Goal: Task Accomplishment & Management: Use online tool/utility

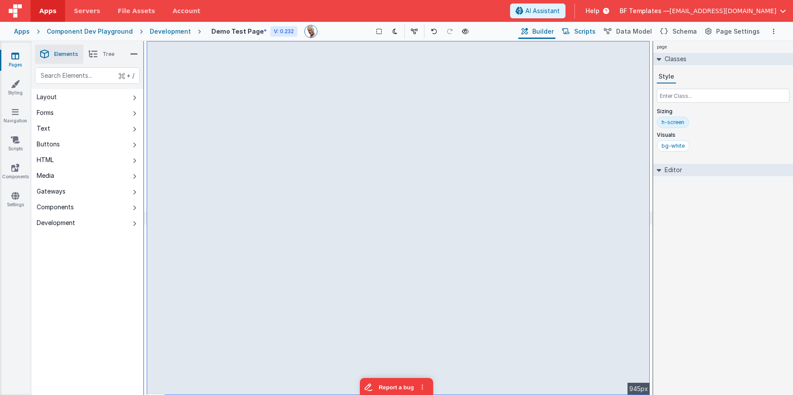
click at [593, 30] on span "Scripts" at bounding box center [584, 31] width 21 height 9
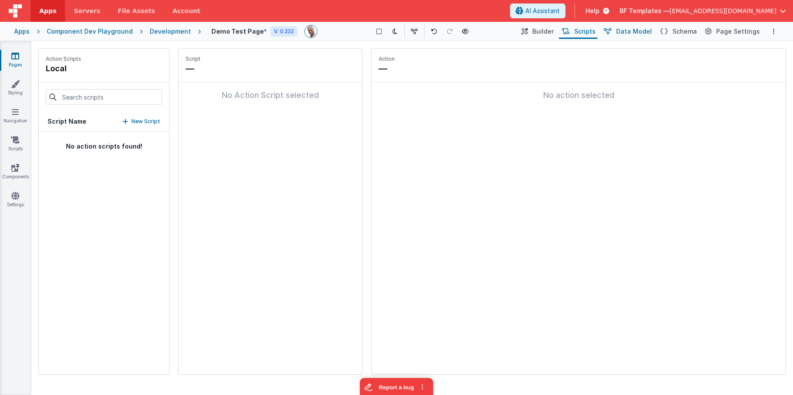
click at [626, 29] on span "Data Model" at bounding box center [634, 31] width 36 height 9
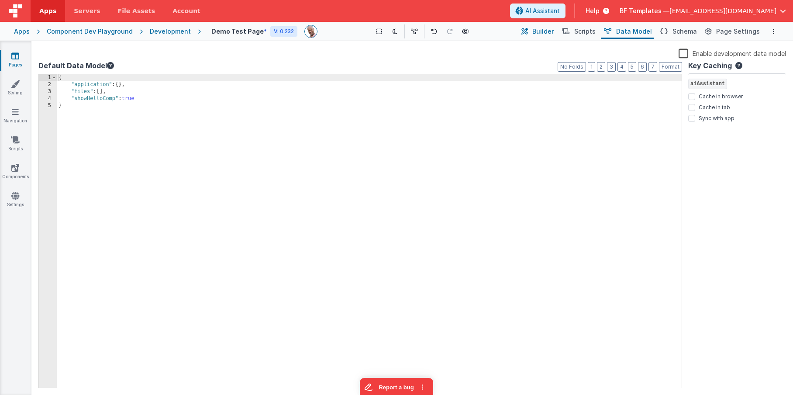
click at [540, 31] on button "Builder" at bounding box center [536, 31] width 37 height 15
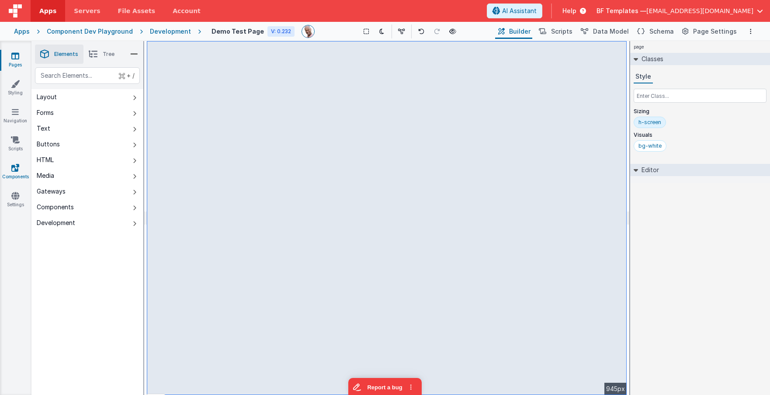
click at [13, 172] on link "Components" at bounding box center [15, 171] width 31 height 17
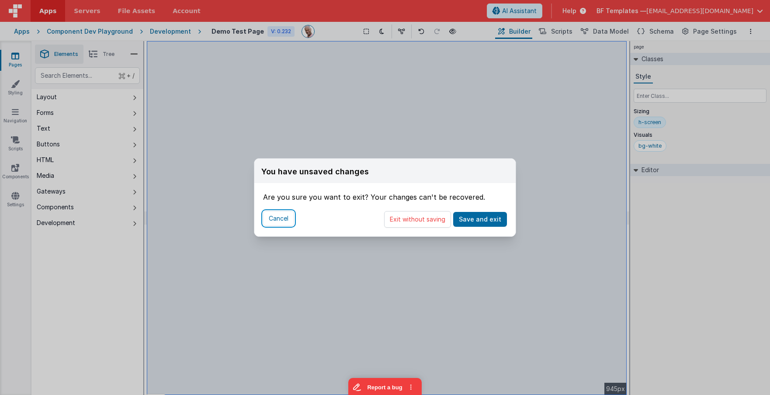
drag, startPoint x: 278, startPoint y: 221, endPoint x: 254, endPoint y: 170, distance: 56.1
click at [278, 221] on button "Cancel" at bounding box center [278, 218] width 31 height 15
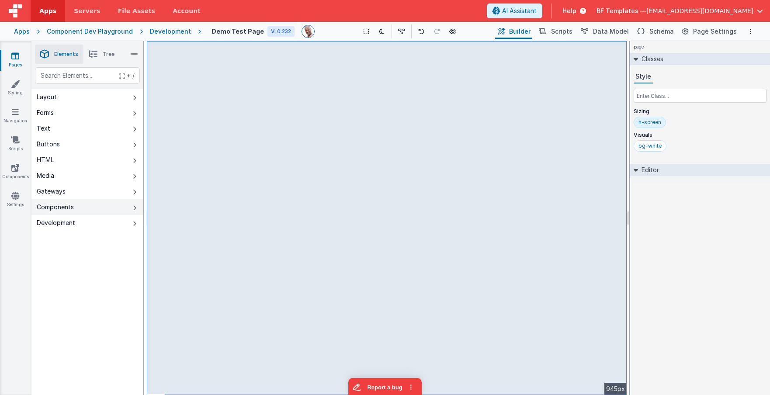
click at [82, 207] on button "Components" at bounding box center [87, 207] width 112 height 16
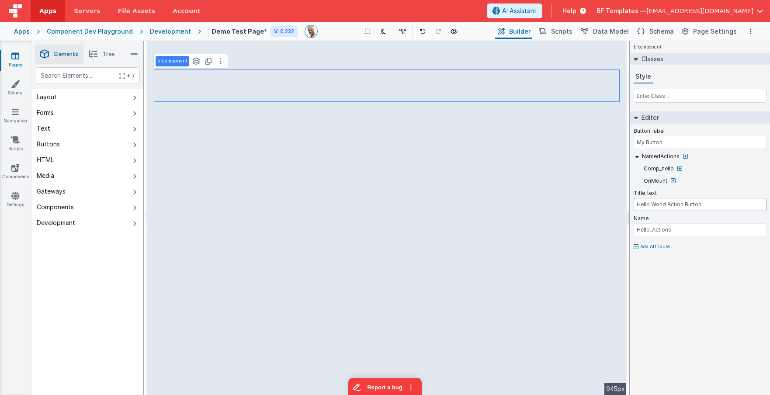
drag, startPoint x: 716, startPoint y: 205, endPoint x: 636, endPoint y: 206, distance: 79.5
click at [626, 206] on input "Hello World Action Button" at bounding box center [699, 204] width 133 height 13
type input "Register today"
type input "Apply!"
click at [576, 13] on span "Help" at bounding box center [569, 11] width 14 height 9
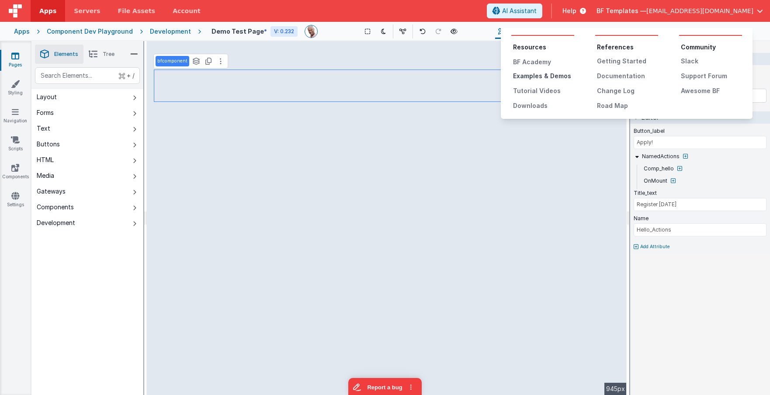
click at [550, 74] on div "Examples & Demos" at bounding box center [543, 76] width 61 height 9
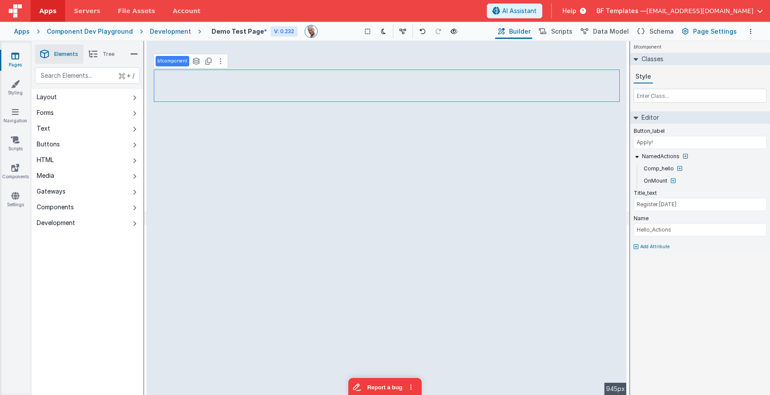
click at [626, 31] on span "Page Settings" at bounding box center [715, 31] width 44 height 9
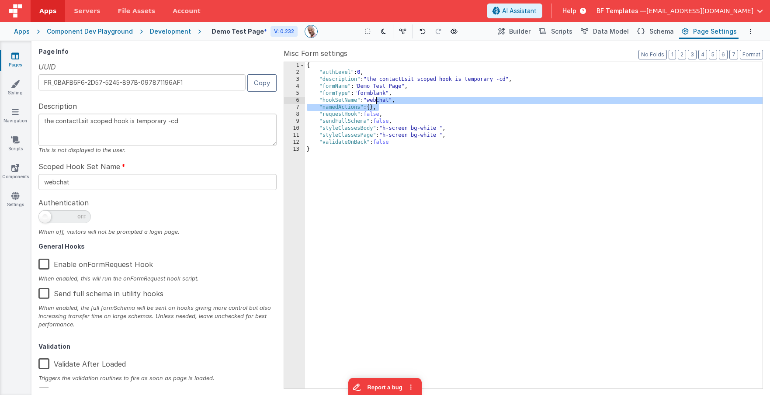
drag, startPoint x: 444, startPoint y: 106, endPoint x: 369, endPoint y: 101, distance: 75.3
click at [340, 102] on div "{ "authLevel" : 0 , "description" : "the contactLsit scoped hook is temporary -…" at bounding box center [533, 232] width 457 height 340
drag, startPoint x: 573, startPoint y: 33, endPoint x: 556, endPoint y: 40, distance: 19.2
click at [572, 33] on span "Scripts" at bounding box center [561, 31] width 21 height 9
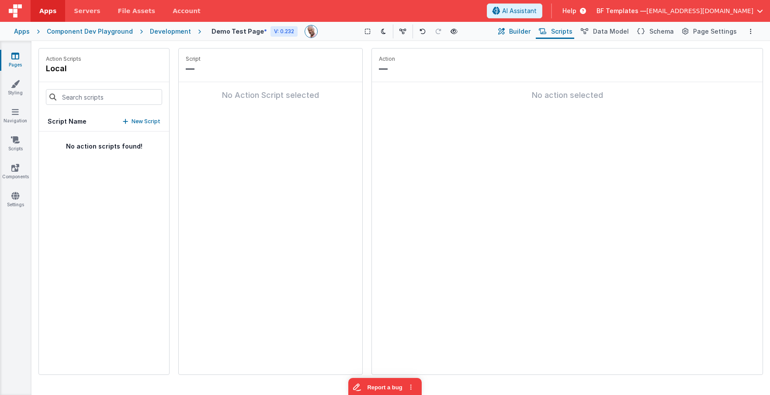
click at [519, 34] on span "Builder" at bounding box center [519, 31] width 21 height 9
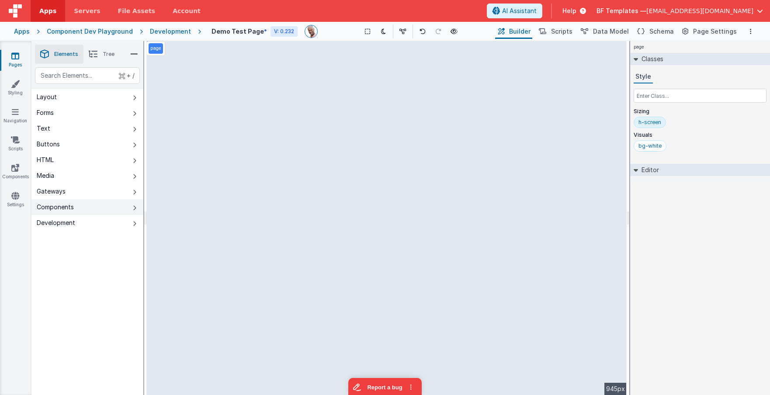
click at [131, 209] on button "Components" at bounding box center [87, 207] width 112 height 16
click at [95, 78] on div "text" at bounding box center [87, 75] width 105 height 17
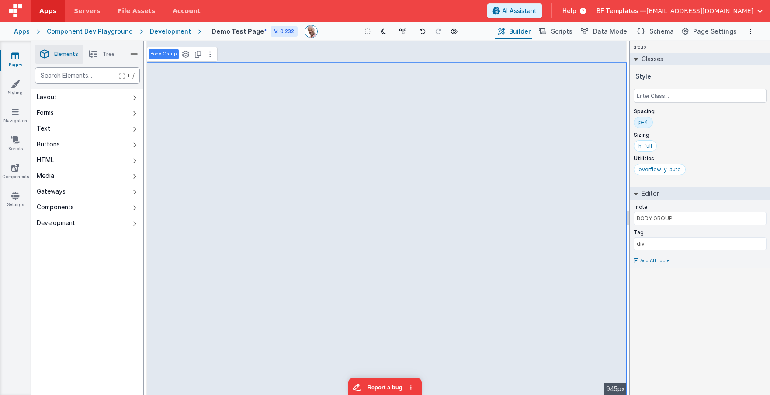
click at [79, 83] on div "text" at bounding box center [87, 75] width 105 height 17
drag, startPoint x: 96, startPoint y: 210, endPoint x: 133, endPoint y: 207, distance: 36.9
click at [96, 210] on button "Components" at bounding box center [87, 207] width 112 height 16
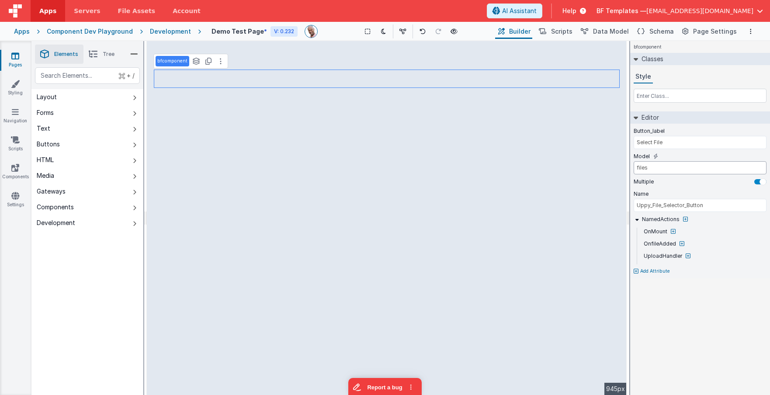
drag, startPoint x: 670, startPoint y: 169, endPoint x: 633, endPoint y: 167, distance: 36.3
click at [626, 167] on input "files" at bounding box center [699, 167] width 133 height 13
type input "BODY GROUP"
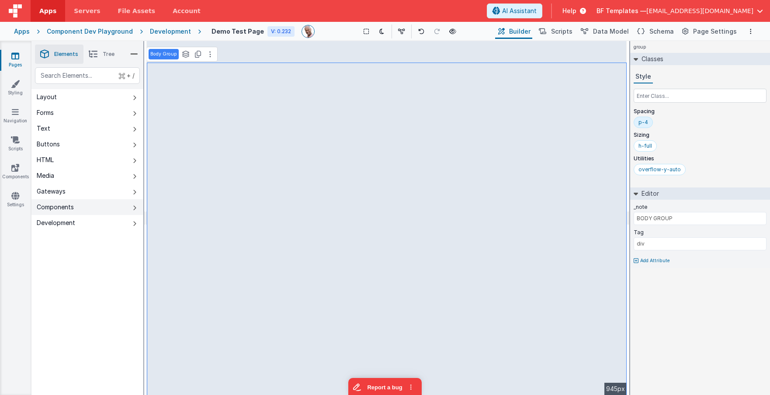
click at [104, 207] on button "Components" at bounding box center [87, 207] width 112 height 16
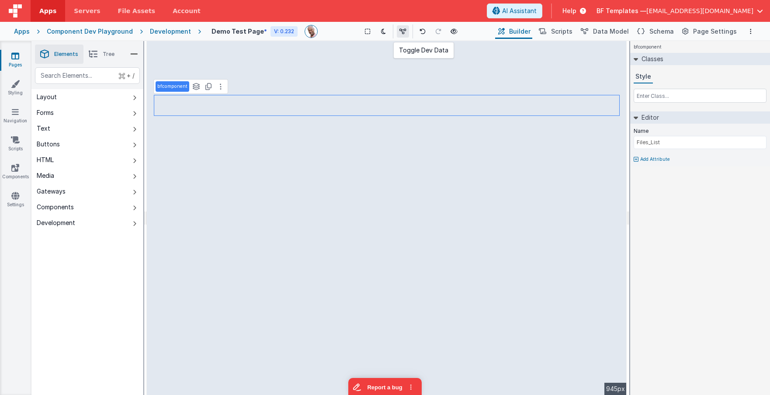
click at [403, 33] on icon at bounding box center [402, 31] width 7 height 6
click at [626, 98] on input "text" at bounding box center [699, 96] width 133 height 14
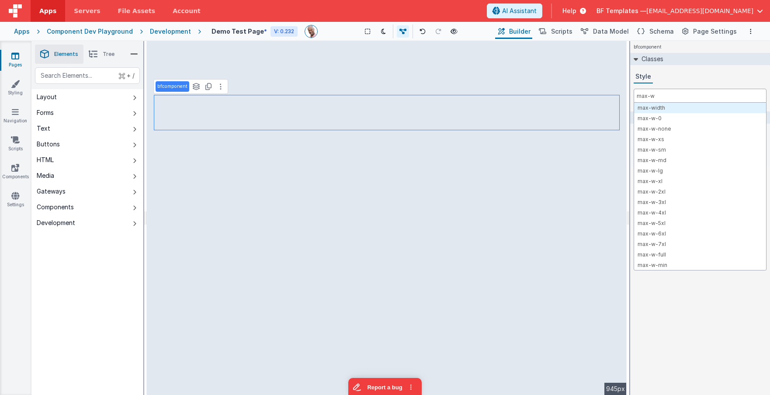
type input "max-w-"
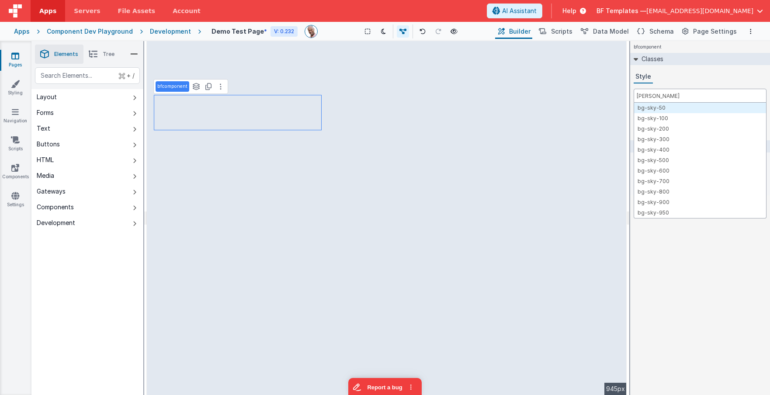
type input "bg-sky"
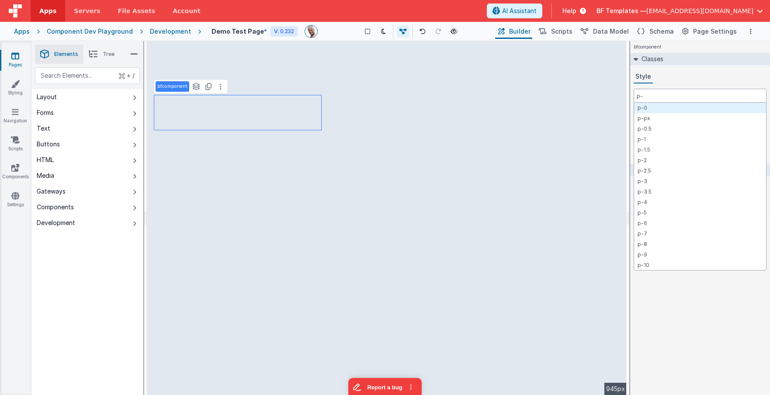
type input "p-3"
type input "rounded"
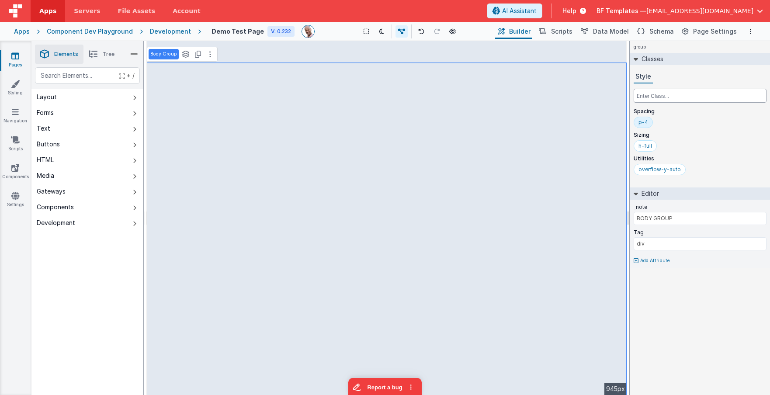
click at [626, 97] on input "text" at bounding box center [699, 96] width 133 height 14
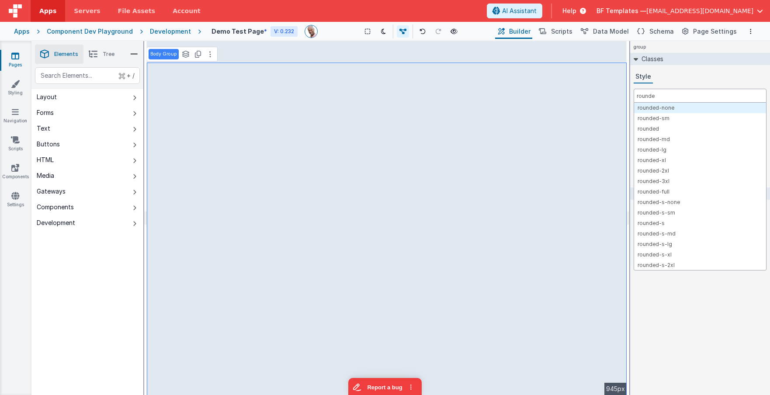
type input "rounded"
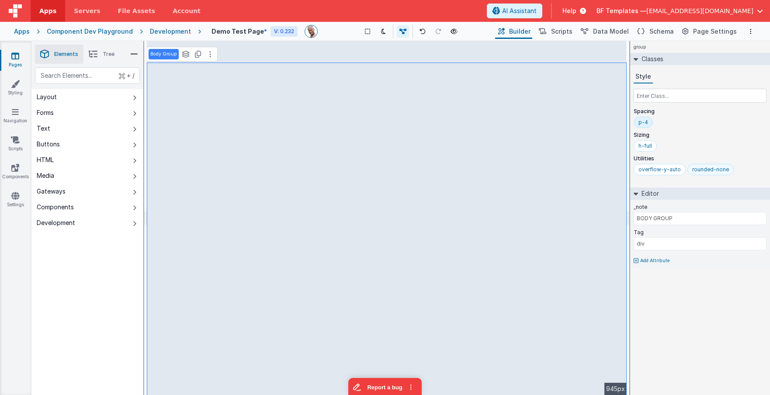
click at [626, 169] on div "rounded-none" at bounding box center [710, 169] width 37 height 7
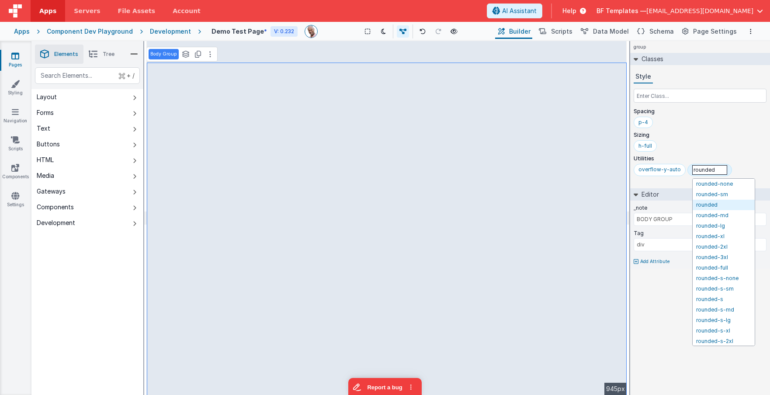
type input "rounded"
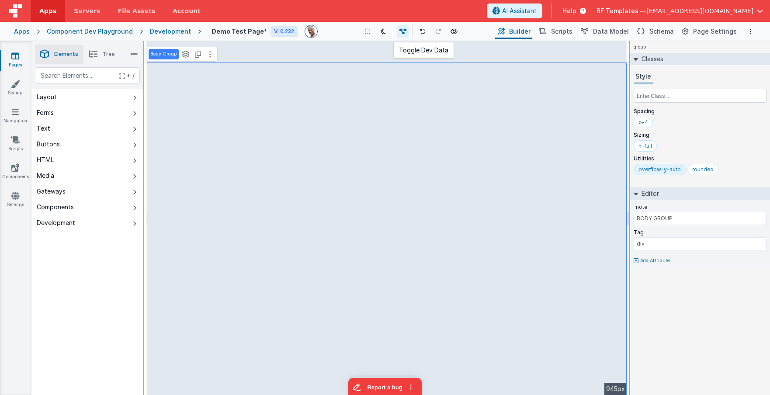
click at [401, 31] on icon at bounding box center [402, 31] width 7 height 6
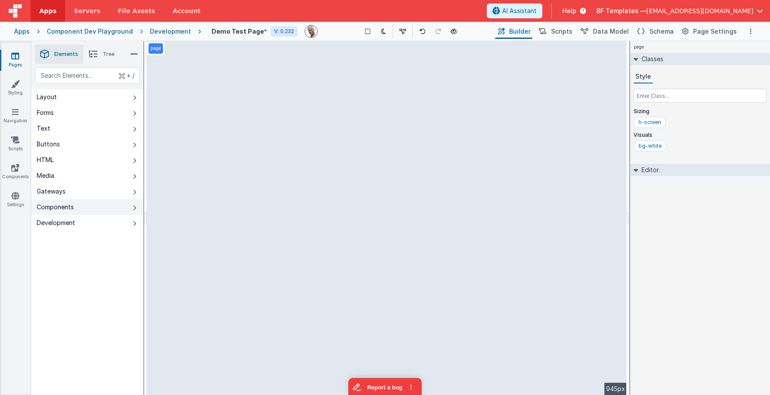
click at [81, 210] on button "Components" at bounding box center [87, 207] width 112 height 16
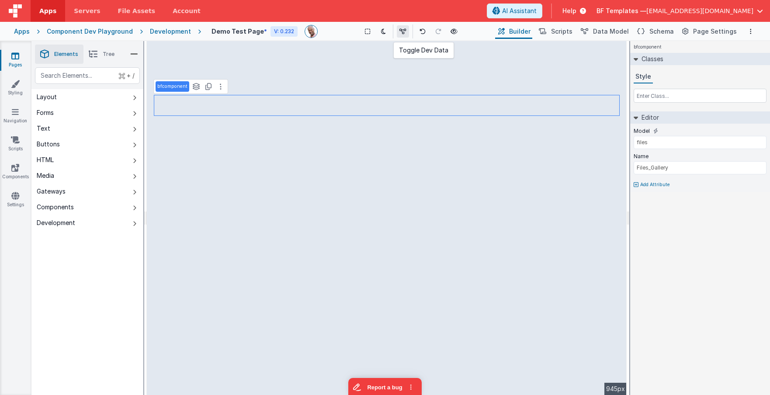
click at [399, 33] on icon at bounding box center [402, 31] width 7 height 6
click at [404, 34] on button at bounding box center [401, 31] width 12 height 12
click at [567, 37] on button "Scripts" at bounding box center [554, 31] width 38 height 15
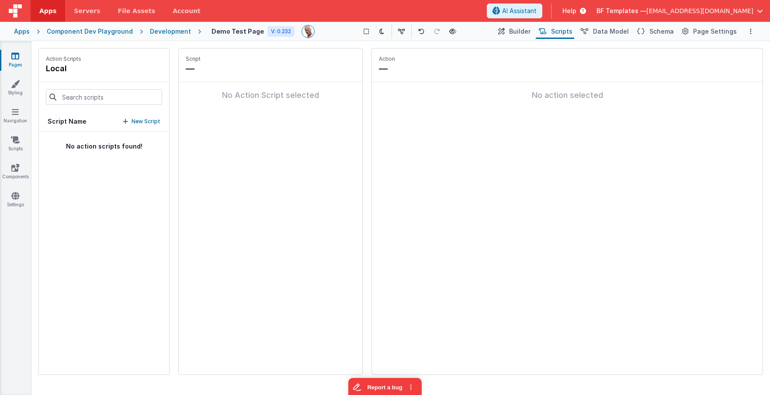
drag, startPoint x: 520, startPoint y: 28, endPoint x: 181, endPoint y: 55, distance: 340.0
click at [520, 28] on span "Builder" at bounding box center [519, 31] width 21 height 9
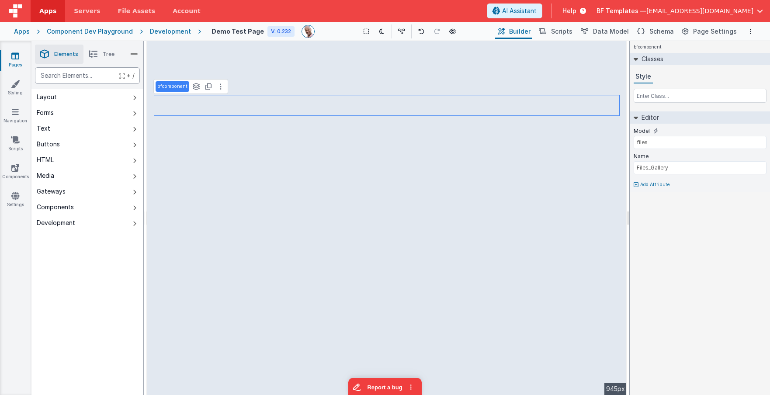
click at [104, 75] on div "text" at bounding box center [87, 75] width 105 height 17
type div "butt"
select select
drag, startPoint x: 567, startPoint y: 32, endPoint x: 370, endPoint y: 35, distance: 196.1
click at [567, 32] on span "Scripts" at bounding box center [561, 31] width 21 height 9
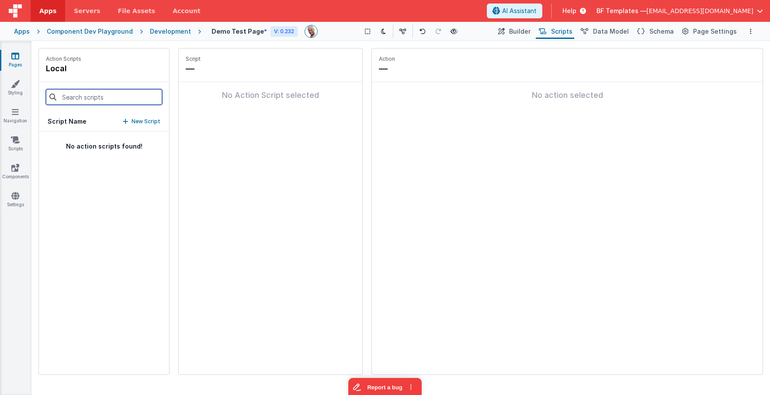
click at [106, 94] on input at bounding box center [104, 97] width 116 height 16
type input "alert"
click at [143, 122] on p "New Script" at bounding box center [145, 121] width 29 height 9
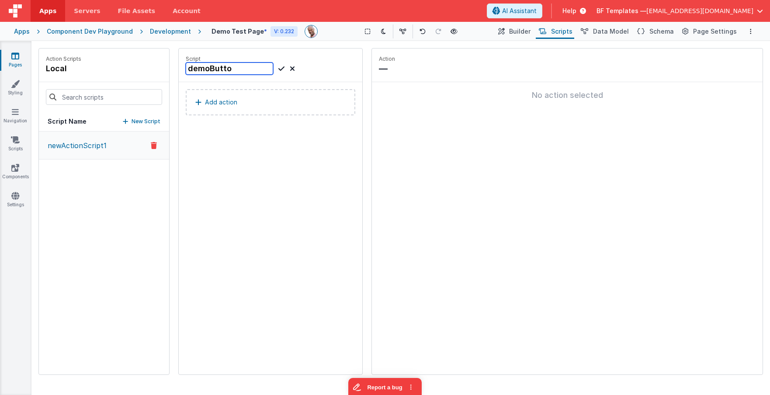
type input "demoButton"
click at [242, 94] on button "Add action" at bounding box center [270, 102] width 169 height 26
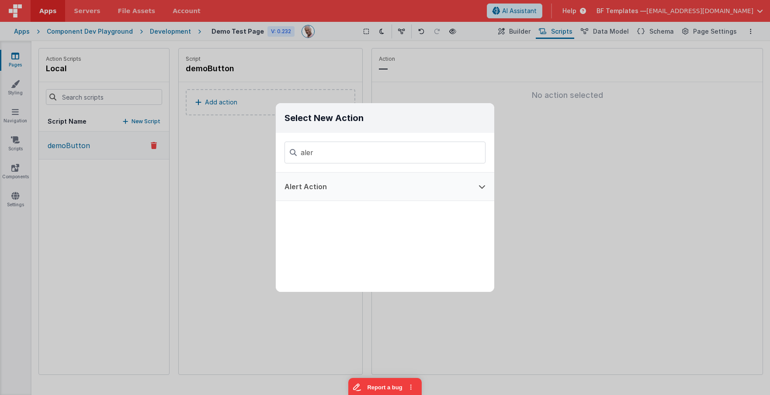
type input "aler"
click at [312, 181] on button "Alert Action" at bounding box center [373, 187] width 194 height 28
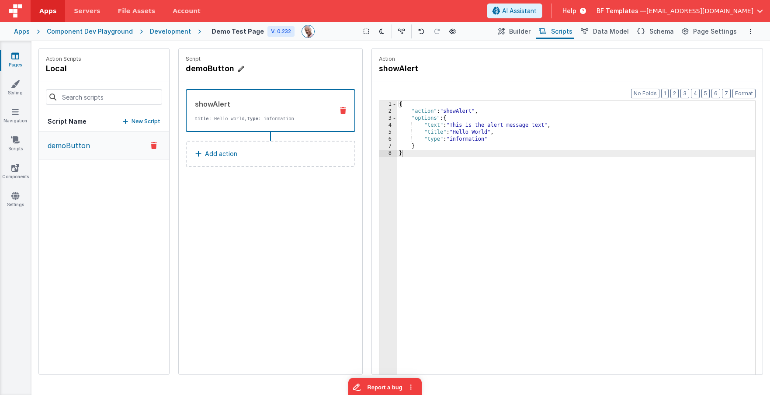
click at [211, 70] on h4 "demoButton" at bounding box center [251, 68] width 131 height 12
drag, startPoint x: 526, startPoint y: 31, endPoint x: 561, endPoint y: 80, distance: 60.1
click at [526, 31] on span "Builder" at bounding box center [519, 31] width 21 height 9
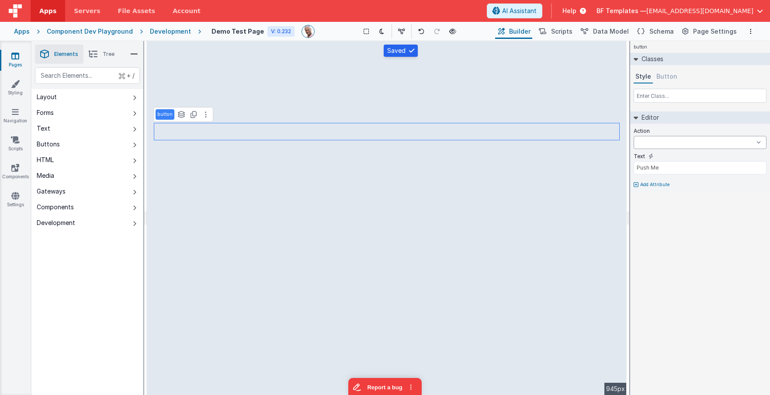
click at [626, 140] on select "demoButton assistantOpen assistantPromptEnter assistantPromptResize assistantRe…" at bounding box center [699, 142] width 133 height 13
select select "demoButton"
click at [626, 136] on select "demoButton assistantOpen assistantPromptEnter assistantPromptResize assistantRe…" at bounding box center [699, 142] width 133 height 13
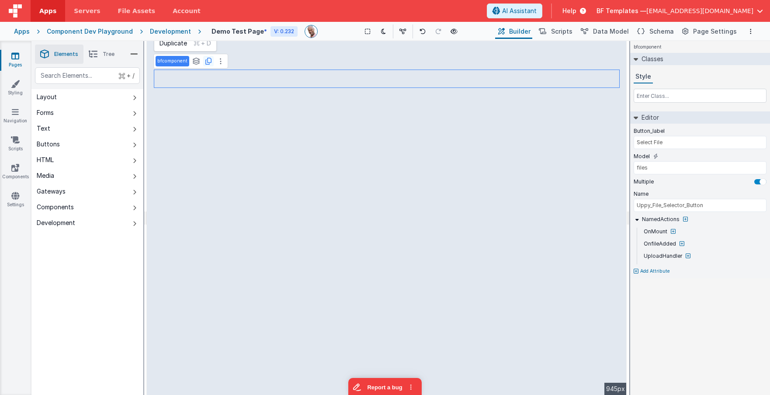
click at [208, 62] on icon at bounding box center [208, 61] width 6 height 7
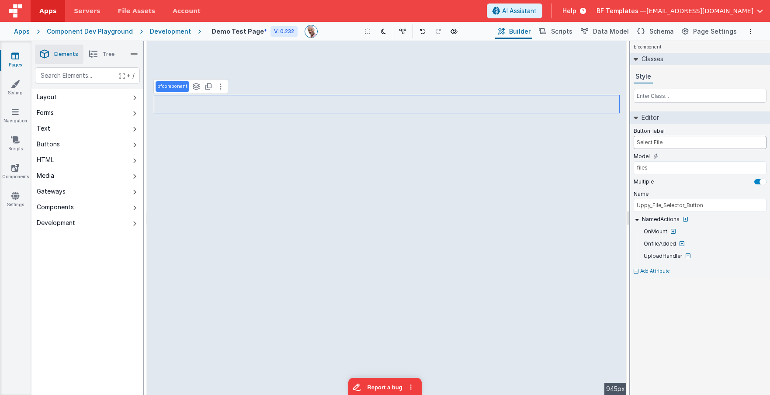
click at [626, 145] on input "Select File" at bounding box center [699, 142] width 133 height 13
type input "Select File2"
type input "BODY GROUP"
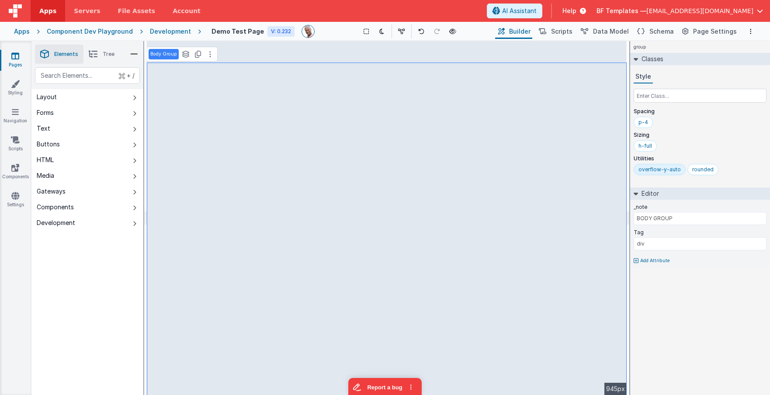
type input "files"
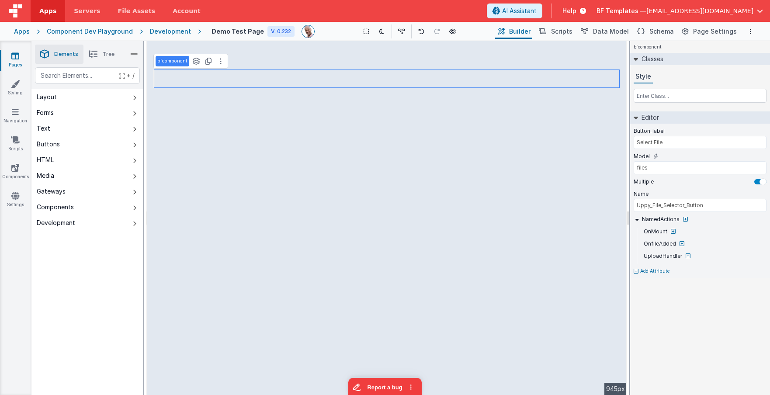
type input "Select File2"
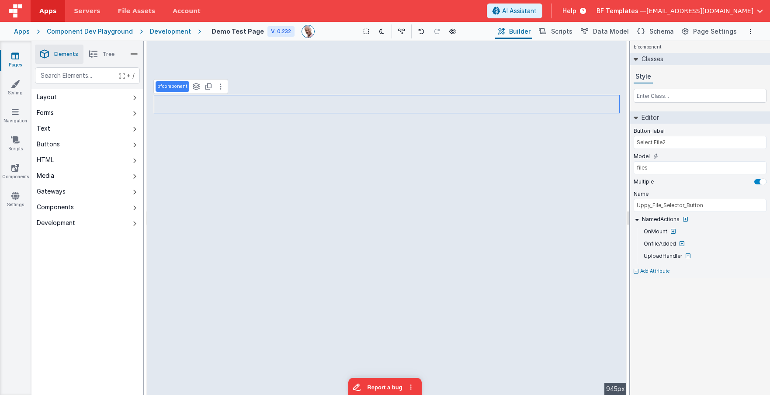
type input "BODY GROUP"
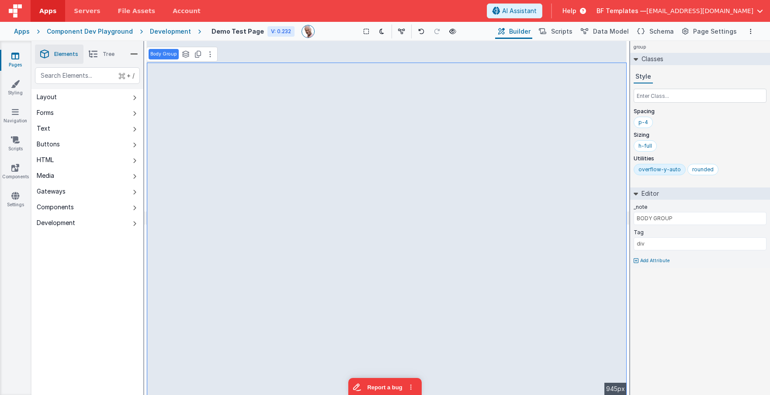
type input "files"
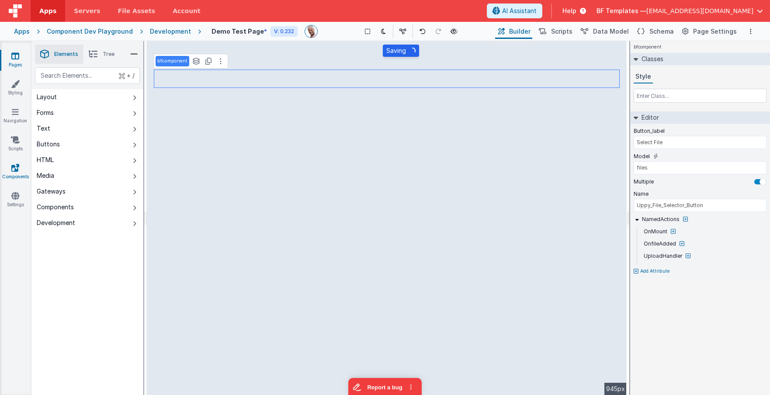
click at [16, 169] on icon at bounding box center [15, 167] width 8 height 9
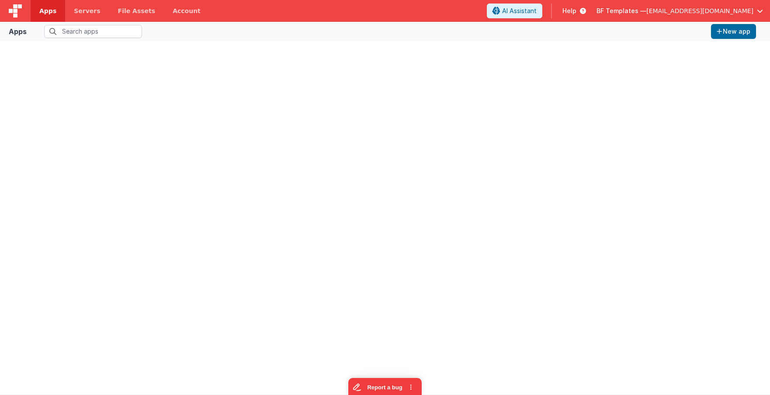
drag, startPoint x: 196, startPoint y: 127, endPoint x: 159, endPoint y: 89, distance: 52.8
click at [193, 124] on div at bounding box center [385, 217] width 756 height 339
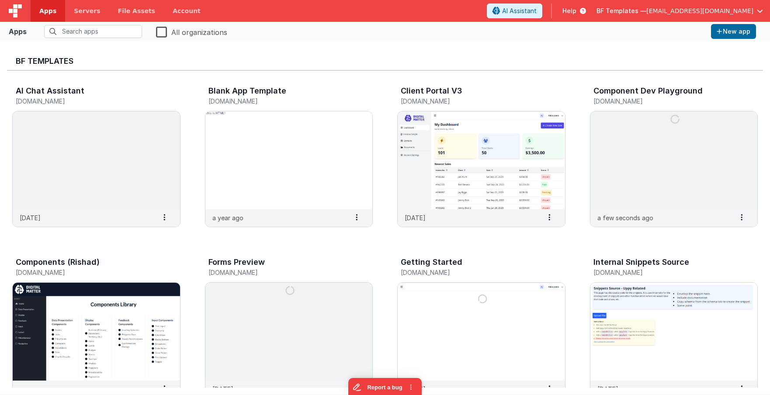
click at [50, 13] on span "Apps" at bounding box center [47, 11] width 17 height 9
click at [89, 28] on input "text" at bounding box center [93, 31] width 98 height 13
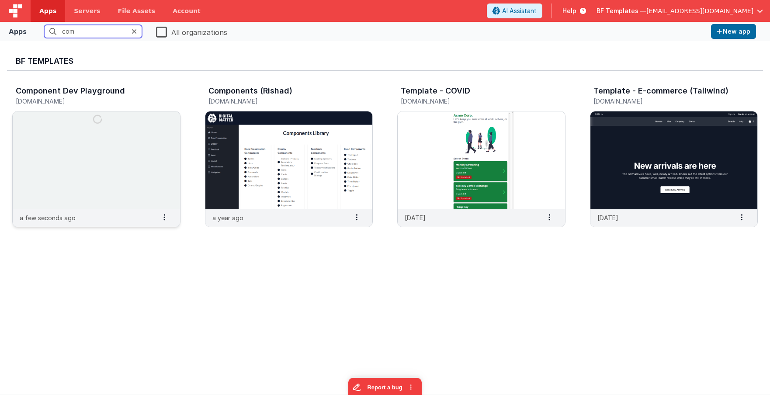
type input "com"
click at [105, 166] on img at bounding box center [96, 160] width 167 height 98
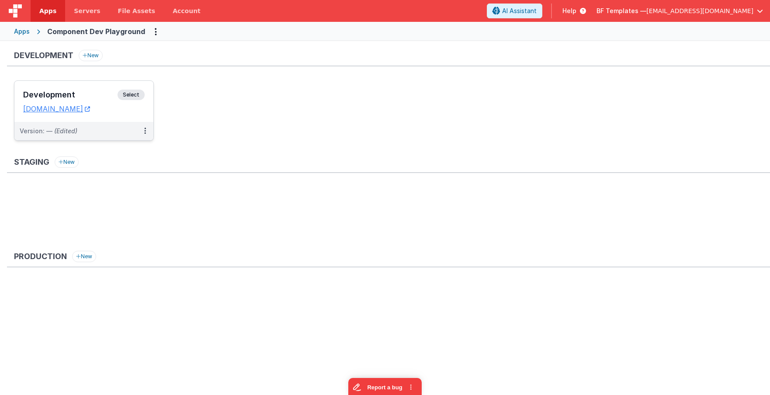
click at [147, 85] on div "Development Select URLs componentdevplayground.clientportal.cloud" at bounding box center [83, 101] width 139 height 41
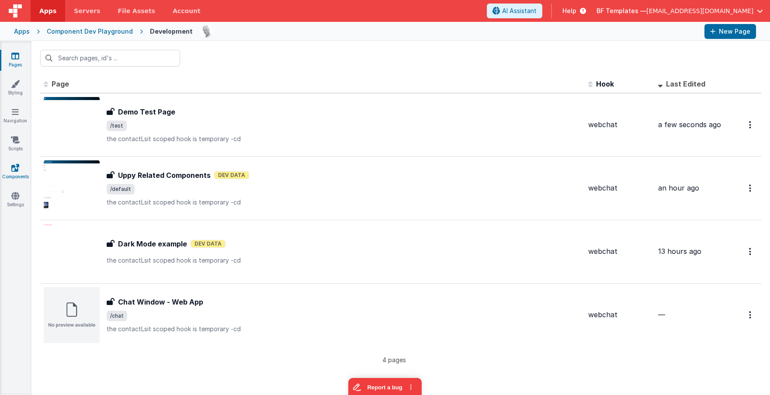
click at [16, 166] on icon at bounding box center [15, 167] width 8 height 9
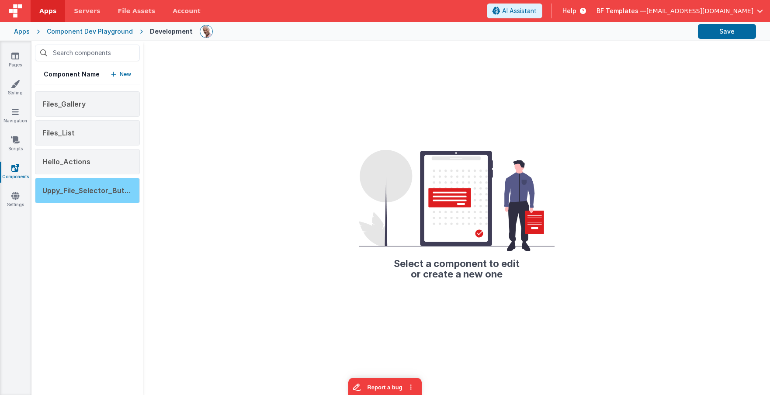
click at [84, 190] on span "Uppy_File_Selector_Button" at bounding box center [89, 190] width 94 height 9
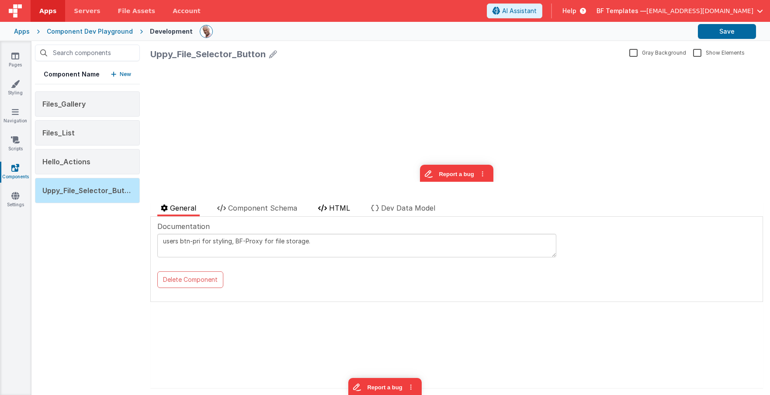
click at [330, 209] on span "HTML" at bounding box center [339, 208] width 21 height 9
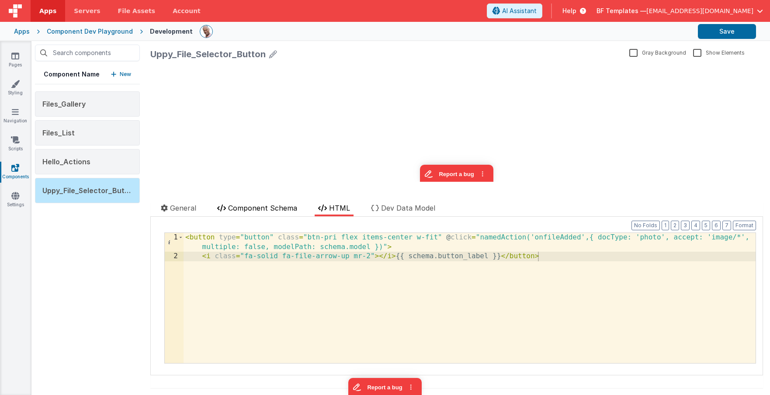
click at [267, 206] on span "Component Schema" at bounding box center [262, 208] width 69 height 9
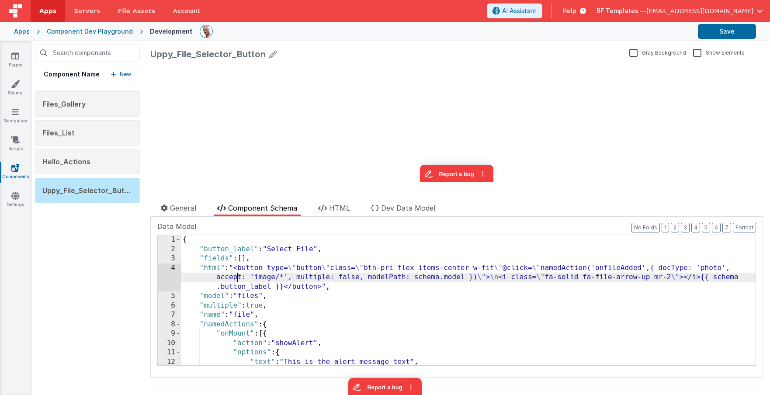
drag, startPoint x: 237, startPoint y: 276, endPoint x: 203, endPoint y: 272, distance: 34.3
click at [235, 276] on div "{ "button_label" : "Select File" , "fields" : [ ] , "html" : "<button type= \" …" at bounding box center [468, 309] width 574 height 149
click at [173, 269] on div "4" at bounding box center [169, 277] width 23 height 28
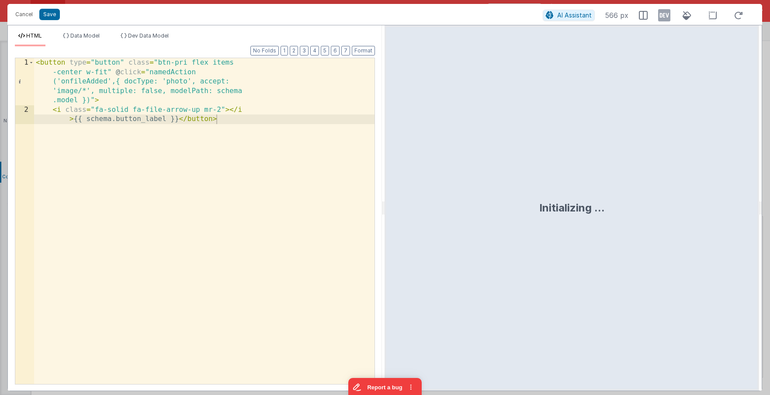
click at [170, 114] on div "< button type = "button" class = "btn-pri flex items -center w-fit" @ click = "…" at bounding box center [204, 254] width 340 height 392
click at [116, 71] on div "< button type = "button" class = "btn-pri flex items -center w-fit" @ click = "…" at bounding box center [204, 254] width 340 height 392
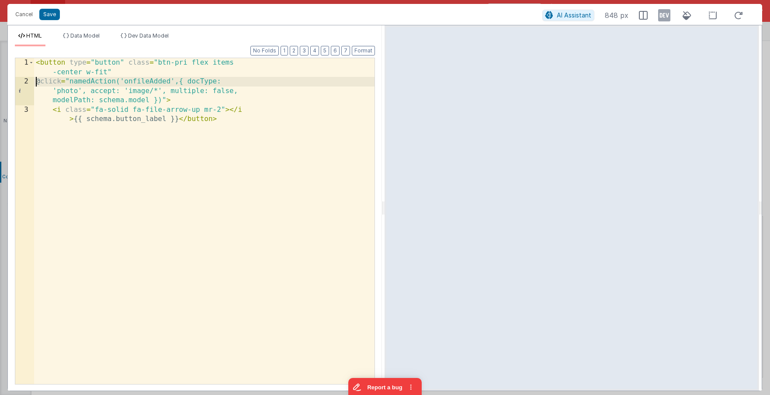
drag, startPoint x: 166, startPoint y: 100, endPoint x: 178, endPoint y: 112, distance: 17.9
click at [165, 100] on div "< button type = "button" class = "btn-pri flex items -center w-fit" @ click = "…" at bounding box center [204, 239] width 340 height 363
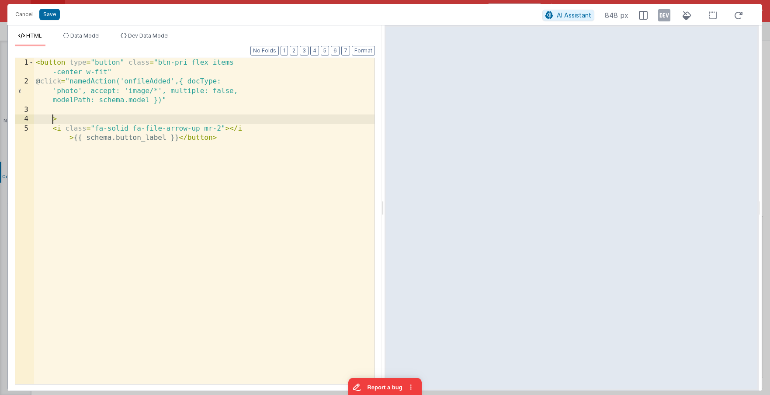
click at [139, 73] on div "< button type = "button" class = "btn-pri flex items -center w-fit" @ click = "…" at bounding box center [204, 239] width 340 height 363
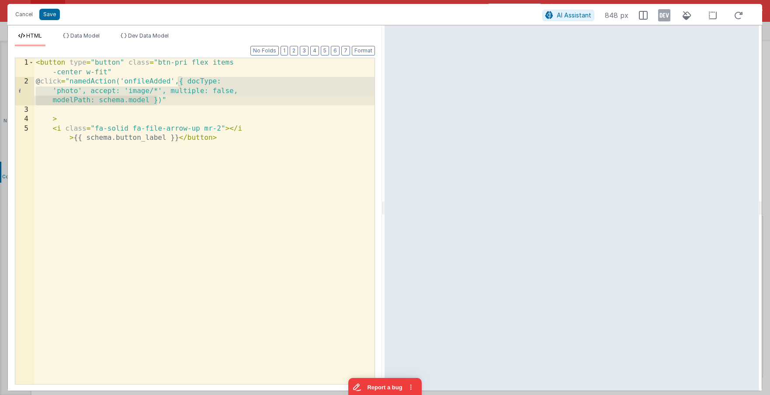
drag, startPoint x: 179, startPoint y: 83, endPoint x: 157, endPoint y: 102, distance: 29.4
click at [157, 102] on div "< button type = "button" class = "btn-pri flex items -center w-fit" @ click = "…" at bounding box center [204, 239] width 340 height 363
drag, startPoint x: 173, startPoint y: 94, endPoint x: 209, endPoint y: 90, distance: 36.6
click at [172, 94] on div "< button type = "button" class = "btn-pri flex items -center w-fit" @ click = "…" at bounding box center [204, 239] width 340 height 363
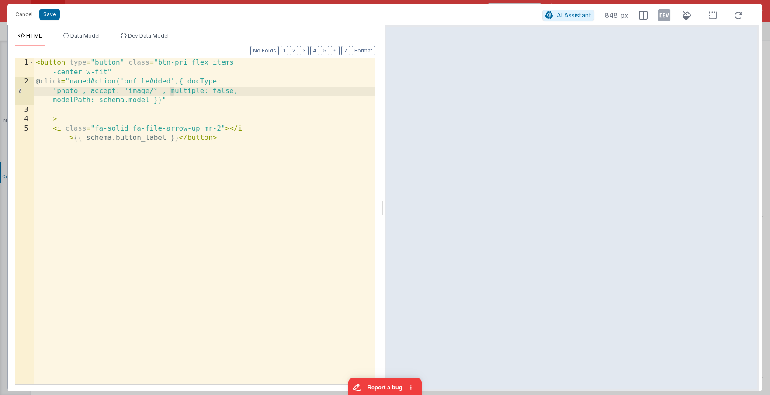
click at [200, 82] on div "< button type = "button" class = "btn-pri flex items -center w-fit" @ click = "…" at bounding box center [204, 239] width 340 height 363
click at [200, 81] on div "< button type = "button" class = "btn-pri flex items -center w-fit" @ click = "…" at bounding box center [204, 239] width 340 height 363
drag, startPoint x: 161, startPoint y: 91, endPoint x: 54, endPoint y: 90, distance: 107.0
click at [54, 90] on div "< button type = "button" class = "btn-pri flex items -center w-fit" @ click = "…" at bounding box center [204, 239] width 340 height 363
click at [71, 101] on div "< button type = "button" class = "btn-pri flex items -center w-fit" @ click = "…" at bounding box center [204, 239] width 340 height 363
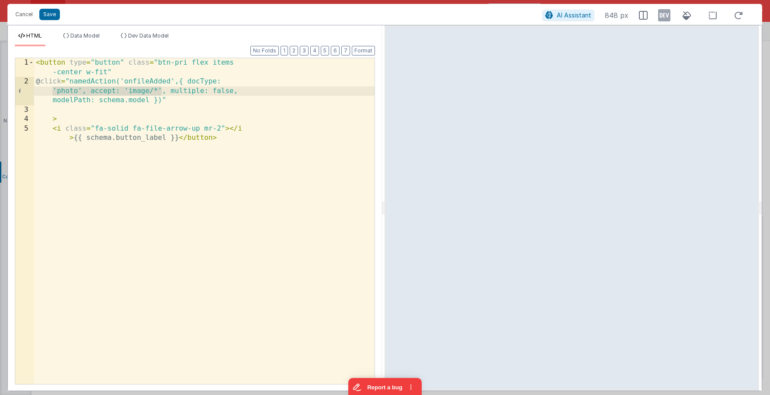
click at [71, 101] on div "< button type = "button" class = "btn-pri flex items -center w-fit" @ click = "…" at bounding box center [204, 239] width 340 height 363
click at [116, 103] on div "< button type = "button" class = "btn-pri flex items -center w-fit" @ click = "…" at bounding box center [204, 239] width 340 height 363
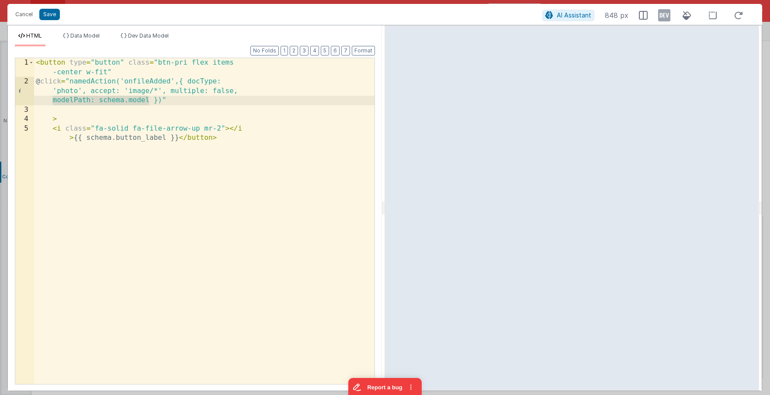
drag, startPoint x: 151, startPoint y: 100, endPoint x: 50, endPoint y: 102, distance: 101.4
click at [50, 102] on div "< button type = "button" class = "btn-pri flex items -center w-fit" @ click = "…" at bounding box center [204, 239] width 340 height 363
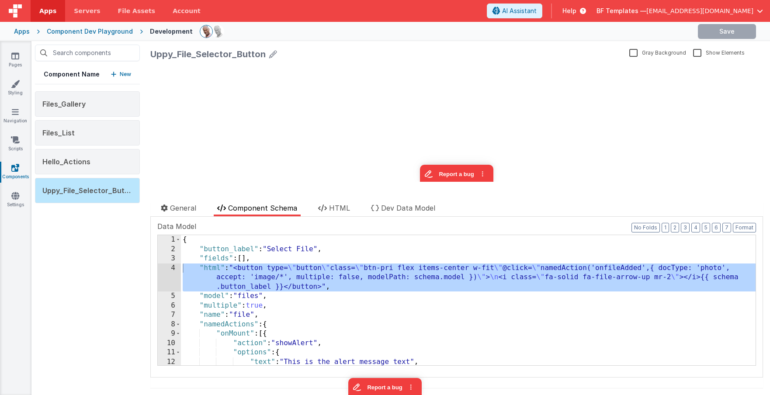
click at [107, 32] on div "Component Dev Playground" at bounding box center [90, 31] width 86 height 9
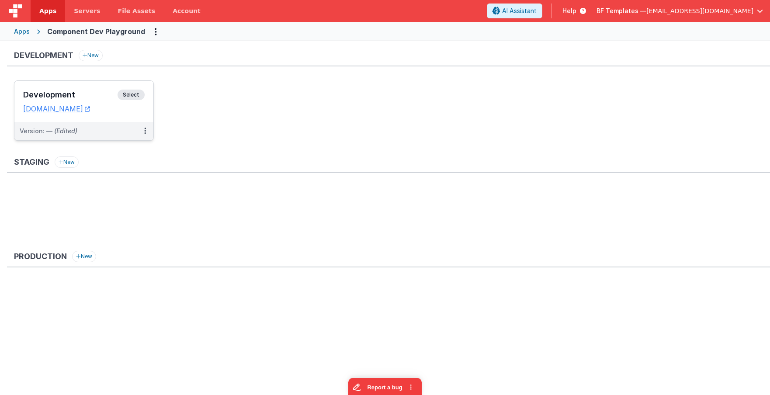
click at [120, 95] on span "Select" at bounding box center [130, 95] width 27 height 10
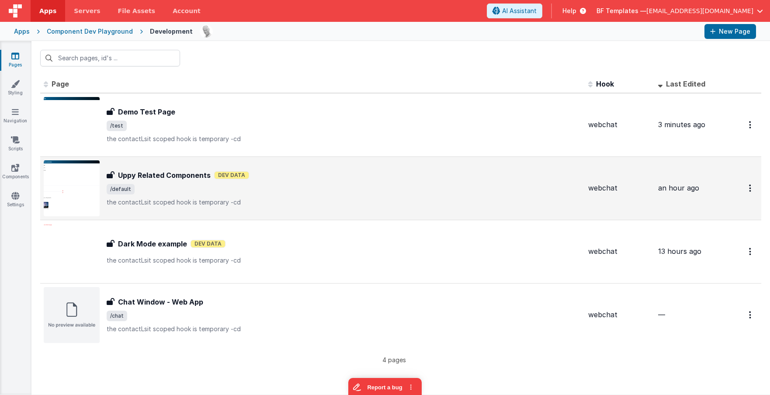
click at [176, 200] on p "the contactLsit scoped hook is temporary -cd" at bounding box center [344, 202] width 474 height 9
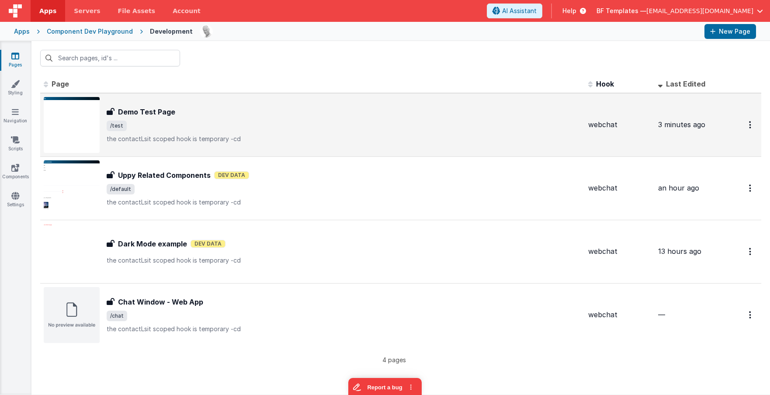
click at [149, 125] on span "/test" at bounding box center [344, 126] width 474 height 10
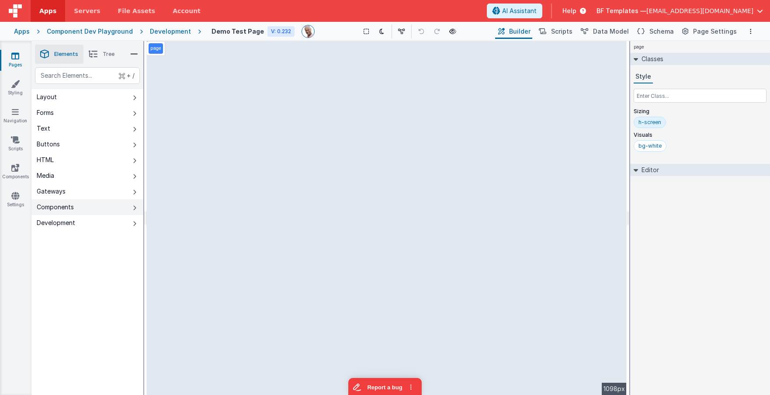
click at [118, 210] on button "Components" at bounding box center [87, 207] width 112 height 16
click at [160, 31] on div "Development" at bounding box center [170, 31] width 41 height 9
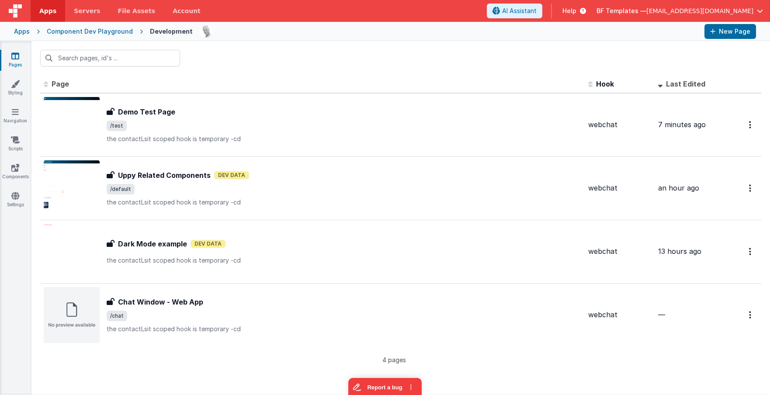
click at [109, 31] on div "Component Dev Playground" at bounding box center [90, 31] width 86 height 9
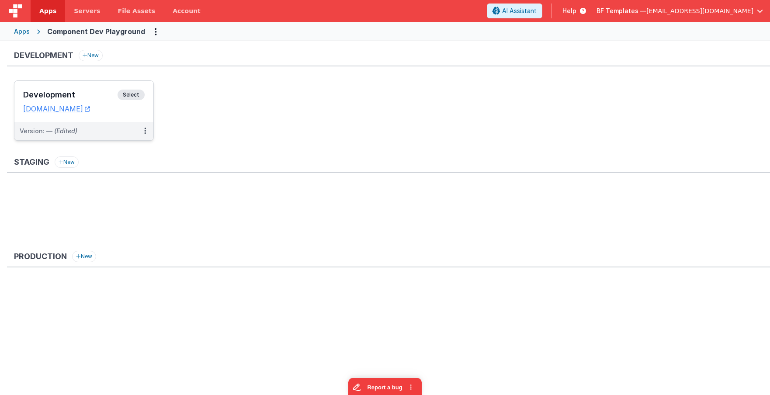
click at [104, 84] on div "Development Select URLs componentdevplayground.clientportal.cloud" at bounding box center [83, 101] width 139 height 41
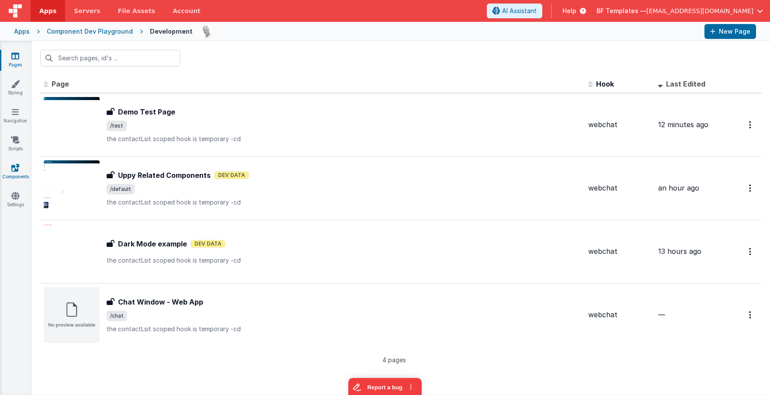
click at [14, 165] on icon at bounding box center [15, 167] width 8 height 9
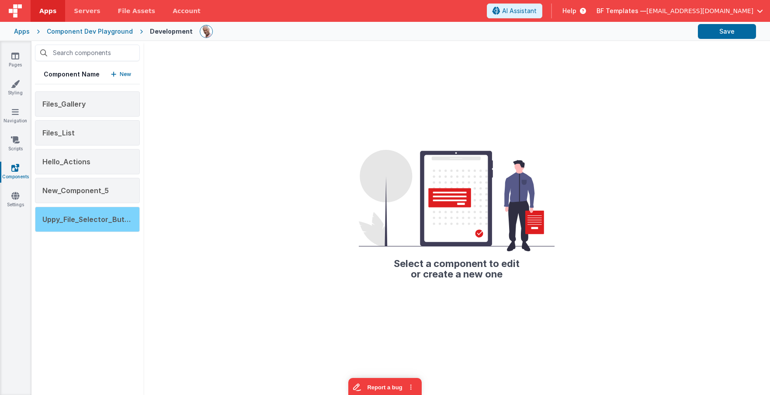
click at [90, 218] on span "Uppy_File_Selector_Button" at bounding box center [89, 219] width 94 height 9
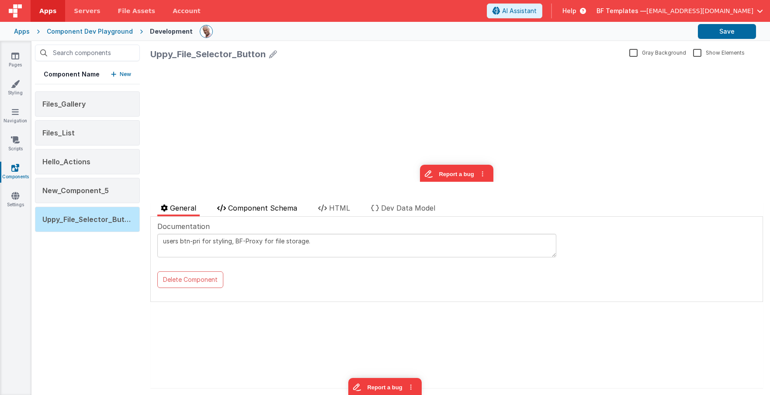
click at [266, 207] on span "Component Schema" at bounding box center [262, 208] width 69 height 9
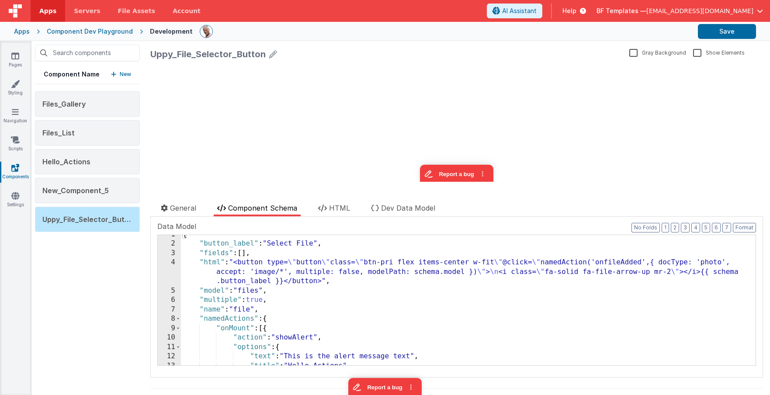
scroll to position [5, 0]
click at [266, 268] on div "{ "button_label" : "Select File" , "fields" : [ ] , "html" : "<button type= \" …" at bounding box center [468, 304] width 574 height 149
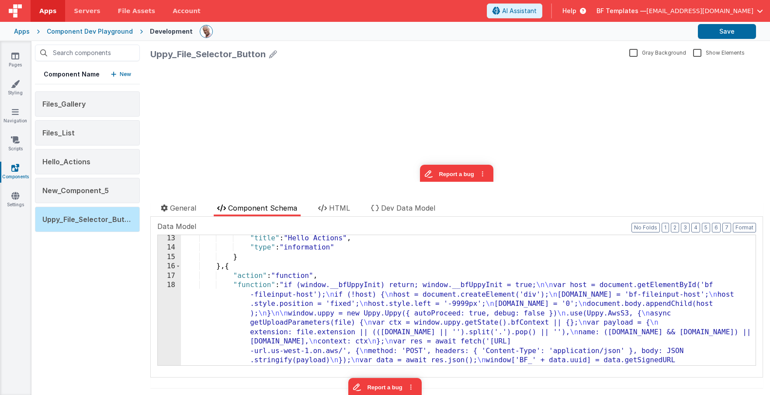
scroll to position [145, 0]
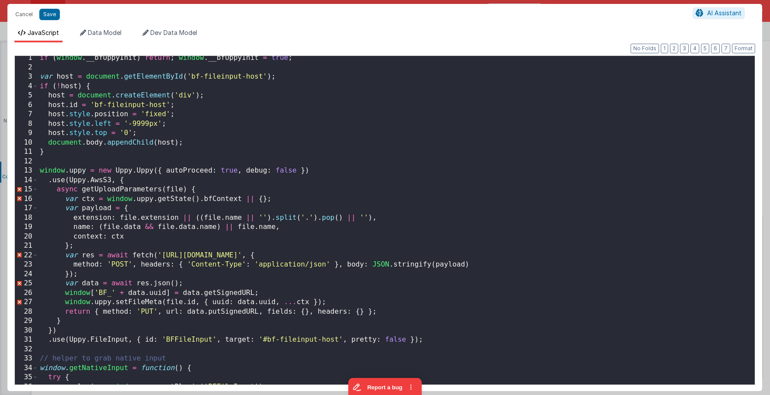
scroll to position [71, 0]
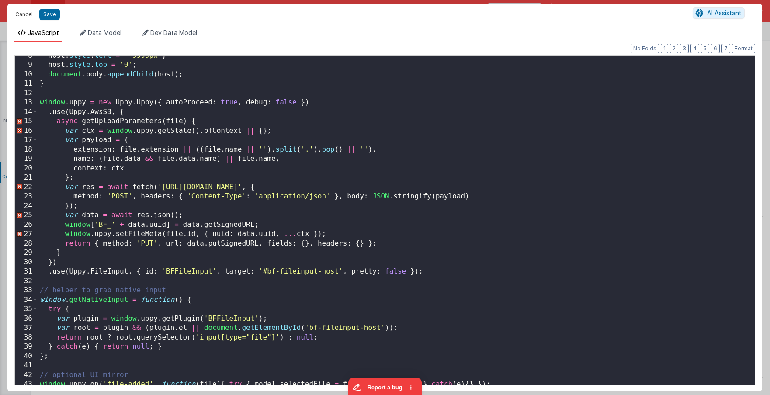
click at [22, 13] on button "Cancel" at bounding box center [24, 14] width 26 height 12
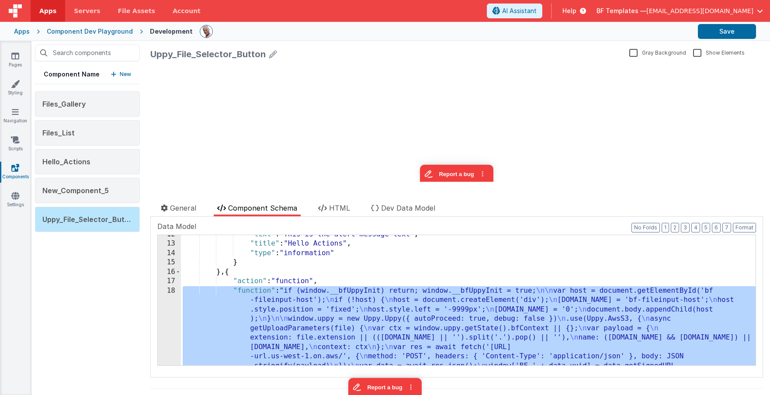
scroll to position [106, 0]
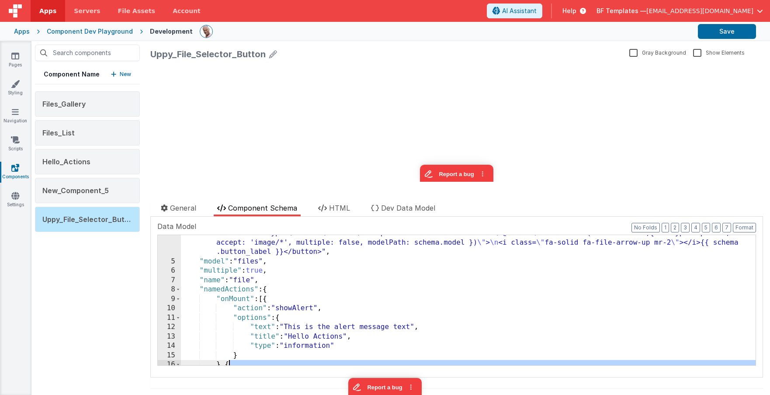
scroll to position [35, 0]
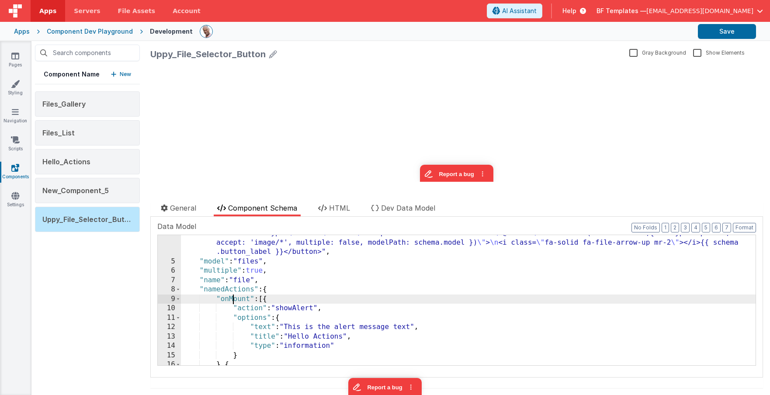
click at [231, 297] on div ""html" : "<button type= \" button \" class= \" btn-pri flex items-center w-fit …" at bounding box center [468, 312] width 574 height 168
drag, startPoint x: 3, startPoint y: 32, endPoint x: 14, endPoint y: 32, distance: 10.0
click at [3, 32] on div "Apps Component Dev Playground Development Save" at bounding box center [385, 31] width 770 height 19
click at [24, 30] on div "Apps" at bounding box center [22, 31] width 16 height 9
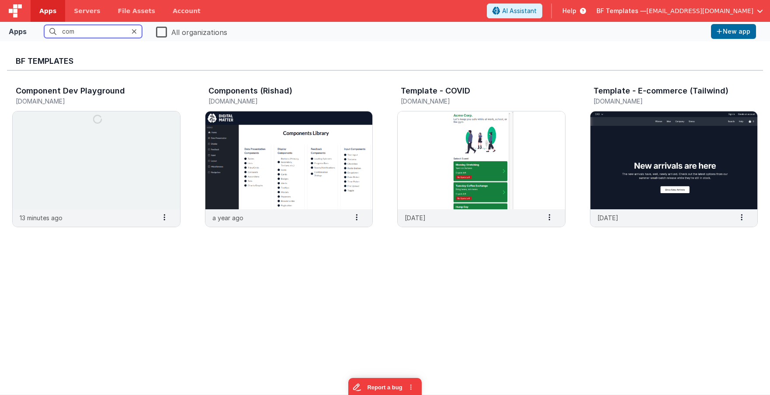
click at [104, 33] on input "com" at bounding box center [93, 31] width 98 height 13
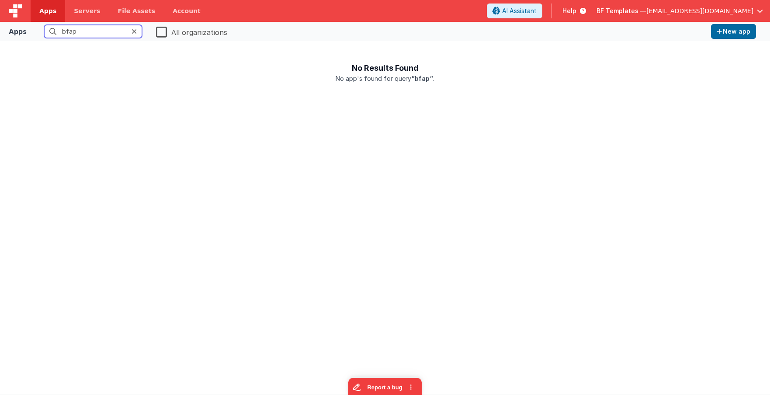
type input "bfap"
drag, startPoint x: 160, startPoint y: 31, endPoint x: 159, endPoint y: 38, distance: 7.5
click at [160, 31] on label "All organizations" at bounding box center [191, 31] width 71 height 12
click at [0, 0] on input "All organizations" at bounding box center [0, 0] width 0 height 0
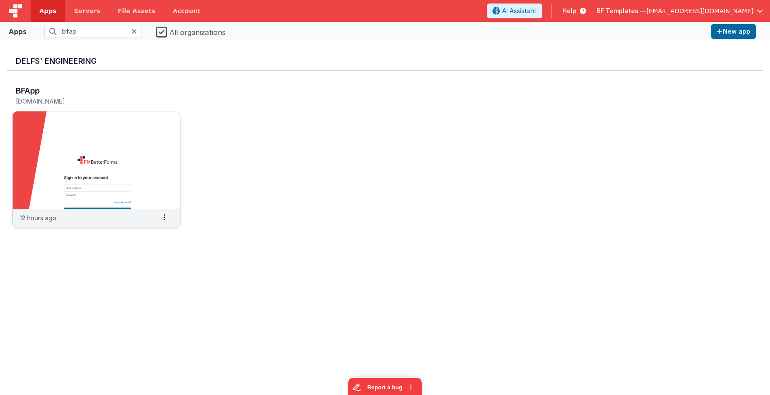
click at [83, 133] on img at bounding box center [96, 160] width 167 height 98
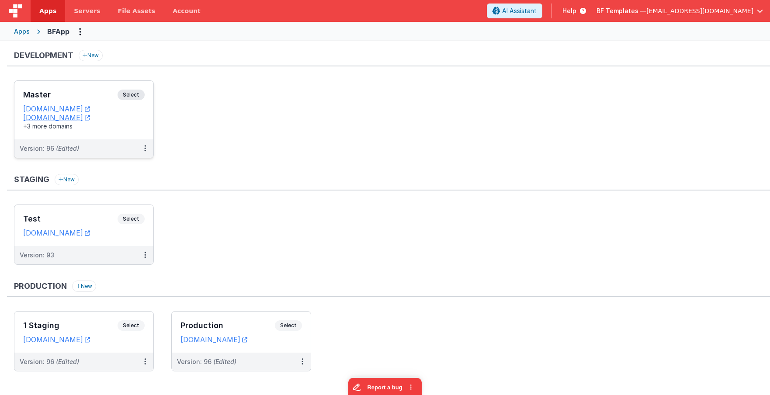
click at [143, 98] on span "Select" at bounding box center [130, 95] width 27 height 10
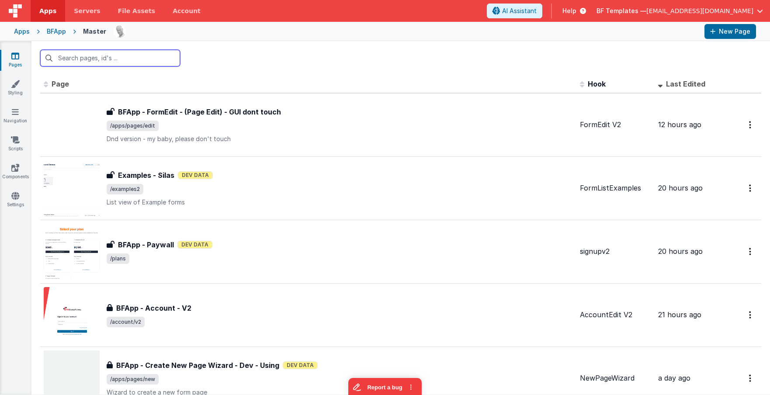
click at [152, 62] on input "text" at bounding box center [110, 58] width 140 height 17
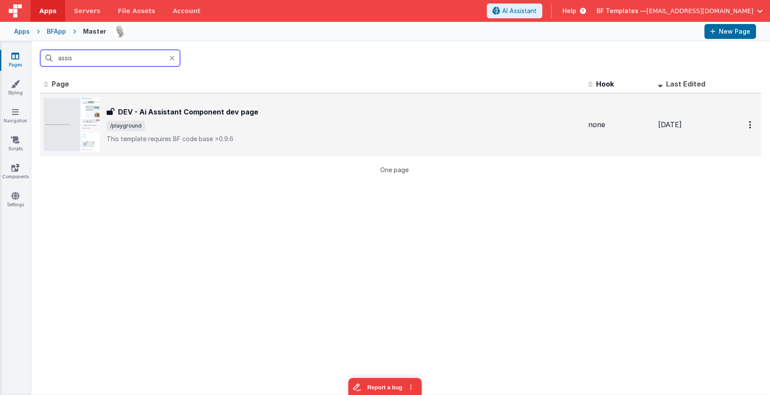
type input "assis"
click at [311, 140] on p "This template requires BF code base >0.9.6" at bounding box center [344, 139] width 474 height 9
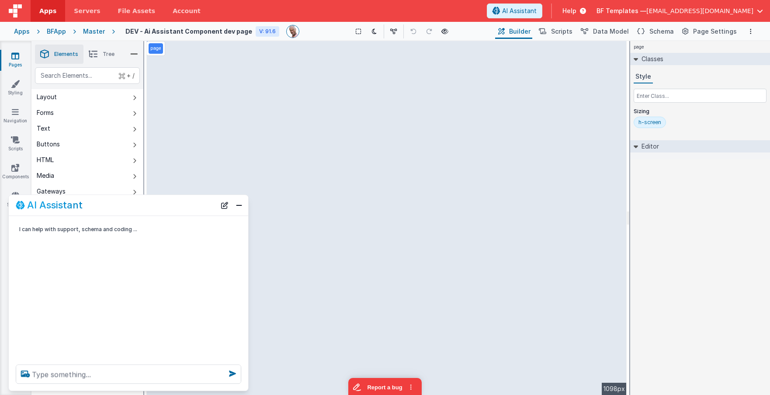
drag, startPoint x: 190, startPoint y: 207, endPoint x: 194, endPoint y: 196, distance: 12.0
click at [194, 200] on div "AI Assistant" at bounding box center [116, 205] width 200 height 10
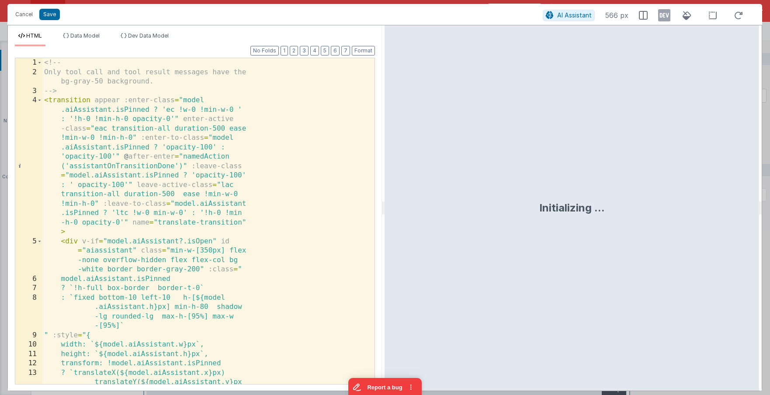
click at [276, 164] on div "<!-- Only tool call and tool result messages have the bg-gray-50 background. --…" at bounding box center [208, 239] width 332 height 363
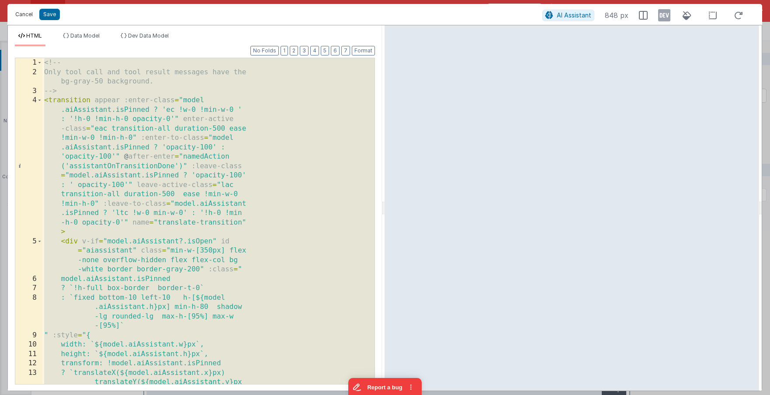
click at [25, 18] on button "Cancel" at bounding box center [24, 14] width 26 height 12
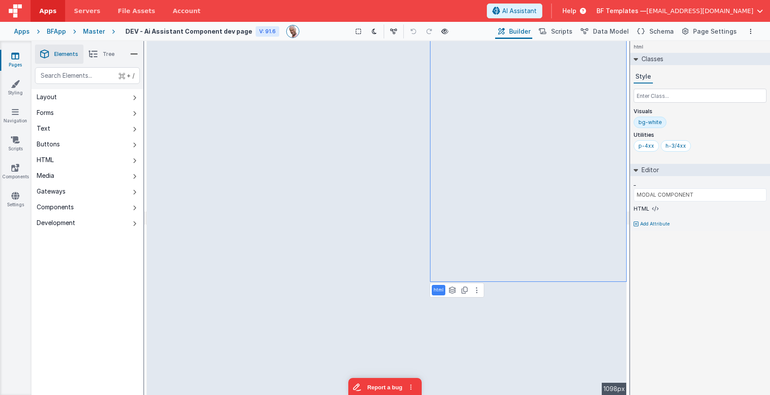
click at [626, 259] on div "html Classes Style Visuals bg-white Utilities p-4xx h-3/4xx Editor _ MODAL COMP…" at bounding box center [700, 218] width 140 height 354
click at [478, 292] on button at bounding box center [476, 290] width 10 height 10
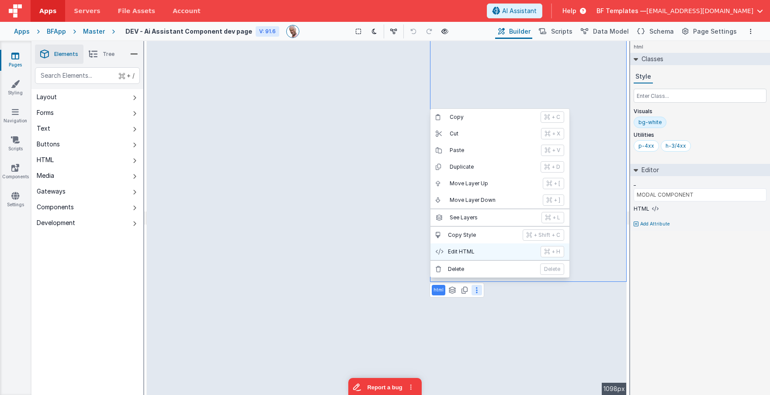
click at [484, 251] on p "Edit HTML" at bounding box center [491, 251] width 87 height 7
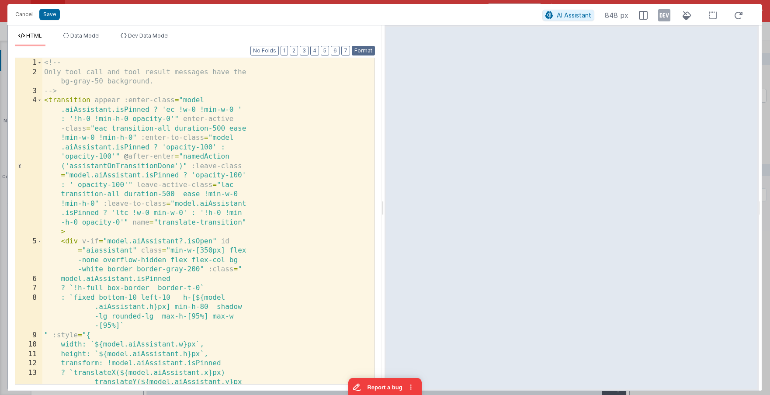
click at [352, 48] on button "Format" at bounding box center [363, 51] width 23 height 10
drag, startPoint x: 660, startPoint y: 15, endPoint x: 643, endPoint y: 40, distance: 30.4
click at [626, 15] on icon at bounding box center [664, 15] width 12 height 14
click at [626, 16] on icon at bounding box center [664, 15] width 12 height 14
click at [500, 164] on div at bounding box center [571, 207] width 374 height 365
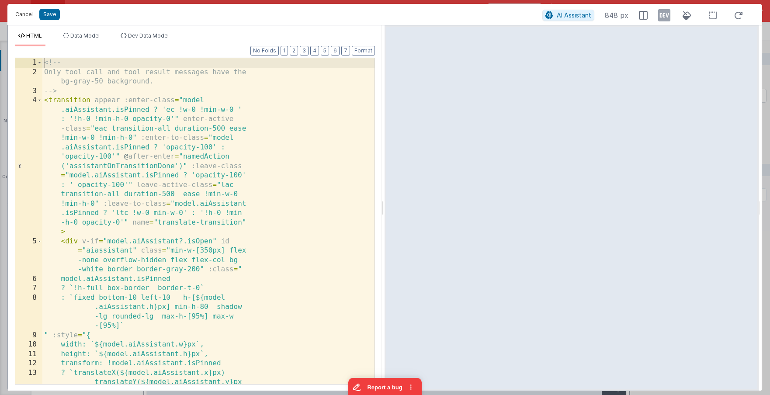
click at [21, 13] on button "Cancel" at bounding box center [24, 14] width 26 height 12
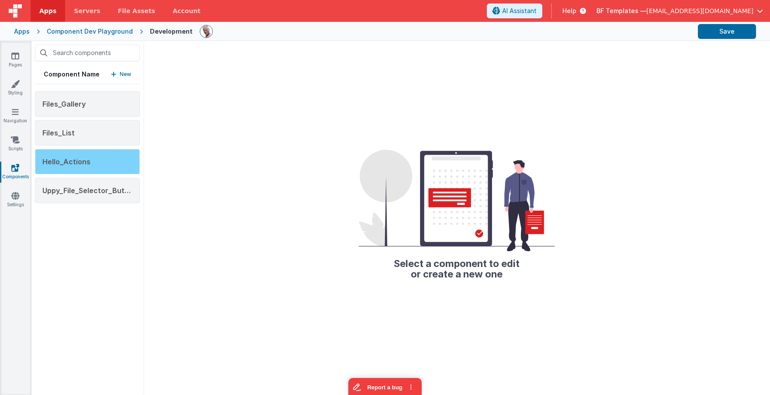
click at [79, 160] on span "Hello_Actions" at bounding box center [66, 161] width 48 height 9
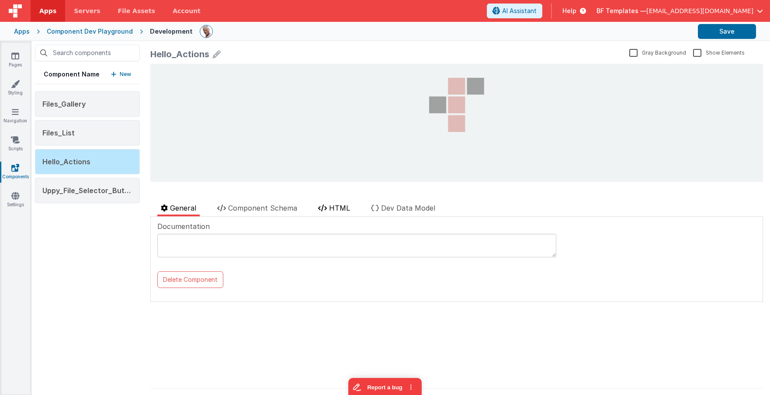
click at [343, 210] on span "HTML" at bounding box center [339, 208] width 21 height 9
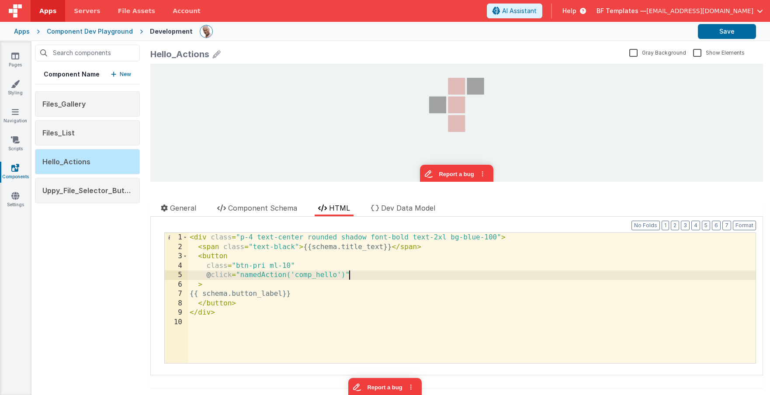
click at [430, 274] on div "< div class = "p-4 text-center rounded shadow font-bold text-2xl bg-blue-100" >…" at bounding box center [471, 307] width 567 height 149
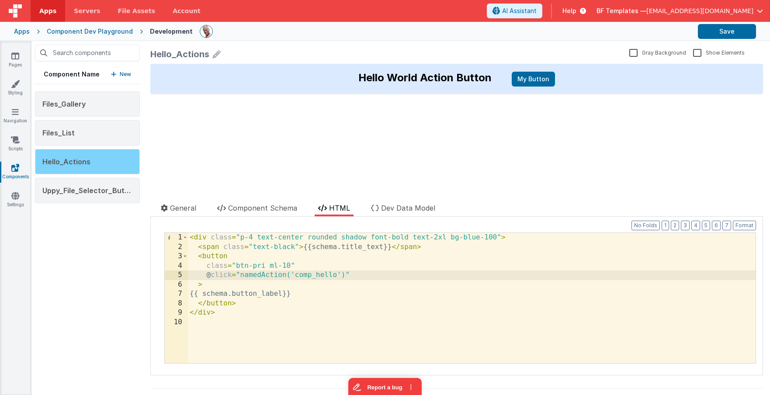
click at [90, 166] on div "Hello_Actions" at bounding box center [87, 161] width 105 height 25
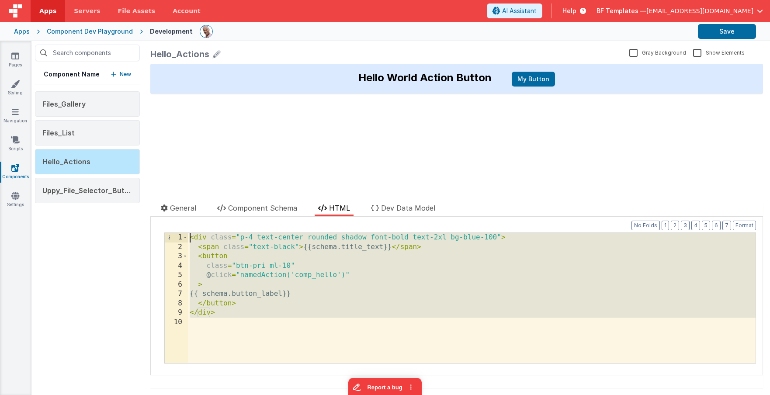
drag, startPoint x: 294, startPoint y: 342, endPoint x: 205, endPoint y: 220, distance: 151.1
click at [177, 197] on div "Hello_Actions Gray Background Show Elements General Component Schema HTML Dev D…" at bounding box center [456, 218] width 626 height 354
drag, startPoint x: 299, startPoint y: 283, endPoint x: 305, endPoint y: 291, distance: 9.6
click at [299, 283] on div "< div class = "p-4 text-center rounded shadow font-bold text-2xl bg-blue-100" >…" at bounding box center [471, 307] width 567 height 149
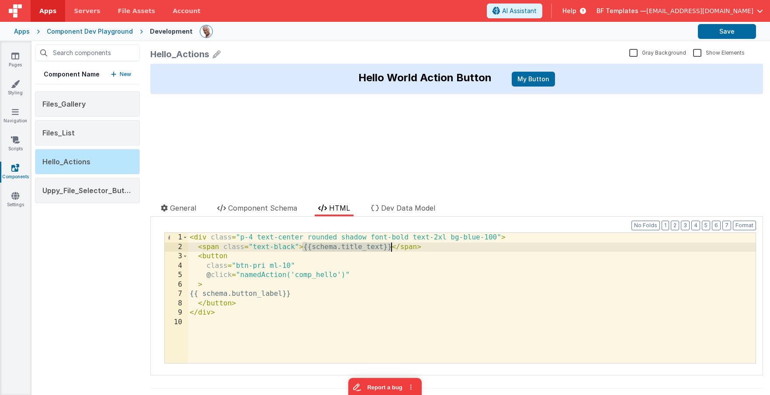
drag, startPoint x: 302, startPoint y: 247, endPoint x: 388, endPoint y: 249, distance: 86.1
click at [389, 249] on div "< div class = "p-4 text-center rounded shadow font-bold text-2xl bg-blue-100" >…" at bounding box center [471, 307] width 567 height 149
click at [346, 248] on div "< div class = "p-4 text-center rounded shadow font-bold text-2xl bg-blue-100" >…" at bounding box center [471, 307] width 567 height 149
click at [273, 209] on span "Component Schema" at bounding box center [262, 208] width 69 height 9
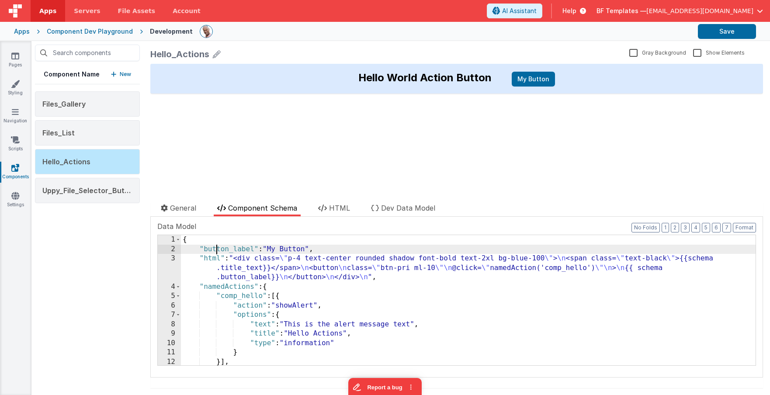
drag, startPoint x: 215, startPoint y: 247, endPoint x: 227, endPoint y: 247, distance: 11.8
click at [217, 247] on div "{ "button_label" : "My Button" , "html" : "<div class= \" p-4 text-center round…" at bounding box center [468, 309] width 574 height 149
click at [307, 249] on div "{ "button_label" : "My Button" , "html" : "<div class= \" p-4 text-center round…" at bounding box center [468, 309] width 574 height 149
drag, startPoint x: 315, startPoint y: 250, endPoint x: 185, endPoint y: 251, distance: 130.2
click at [185, 251] on div "{ "button_label" : "My Button" , "html" : "<div class= \" p-4 text-center round…" at bounding box center [468, 309] width 574 height 149
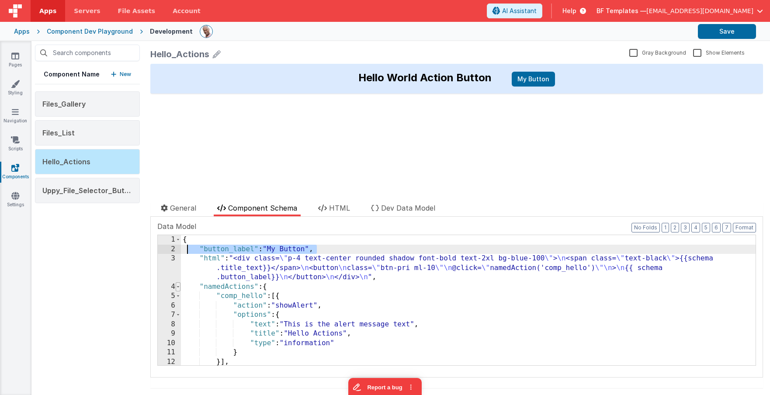
click at [177, 287] on span at bounding box center [178, 287] width 5 height 10
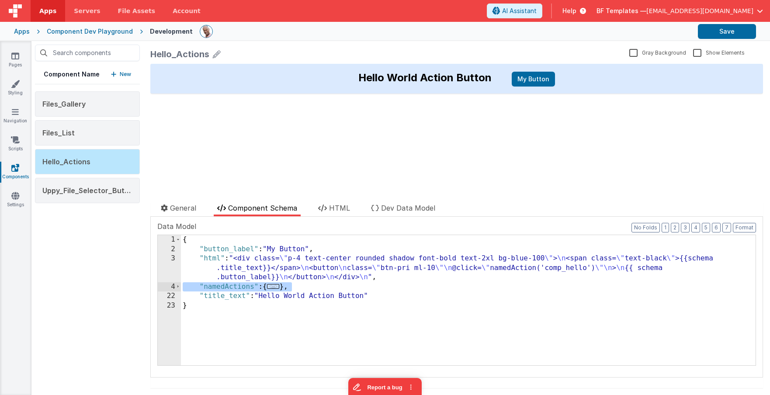
drag, startPoint x: 297, startPoint y: 288, endPoint x: 181, endPoint y: 287, distance: 115.3
click at [181, 287] on div "{ "button_label" : "My Button" , "html" : "<div class= \" p-4 text-center round…" at bounding box center [468, 309] width 574 height 149
click at [280, 289] on span "..." at bounding box center [273, 286] width 13 height 5
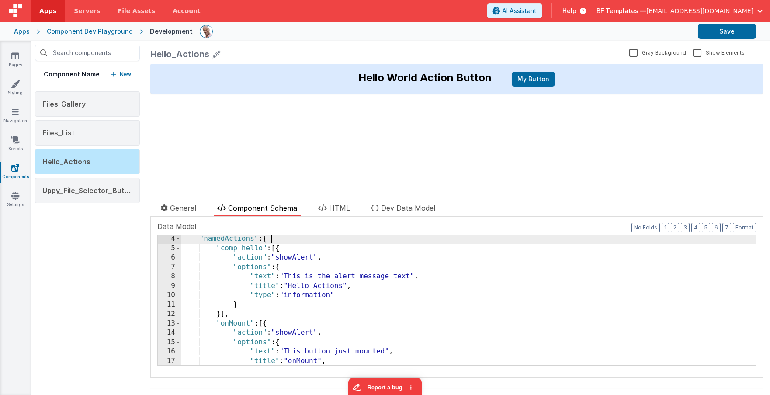
scroll to position [49, 0]
click at [244, 249] on div ""namedActions" : { "comp_hello" : [{ "action" : "showAlert" , "options" : { "te…" at bounding box center [468, 307] width 574 height 149
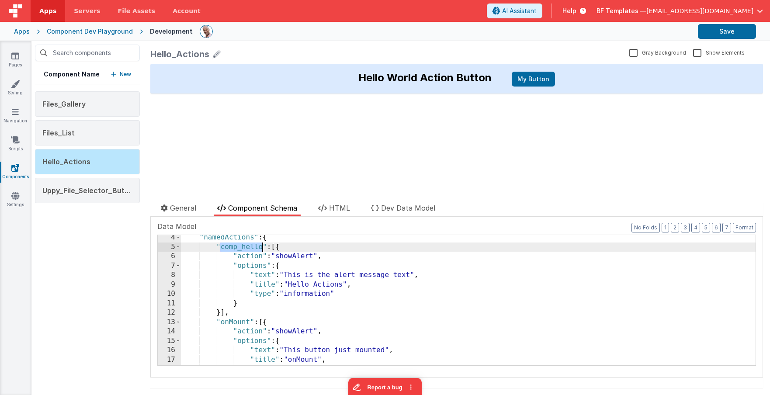
click at [244, 249] on div ""namedActions" : { "comp_hello" : [{ "action" : "showAlert" , "options" : { "te…" at bounding box center [468, 307] width 574 height 149
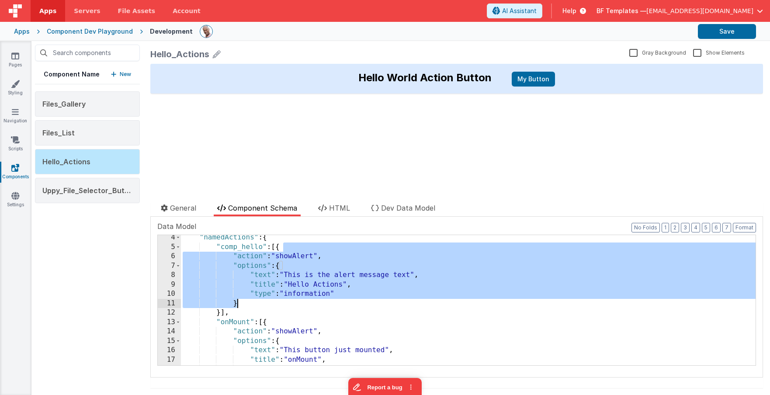
drag, startPoint x: 312, startPoint y: 250, endPoint x: 326, endPoint y: 306, distance: 57.6
click at [326, 306] on div ""namedActions" : { "comp_hello" : [{ "action" : "showAlert" , "options" : { "te…" at bounding box center [468, 307] width 574 height 149
click at [342, 287] on div ""namedActions" : { "comp_hello" : [{ "action" : "showAlert" , "options" : { "te…" at bounding box center [468, 307] width 574 height 149
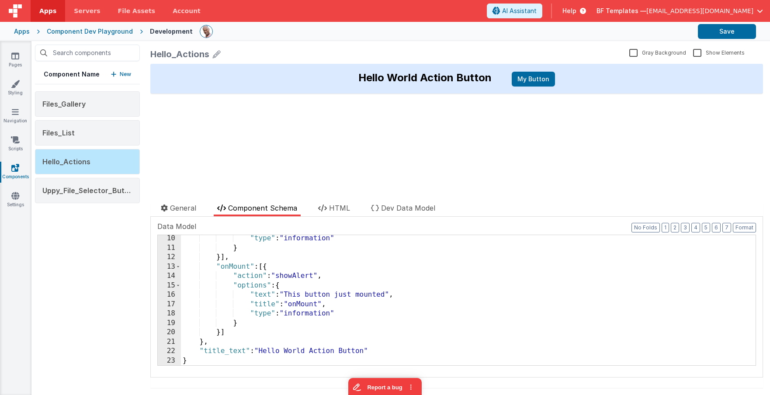
scroll to position [104, 0]
click at [238, 268] on div ""type" : "information" } }] , "onMount" : [{ "action" : "showAlert" , "options"…" at bounding box center [468, 308] width 574 height 149
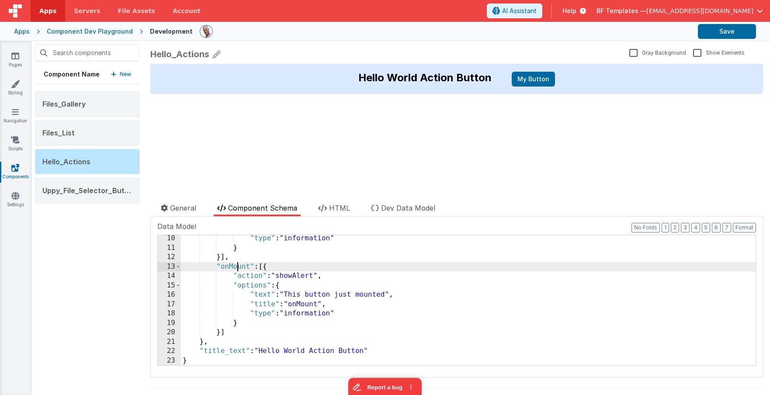
click at [238, 268] on div ""type" : "information" } }] , "onMount" : [{ "action" : "showAlert" , "options"…" at bounding box center [468, 308] width 574 height 149
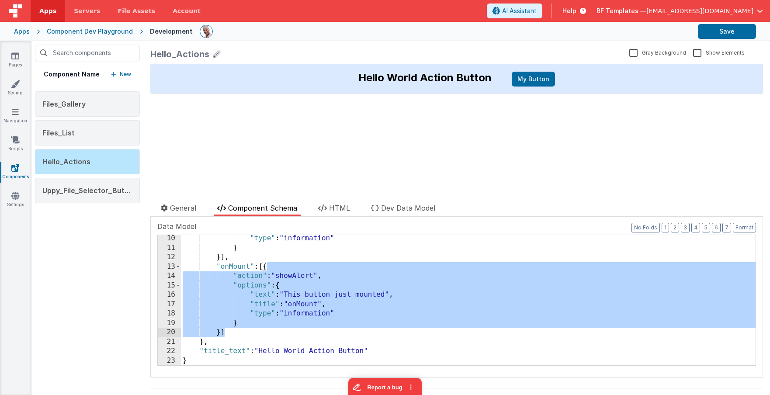
drag, startPoint x: 267, startPoint y: 265, endPoint x: 228, endPoint y: 333, distance: 78.4
click at [228, 333] on div ""type" : "information" } }] , "onMount" : [{ "action" : "showAlert" , "options"…" at bounding box center [468, 308] width 574 height 149
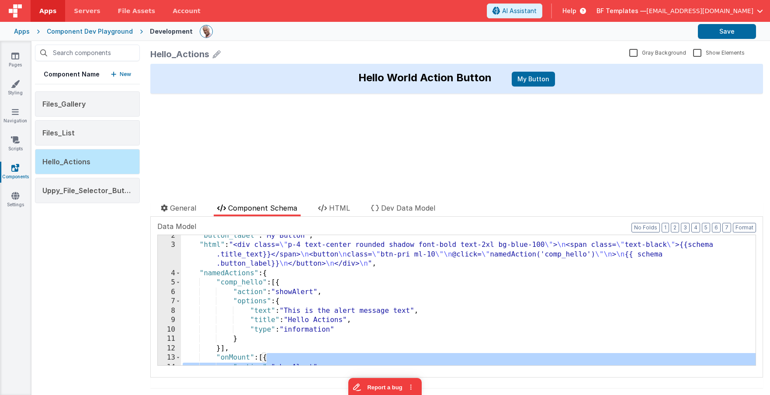
scroll to position [0, 0]
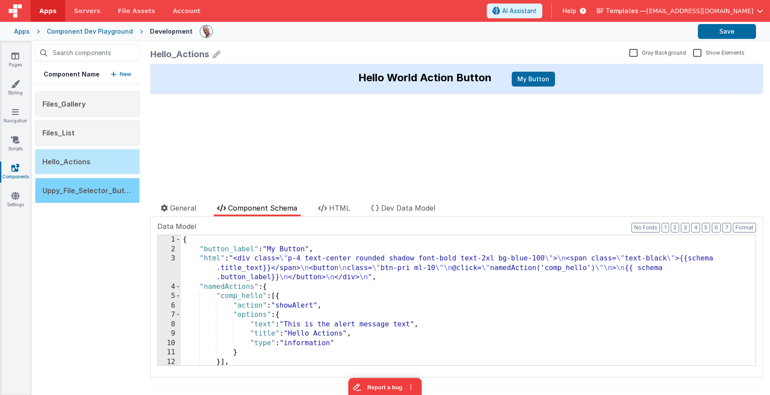
click at [91, 196] on div "Uppy_File_Selector_Button" at bounding box center [87, 190] width 105 height 25
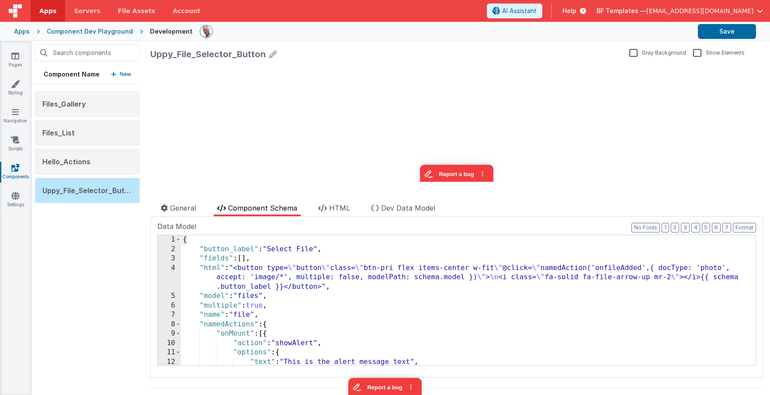
click at [207, 275] on div "{ "button_label" : "Select File" , "fields" : [ ] , "html" : "<button type= \" …" at bounding box center [468, 309] width 574 height 149
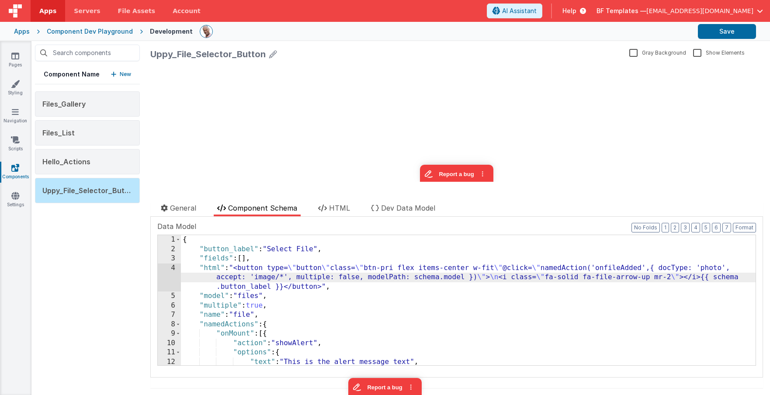
click at [169, 270] on div "4" at bounding box center [169, 277] width 23 height 28
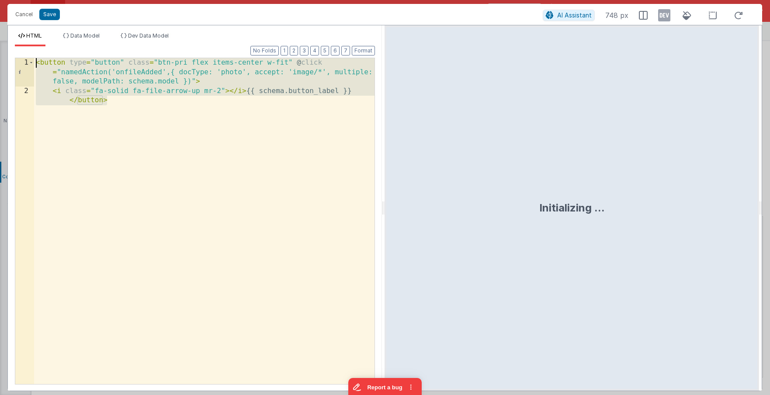
drag, startPoint x: 321, startPoint y: 137, endPoint x: 6, endPoint y: 46, distance: 327.8
click at [6, 46] on div "Cancel Save AI Assistant 748 px HTML Data Model Dev Data Model Format 7 6 5 4 3…" at bounding box center [385, 197] width 770 height 395
click at [28, 14] on button "Cancel" at bounding box center [24, 14] width 26 height 12
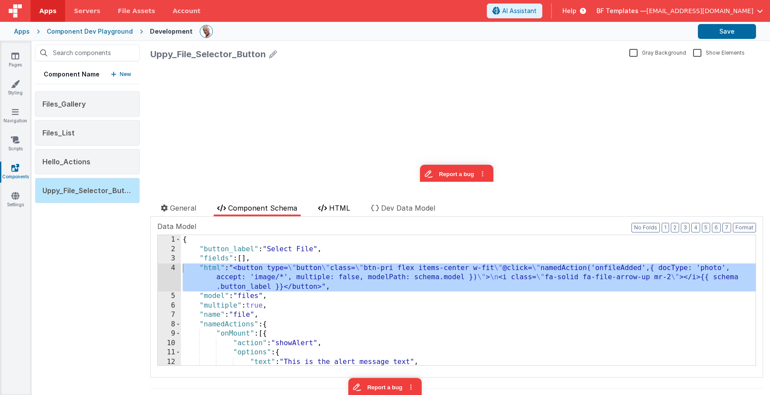
click at [339, 210] on span "HTML" at bounding box center [339, 208] width 21 height 9
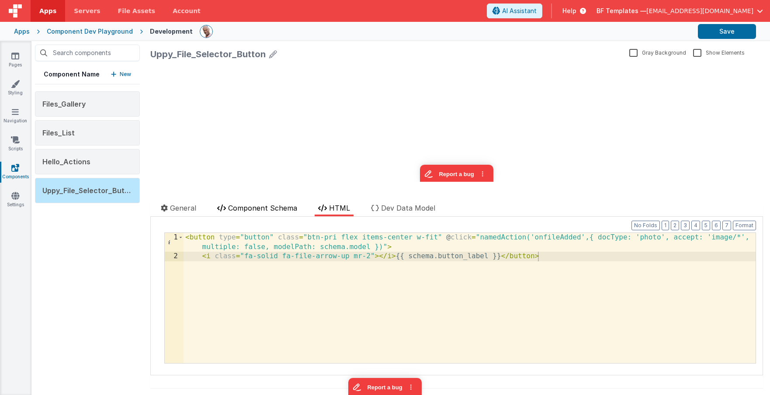
click at [248, 211] on span "Component Schema" at bounding box center [262, 208] width 69 height 9
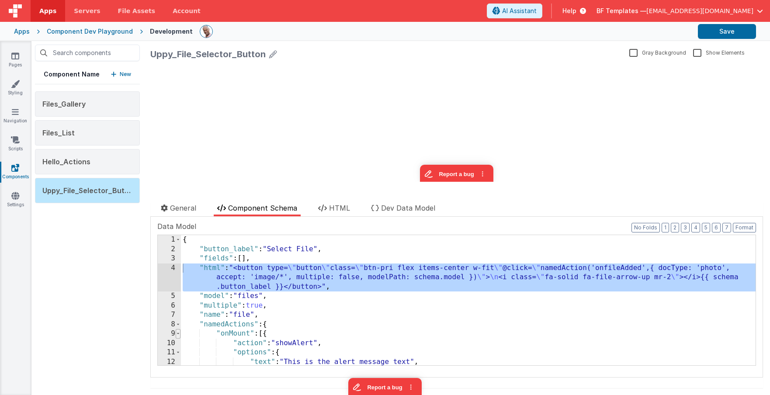
click at [180, 334] on span at bounding box center [178, 334] width 5 height 10
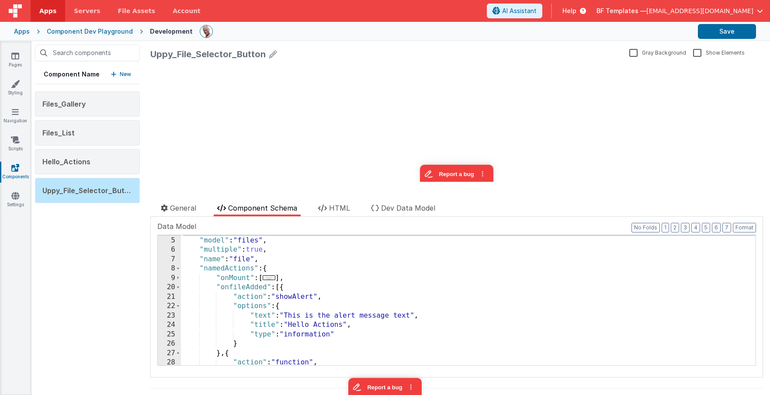
scroll to position [55, 0]
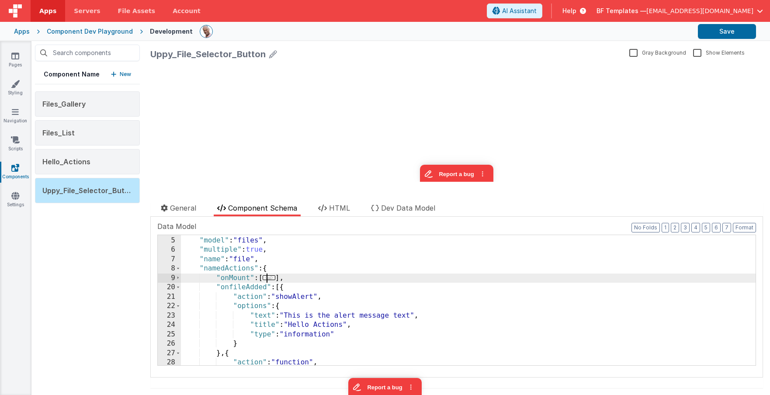
click at [275, 276] on span "..." at bounding box center [269, 277] width 13 height 5
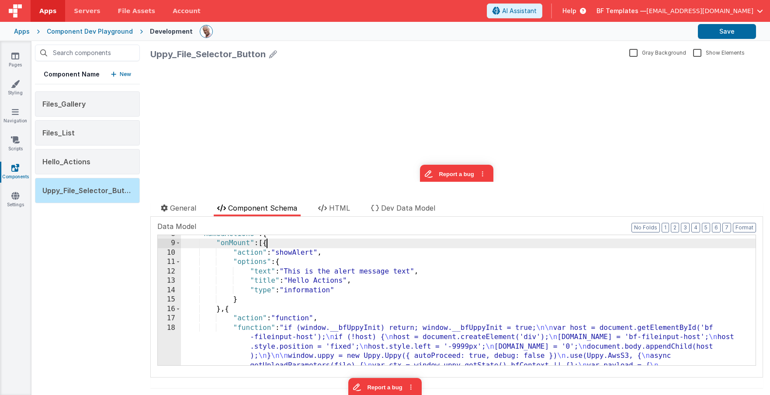
scroll to position [90, 0]
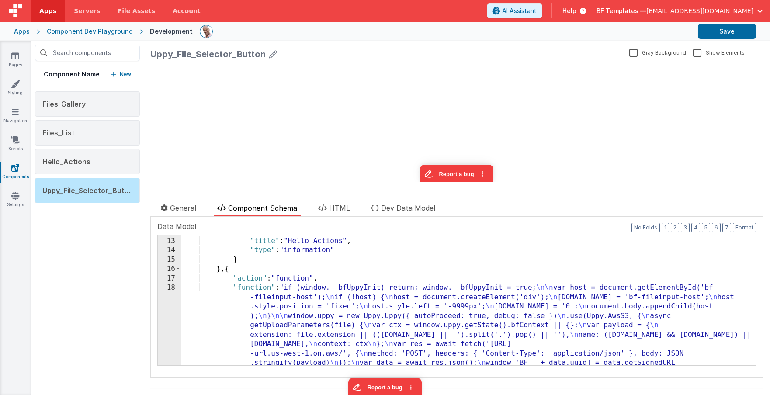
click at [287, 325] on div ""text" : "This is the alert message text" , "title" : "Hello Actions" , "type" …" at bounding box center [468, 400] width 574 height 346
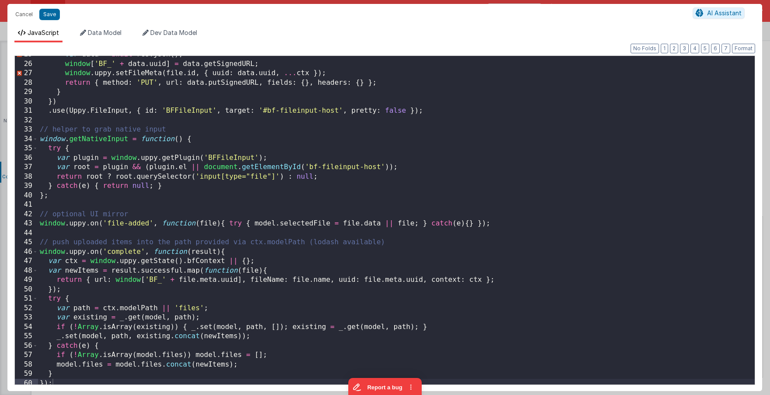
scroll to position [231, 0]
click at [22, 14] on button "Cancel" at bounding box center [24, 14] width 26 height 12
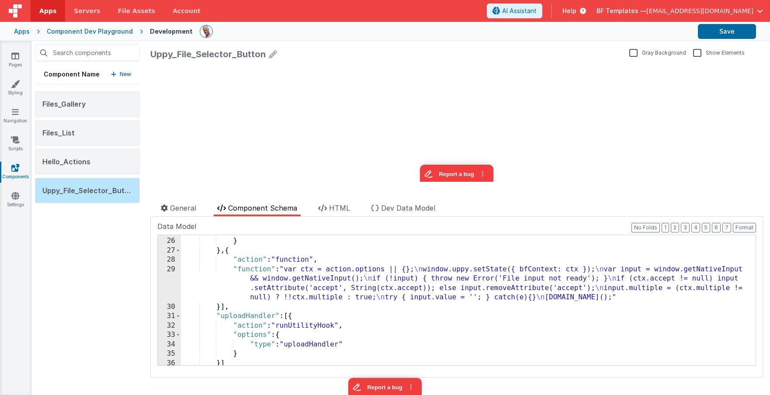
scroll to position [449, 0]
click at [311, 289] on div ""type" : "information" } } , { "action" : "function" , "function" : "var ctx = …" at bounding box center [468, 302] width 574 height 149
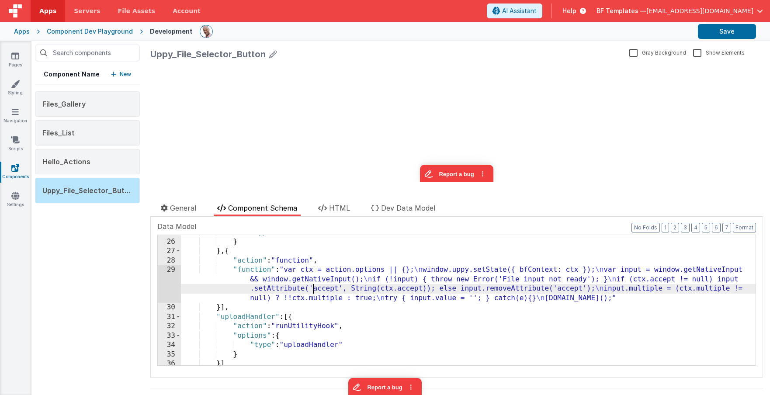
click at [121, 74] on p "New" at bounding box center [125, 74] width 11 height 9
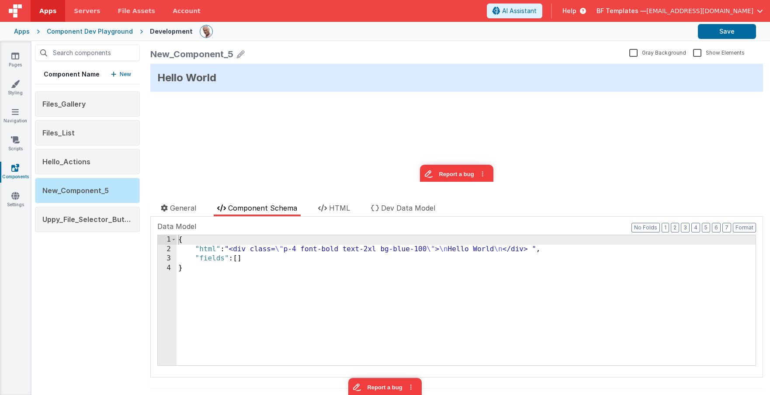
click at [23, 33] on div "Apps" at bounding box center [22, 31] width 16 height 9
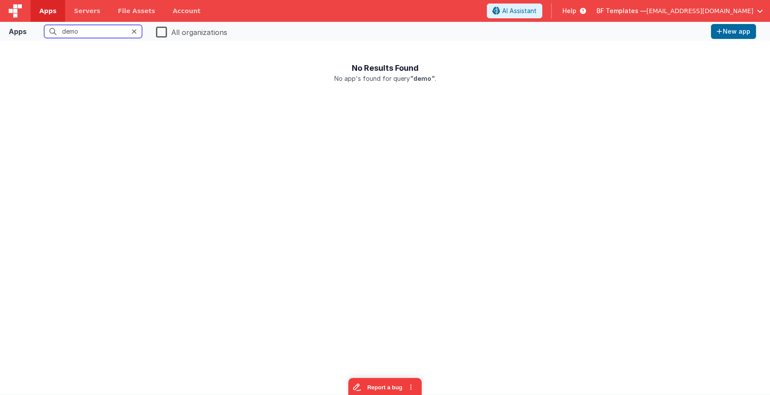
type input "demo"
click at [160, 35] on label "All organizations" at bounding box center [191, 31] width 71 height 12
click at [0, 0] on input "All organizations" at bounding box center [0, 0] width 0 height 0
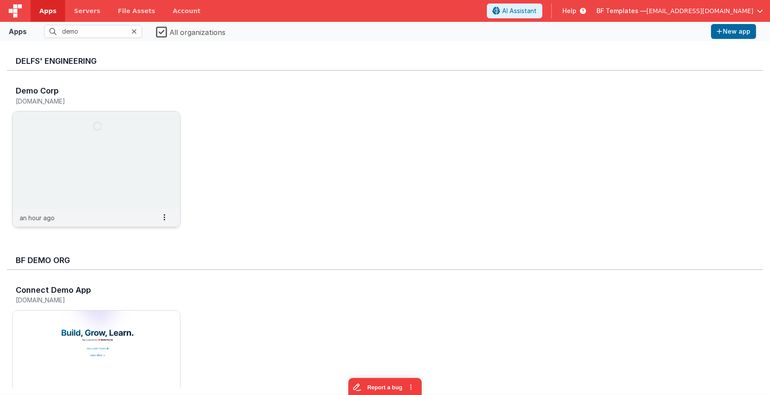
click at [100, 156] on img at bounding box center [96, 160] width 167 height 98
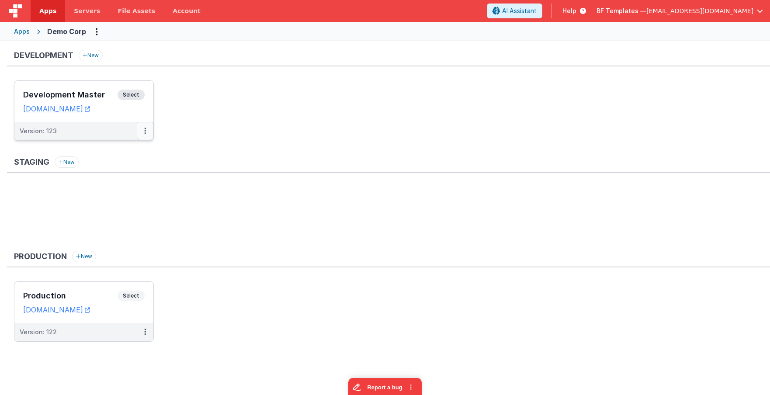
click at [144, 131] on icon at bounding box center [145, 131] width 2 height 0
click at [109, 181] on link "Deploy..." at bounding box center [114, 182] width 77 height 16
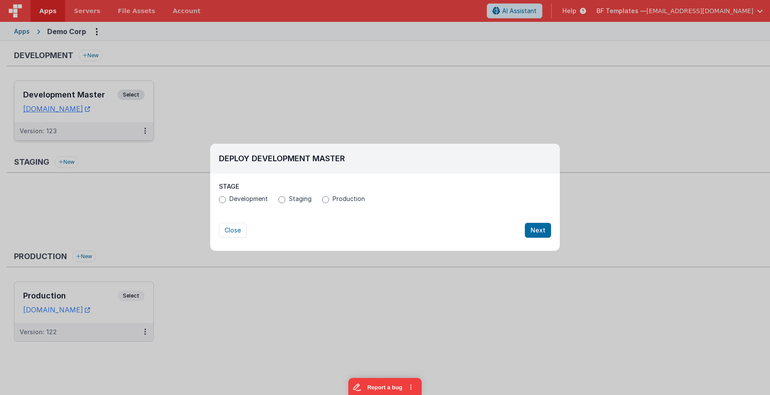
click at [231, 196] on span "Development" at bounding box center [248, 198] width 38 height 9
click at [226, 196] on input "Development" at bounding box center [222, 199] width 7 height 7
radio input "true"
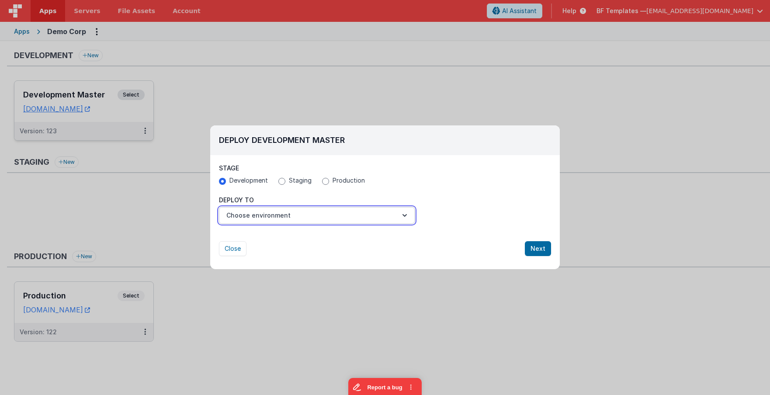
click at [323, 216] on button "Choose environment" at bounding box center [317, 215] width 196 height 17
click at [282, 238] on link "New Environment" at bounding box center [317, 237] width 196 height 16
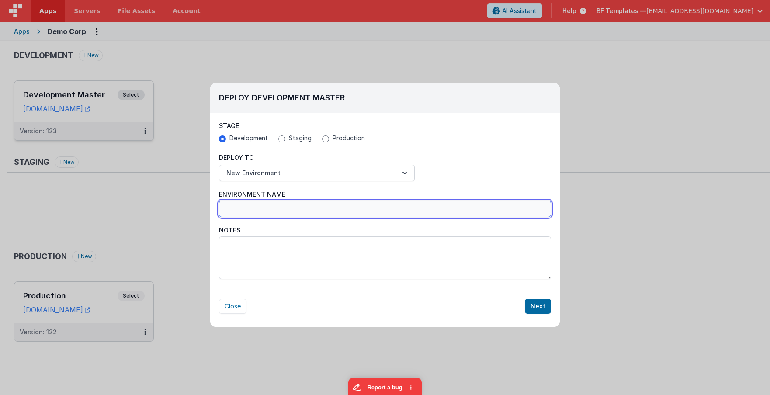
click at [381, 209] on input "Environment Name" at bounding box center [385, 208] width 332 height 17
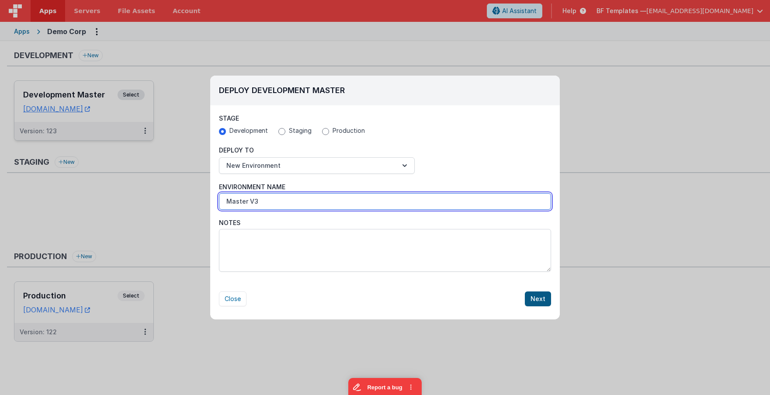
type input "Master V3"
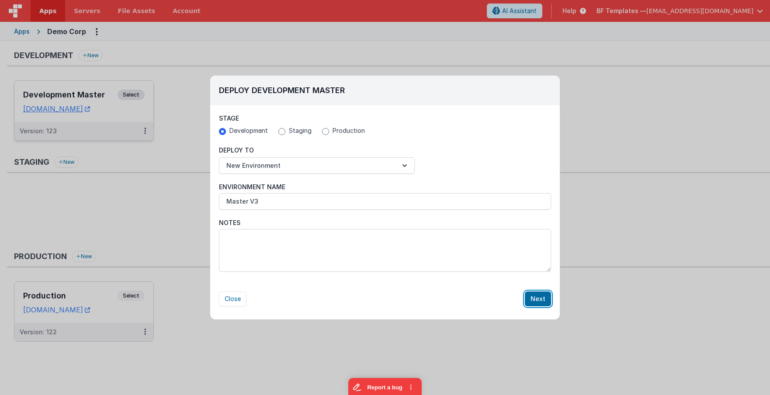
click at [543, 299] on button "Next" at bounding box center [538, 298] width 26 height 15
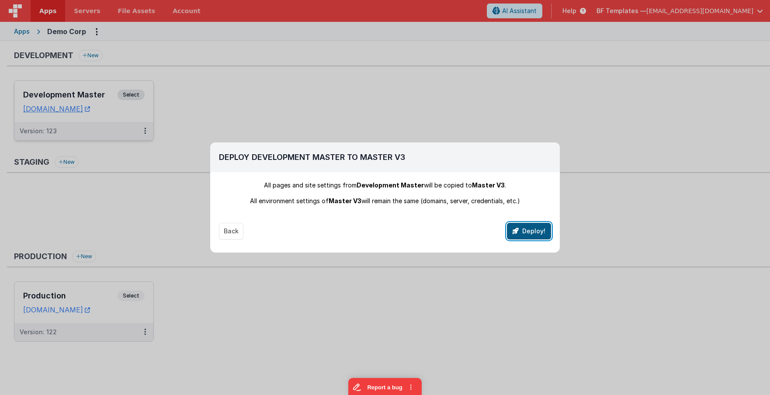
click at [527, 234] on button "Deploy!" at bounding box center [529, 231] width 44 height 17
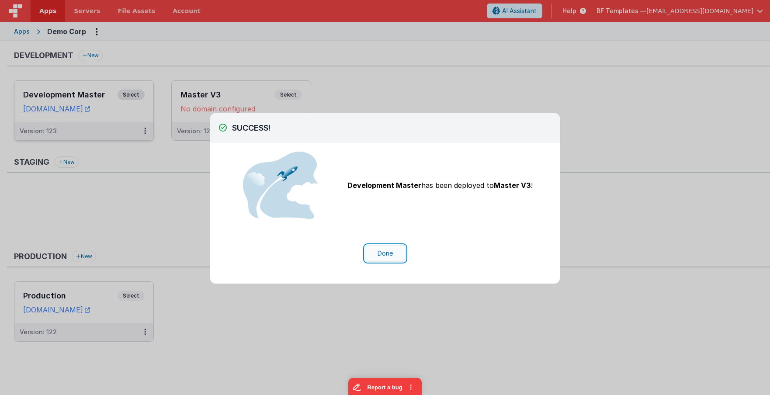
click at [385, 253] on button "Done" at bounding box center [385, 253] width 41 height 17
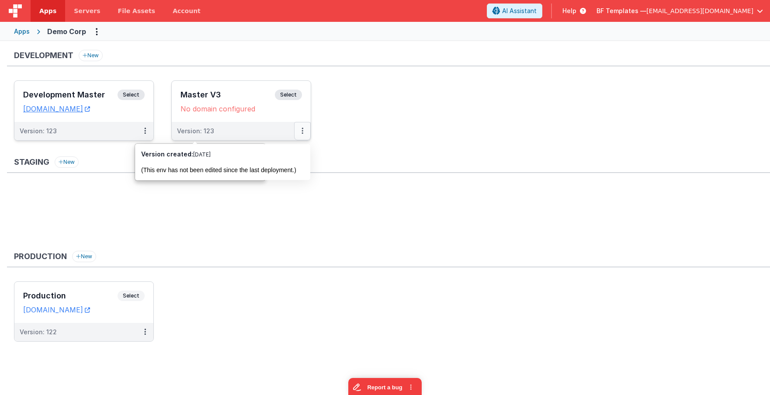
click at [304, 131] on button at bounding box center [302, 131] width 17 height 18
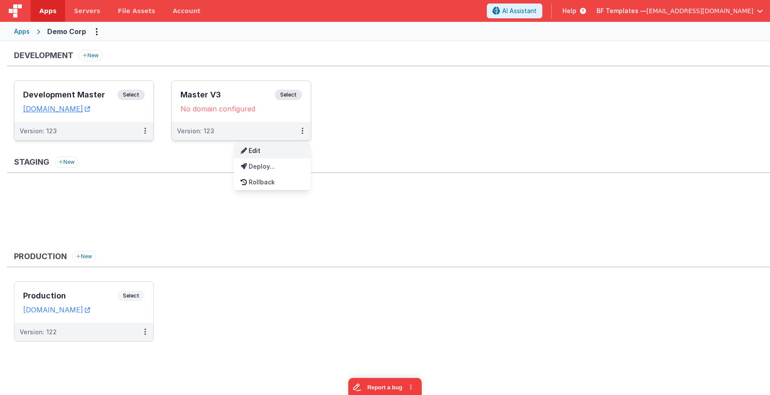
click at [260, 153] on link "Edit" at bounding box center [272, 151] width 77 height 16
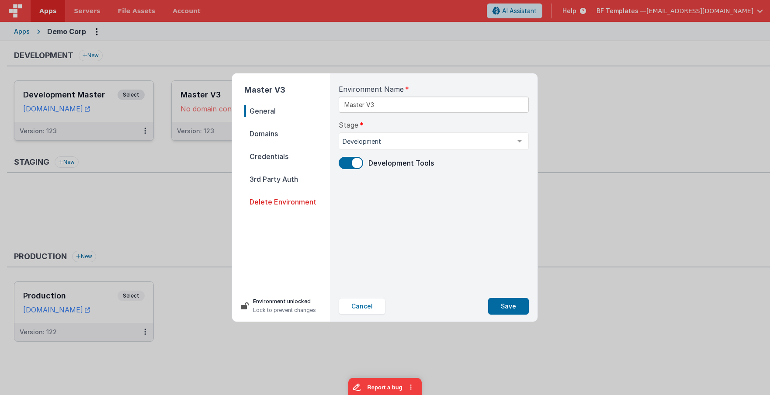
drag, startPoint x: 276, startPoint y: 134, endPoint x: 299, endPoint y: 137, distance: 23.4
click at [275, 134] on span "Domains" at bounding box center [287, 134] width 86 height 12
select select "fmbetterforms.com"
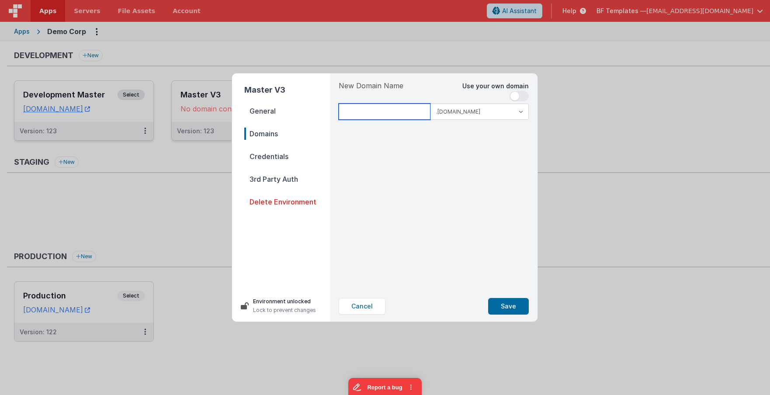
click at [395, 110] on input at bounding box center [385, 112] width 92 height 16
type input "flversion3"
click at [503, 301] on button "Save" at bounding box center [508, 306] width 41 height 17
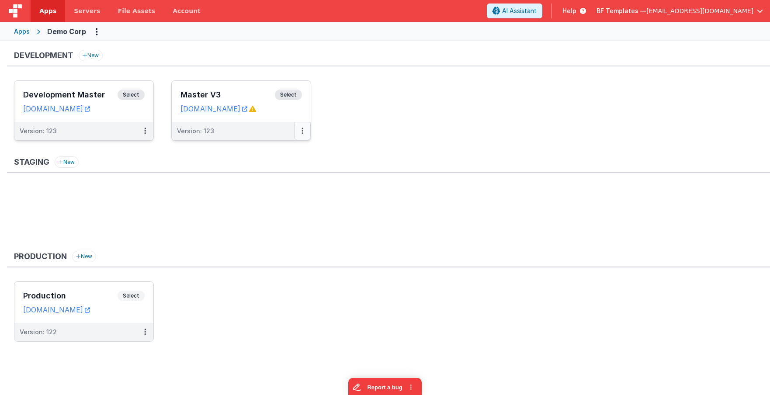
click at [300, 131] on button at bounding box center [302, 131] width 17 height 18
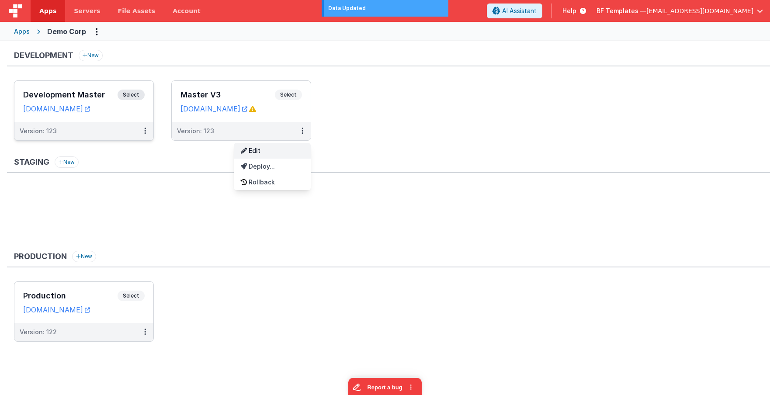
click at [267, 153] on link "Edit" at bounding box center [272, 151] width 77 height 16
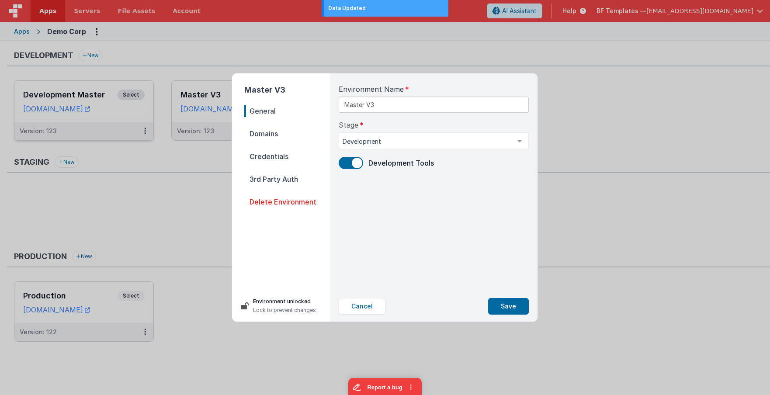
click at [272, 135] on span "Domains" at bounding box center [287, 134] width 86 height 12
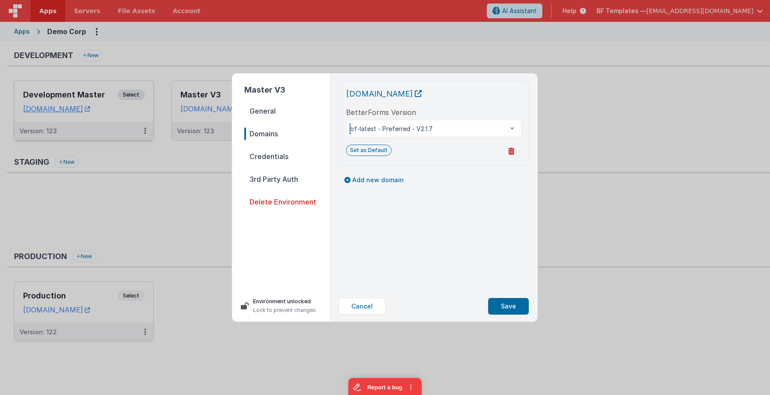
drag, startPoint x: 418, startPoint y: 129, endPoint x: 413, endPoint y: 144, distance: 15.6
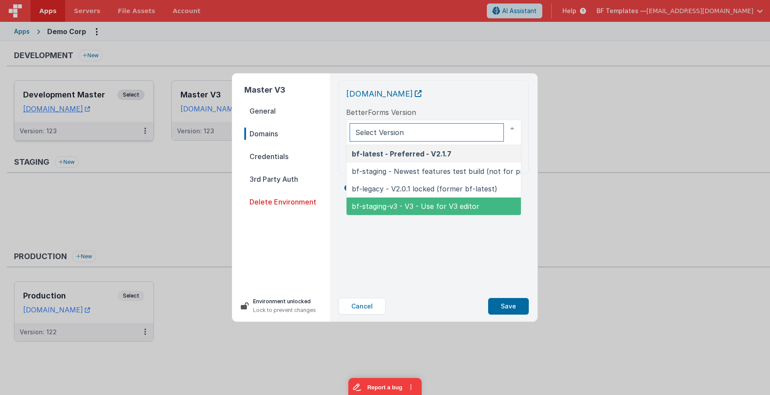
click at [382, 207] on span "bf-staging-v3 - V3 - Use for V3 editor" at bounding box center [416, 206] width 128 height 9
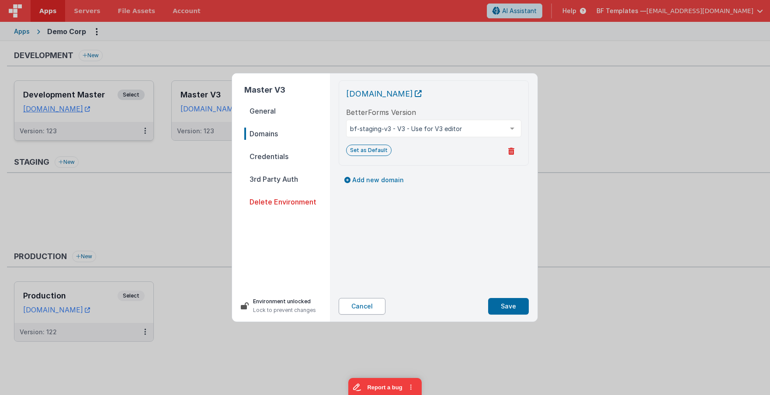
click at [361, 305] on button "Cancel" at bounding box center [362, 306] width 47 height 17
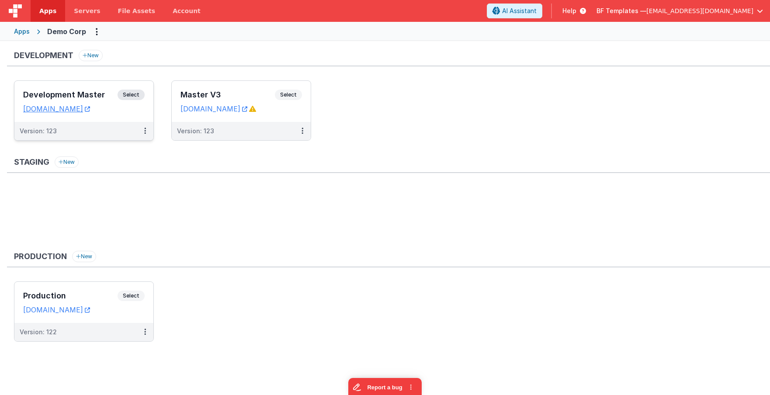
click at [76, 103] on div "Development Master Select" at bounding box center [83, 97] width 121 height 15
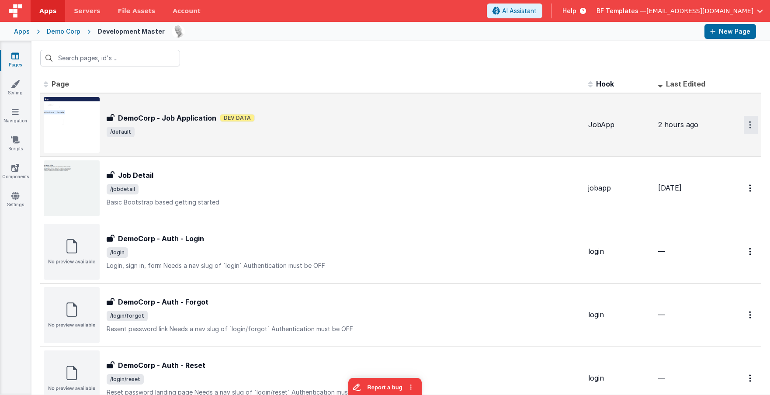
click at [750, 128] on icon "Options" at bounding box center [750, 124] width 2 height 7
drag, startPoint x: 404, startPoint y: 78, endPoint x: 359, endPoint y: 146, distance: 81.4
click at [403, 79] on button at bounding box center [385, 197] width 770 height 395
click at [373, 132] on span "/default" at bounding box center [344, 132] width 474 height 10
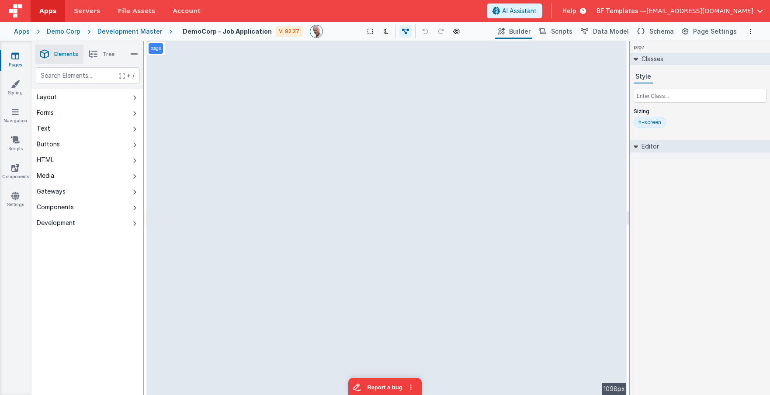
drag, startPoint x: 147, startPoint y: 28, endPoint x: 237, endPoint y: 38, distance: 90.5
click at [147, 28] on div "Development Master" at bounding box center [129, 31] width 65 height 9
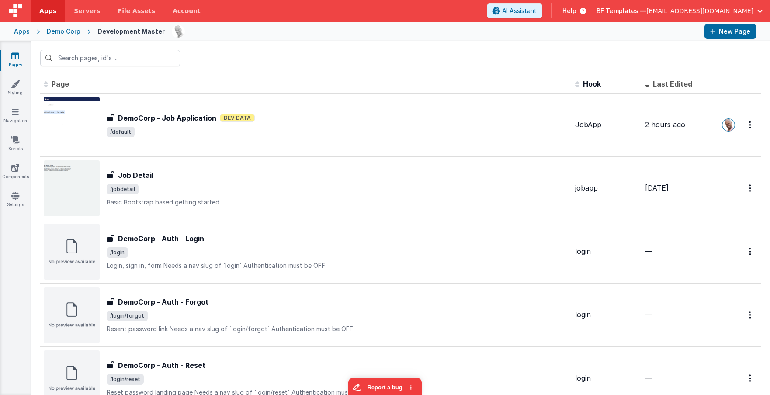
click at [73, 29] on div "Demo Corp" at bounding box center [64, 31] width 34 height 9
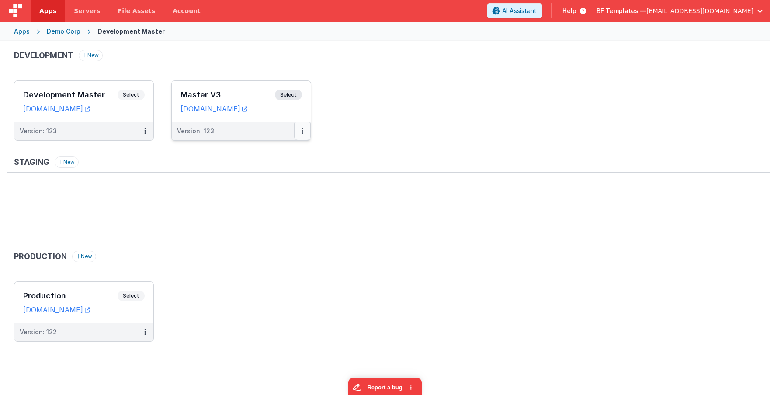
click at [303, 129] on button at bounding box center [302, 131] width 17 height 18
click at [283, 164] on div "Staging New" at bounding box center [388, 164] width 763 height 17
click at [301, 131] on button at bounding box center [302, 131] width 17 height 18
click at [264, 152] on link "Edit" at bounding box center [272, 151] width 77 height 16
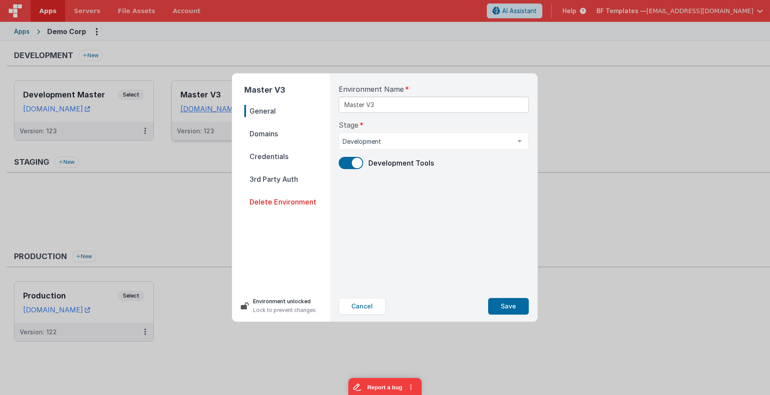
click at [268, 151] on span "Credentials" at bounding box center [287, 156] width 86 height 12
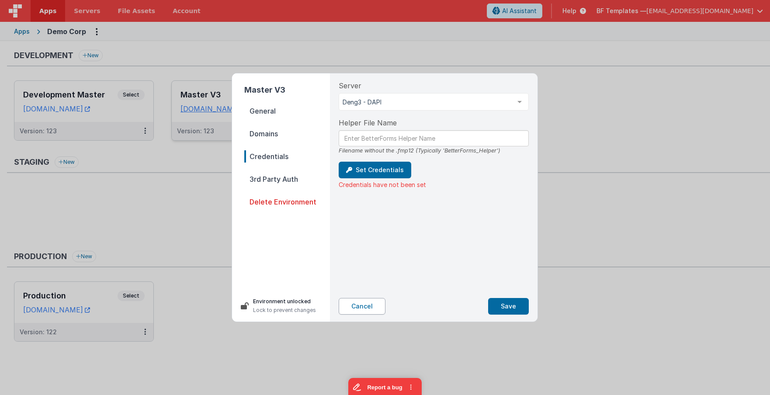
click at [354, 306] on button "Cancel" at bounding box center [362, 306] width 47 height 17
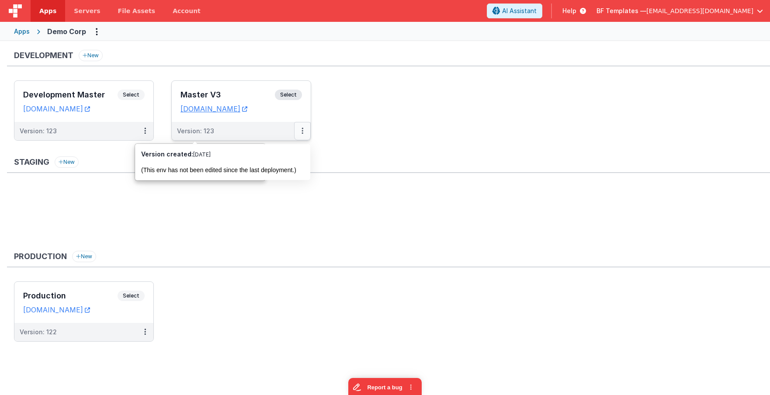
click at [304, 134] on button at bounding box center [302, 131] width 17 height 18
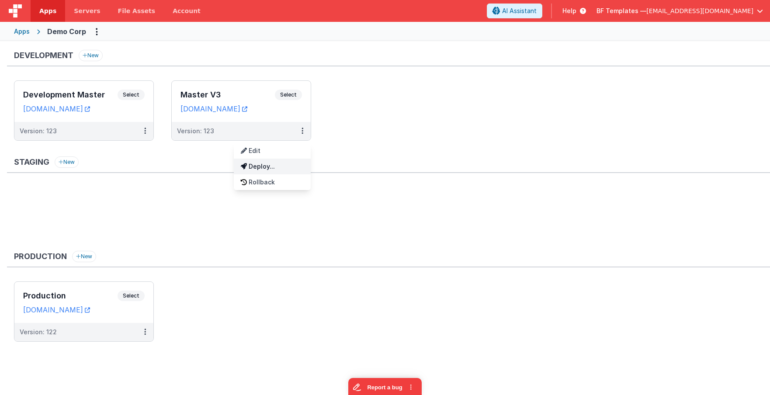
click at [268, 168] on link "Deploy..." at bounding box center [272, 167] width 77 height 16
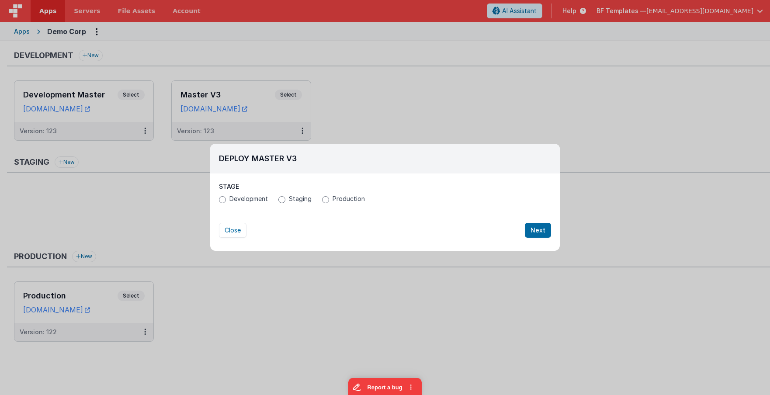
click at [339, 197] on span "Production" at bounding box center [348, 198] width 32 height 9
click at [329, 197] on input "Production" at bounding box center [325, 199] width 7 height 7
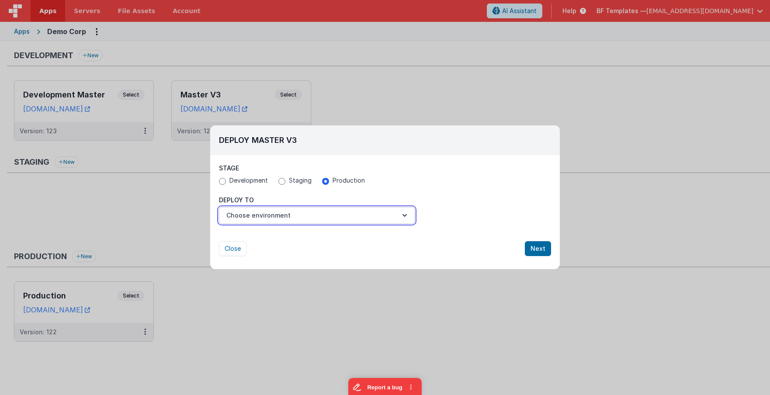
click at [303, 215] on button "Choose environment" at bounding box center [317, 215] width 196 height 17
click at [261, 239] on link "Production" at bounding box center [317, 237] width 196 height 16
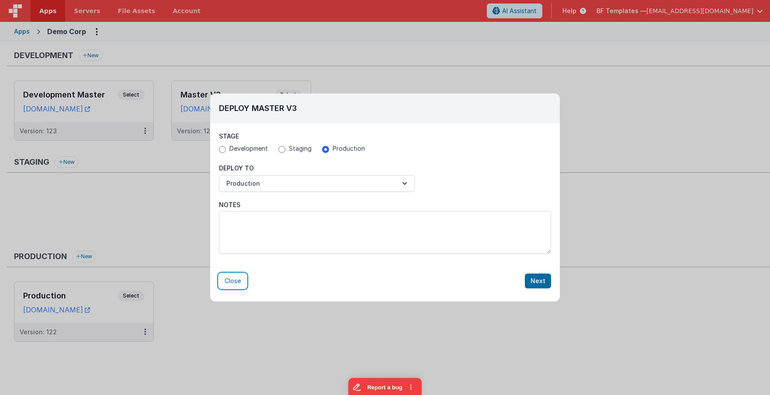
click at [233, 280] on button "Close" at bounding box center [233, 280] width 28 height 15
radio input "false"
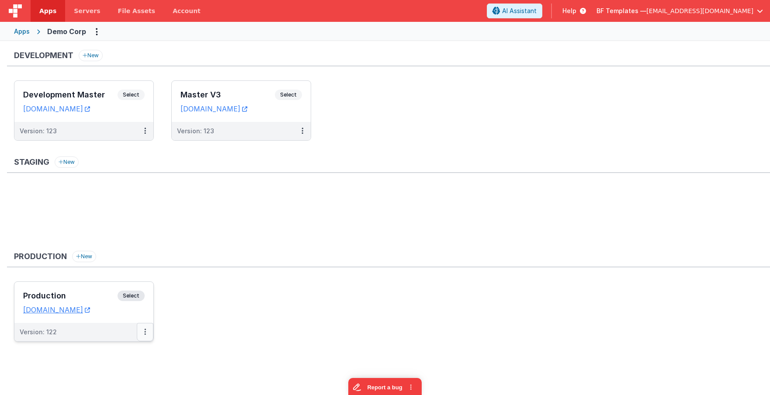
click at [145, 332] on icon at bounding box center [145, 332] width 2 height 0
click at [114, 354] on link "Edit" at bounding box center [114, 352] width 77 height 16
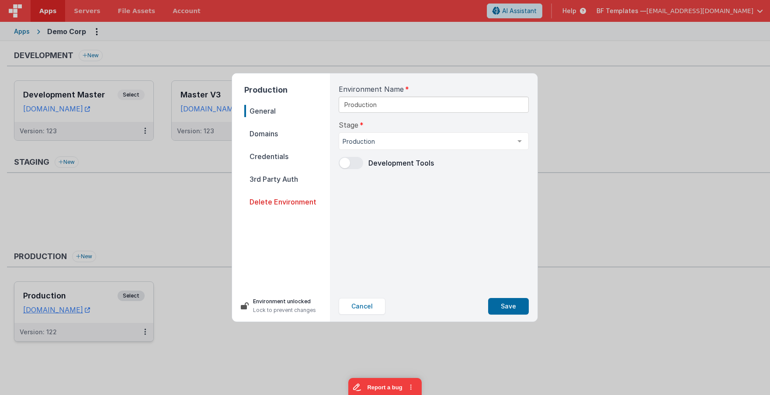
click at [274, 135] on span "Domains" at bounding box center [287, 134] width 86 height 12
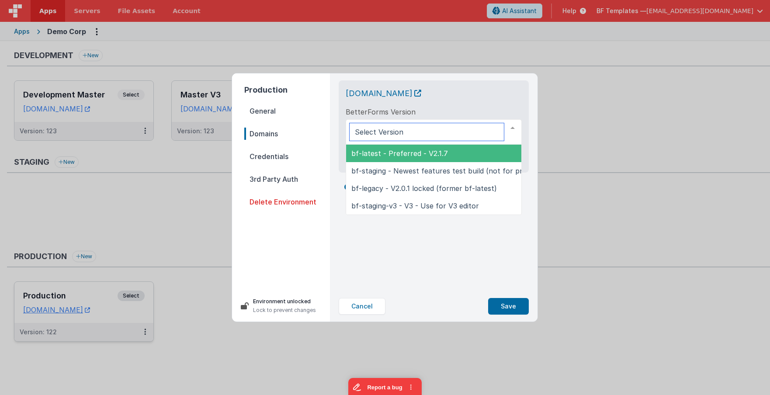
click at [392, 128] on div at bounding box center [433, 131] width 176 height 25
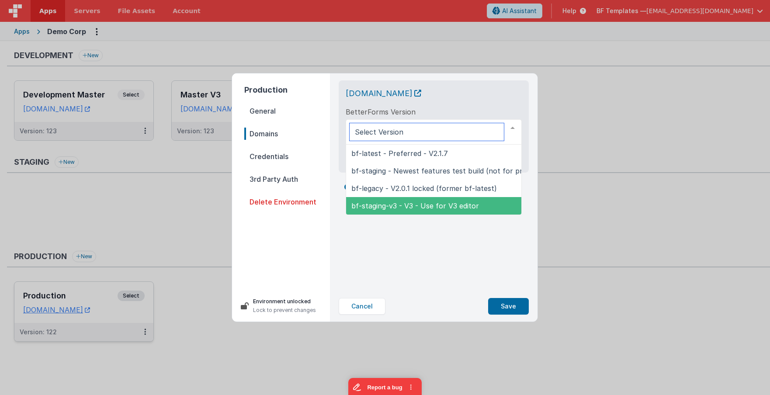
click at [403, 200] on span "bf-staging-v3 - V3 - Use for V3 editor" at bounding box center [453, 205] width 214 height 17
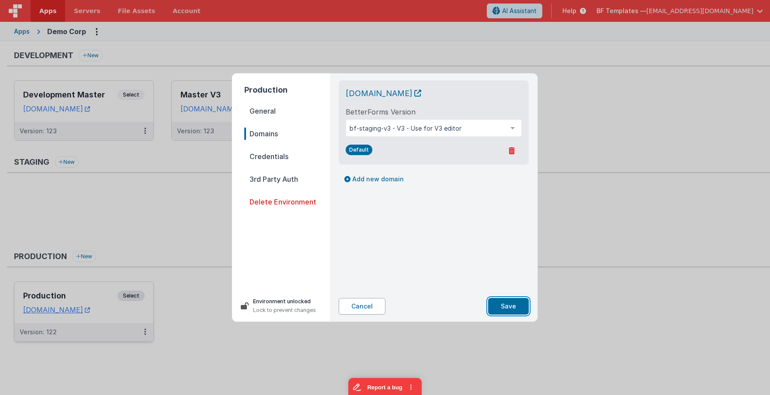
drag, startPoint x: 513, startPoint y: 307, endPoint x: 380, endPoint y: 304, distance: 133.3
click at [395, 288] on div "demo.clientportal.cloud BetterForms Version bf-staging-v3 - V3 - Use for V3 edi…" at bounding box center [433, 197] width 207 height 248
drag, startPoint x: 377, startPoint y: 307, endPoint x: 382, endPoint y: 301, distance: 7.4
click at [377, 307] on button "Cancel" at bounding box center [362, 306] width 47 height 17
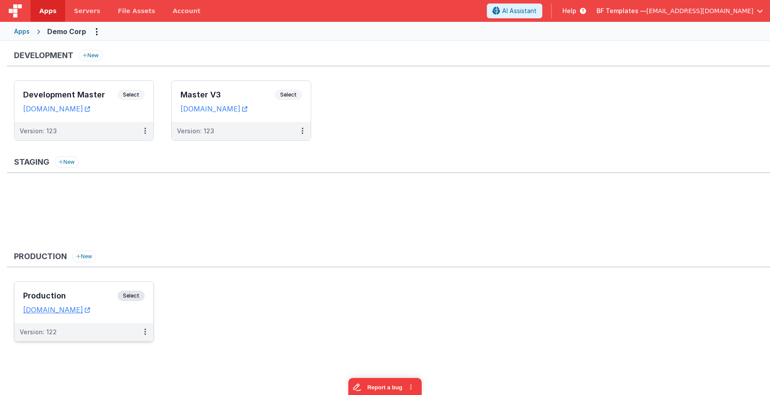
click at [403, 96] on ul "Development Master Select URLs demodev.fmbetterforms.com Version: 123 Master V3…" at bounding box center [392, 114] width 756 height 69
click at [302, 131] on icon at bounding box center [302, 131] width 2 height 0
click at [264, 142] on div at bounding box center [385, 197] width 770 height 395
click at [263, 147] on ul "Development Master Select URLs demodev.fmbetterforms.com Version: 123 Master V3…" at bounding box center [392, 114] width 756 height 69
click at [305, 132] on button at bounding box center [302, 131] width 17 height 18
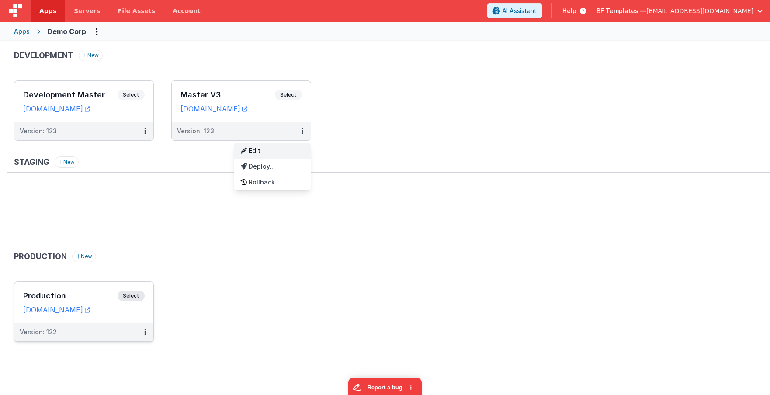
click at [293, 156] on link "Edit" at bounding box center [272, 151] width 77 height 16
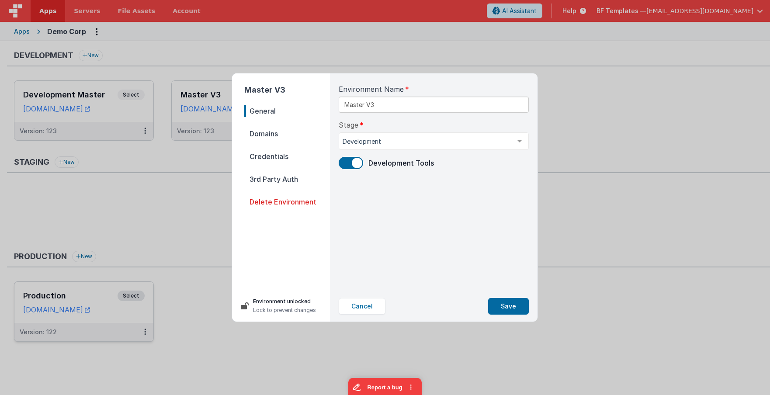
drag, startPoint x: 275, startPoint y: 199, endPoint x: 314, endPoint y: 204, distance: 38.8
click at [276, 199] on span "Delete Environment" at bounding box center [287, 202] width 86 height 12
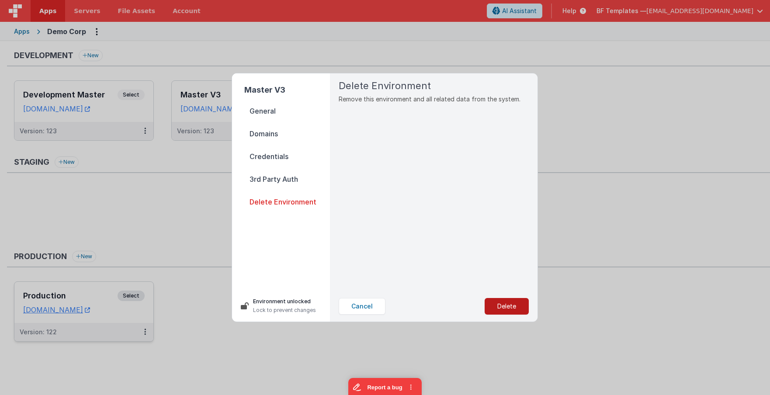
drag, startPoint x: 496, startPoint y: 301, endPoint x: 498, endPoint y: 304, distance: 4.5
click at [498, 304] on button "Delete" at bounding box center [506, 306] width 44 height 17
click at [471, 308] on button "Yes, Delete" at bounding box center [463, 306] width 58 height 17
click at [390, 166] on div "Delete Environment Remove this environment and all related data from the system." at bounding box center [434, 182] width 204 height 218
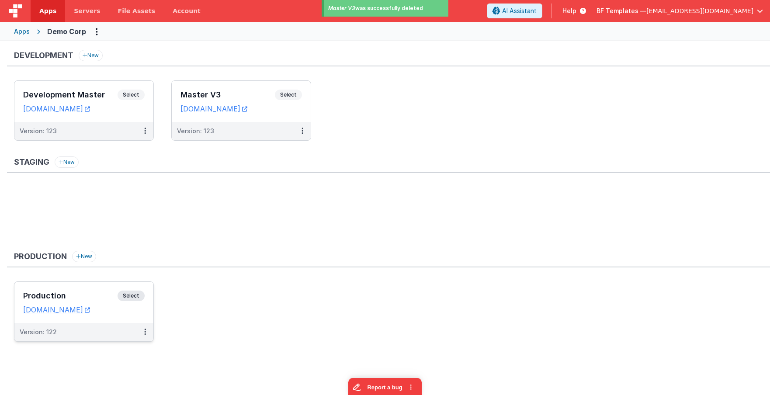
click at [147, 179] on div "Staging New" at bounding box center [388, 199] width 763 height 87
click at [143, 131] on button at bounding box center [145, 131] width 17 height 18
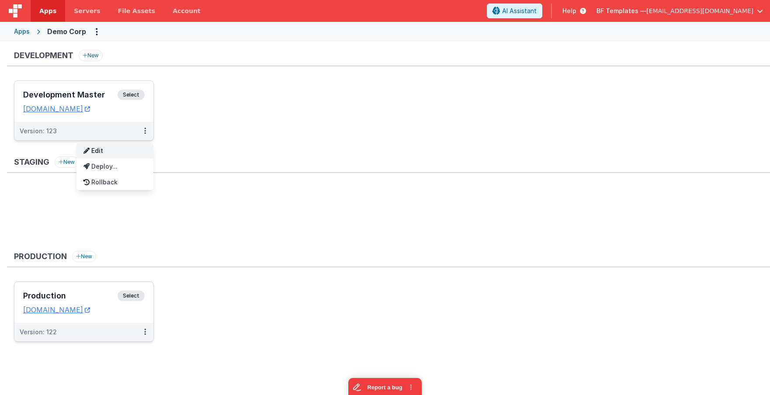
click at [106, 152] on link "Edit" at bounding box center [114, 151] width 77 height 16
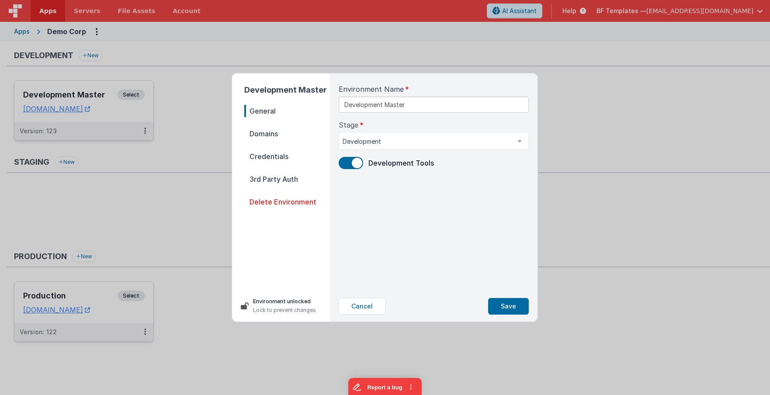
click at [266, 134] on span "Domains" at bounding box center [287, 134] width 86 height 12
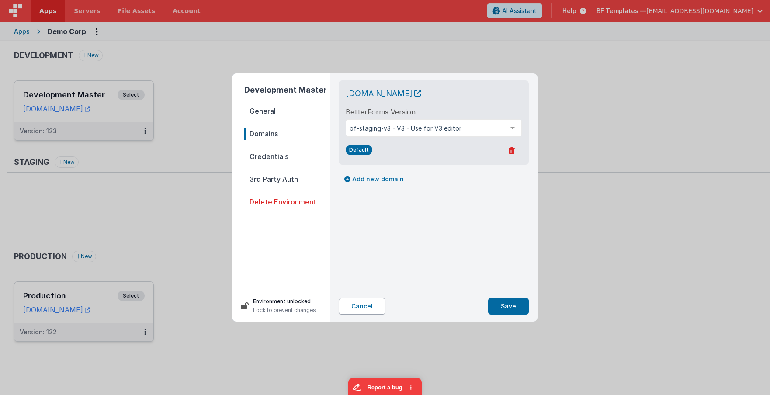
click at [367, 309] on button "Cancel" at bounding box center [362, 306] width 47 height 17
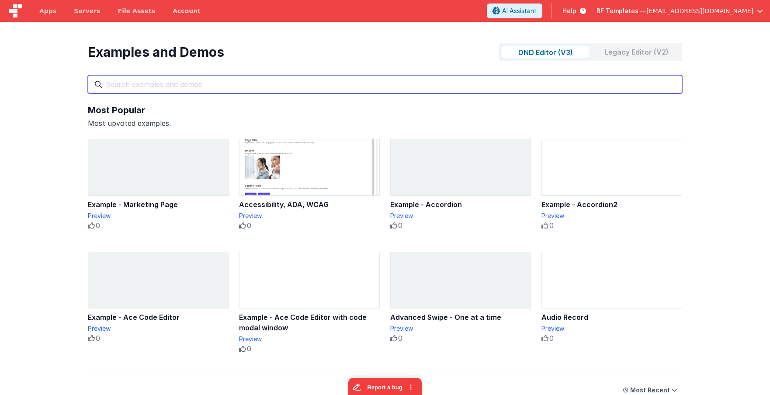
click at [353, 90] on input "text" at bounding box center [385, 84] width 594 height 18
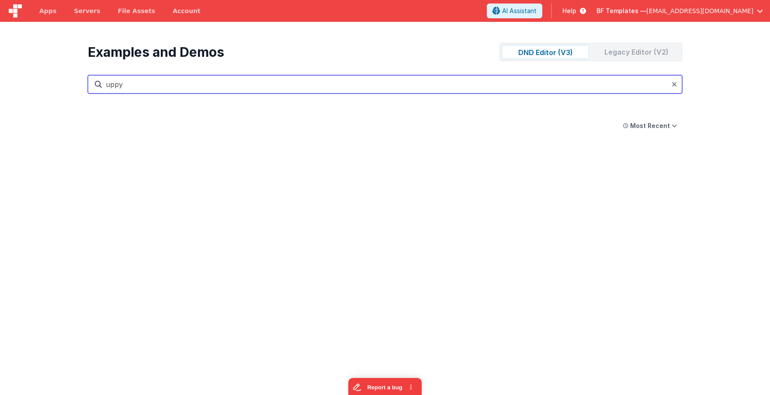
type input "uppy"
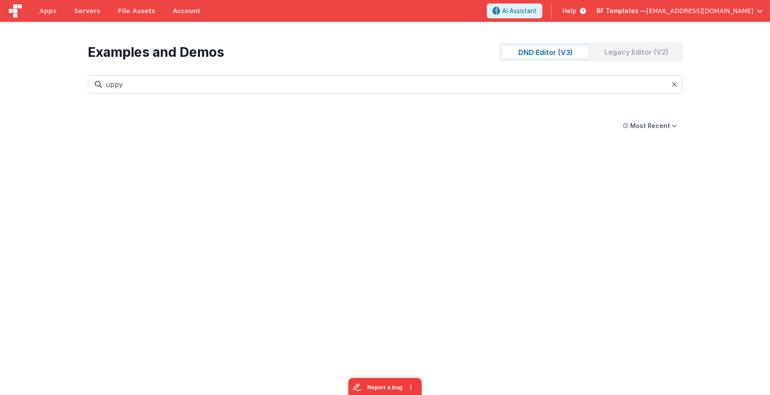
click at [641, 50] on div "Legacy Editor (V2)" at bounding box center [635, 52] width 87 height 14
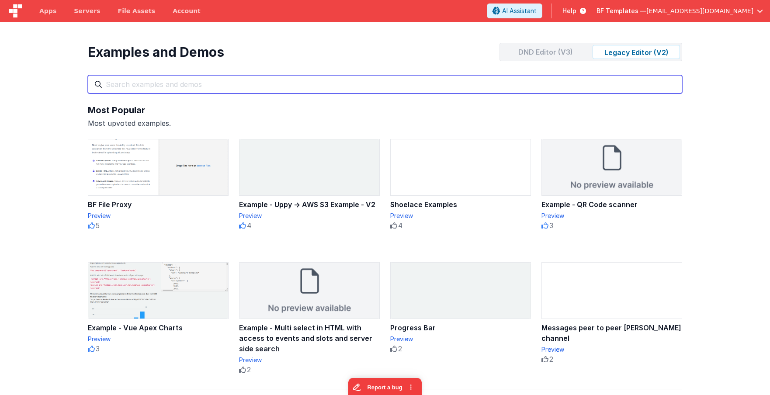
click at [231, 86] on input "text" at bounding box center [385, 84] width 594 height 18
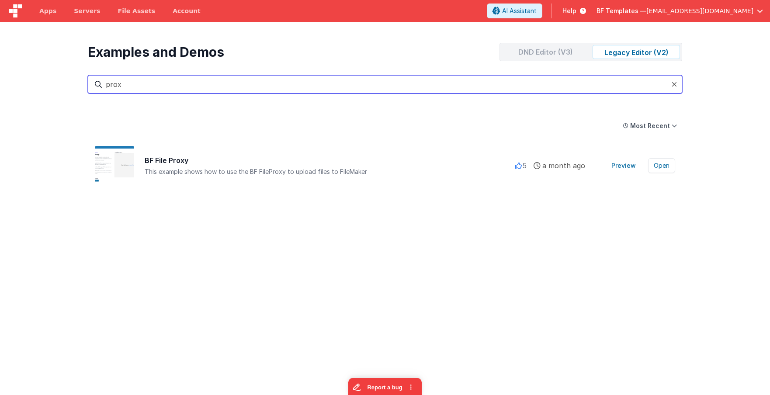
type input "prox"
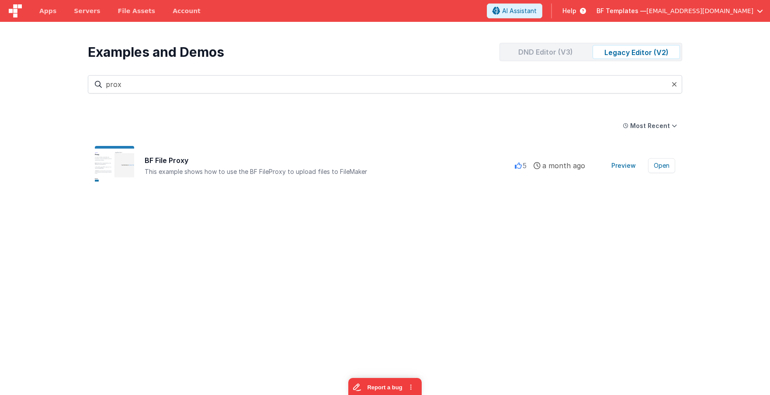
click at [559, 53] on div "DND Editor (V3)" at bounding box center [544, 52] width 87 height 14
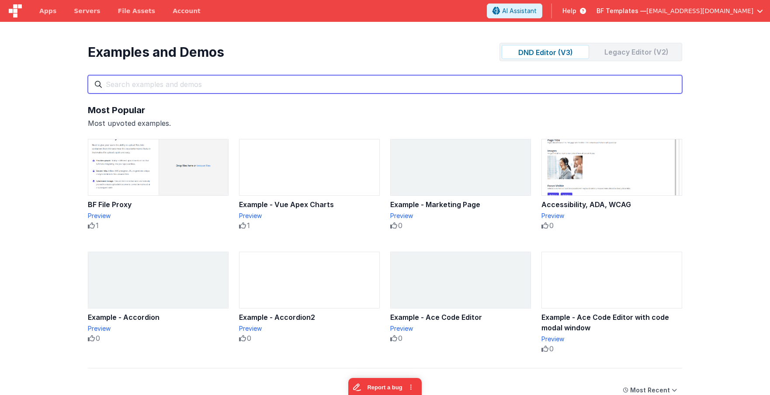
click at [200, 88] on input "text" at bounding box center [385, 84] width 594 height 18
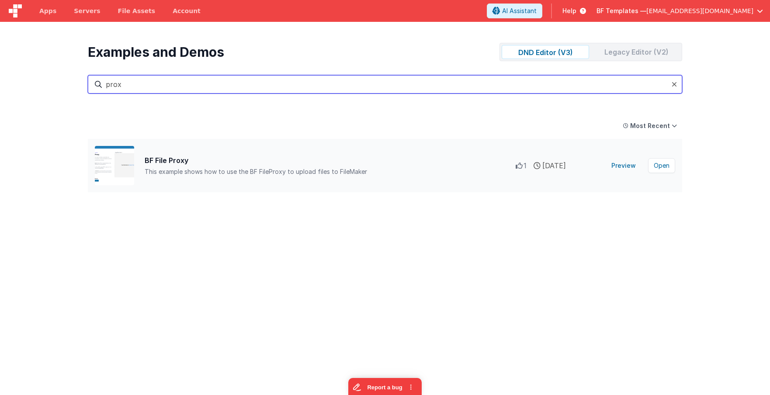
type input "prox"
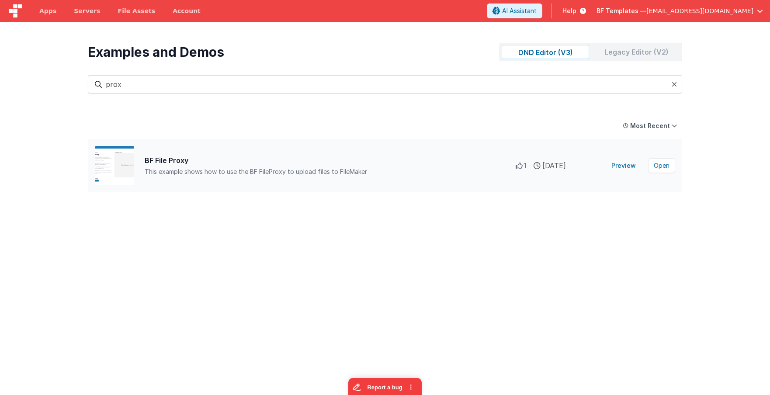
click at [205, 156] on div "BF File Proxy" at bounding box center [330, 160] width 371 height 10
click at [657, 167] on button "Open" at bounding box center [661, 165] width 27 height 15
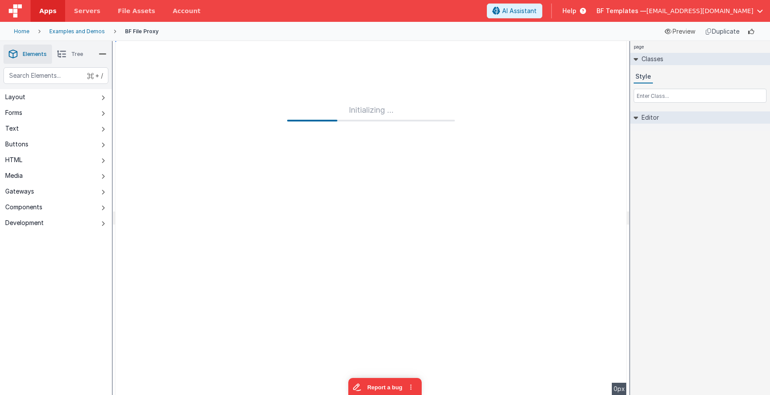
click at [657, 167] on div "page Classes Style Editor DEV: Focus DEV: builderToggleConditionalCSS DEV: Remo…" at bounding box center [700, 218] width 140 height 354
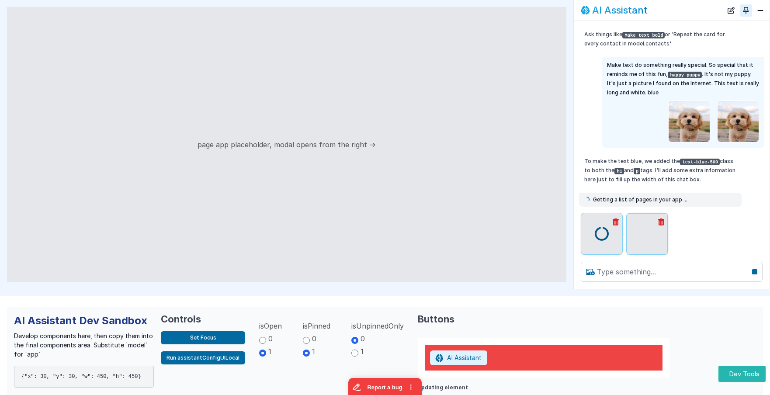
click at [745, 11] on button "Toggle Pin" at bounding box center [745, 10] width 12 height 12
click at [259, 336] on label "0" at bounding box center [266, 338] width 14 height 10
click at [259, 337] on input "0" at bounding box center [262, 340] width 7 height 7
radio input "true"
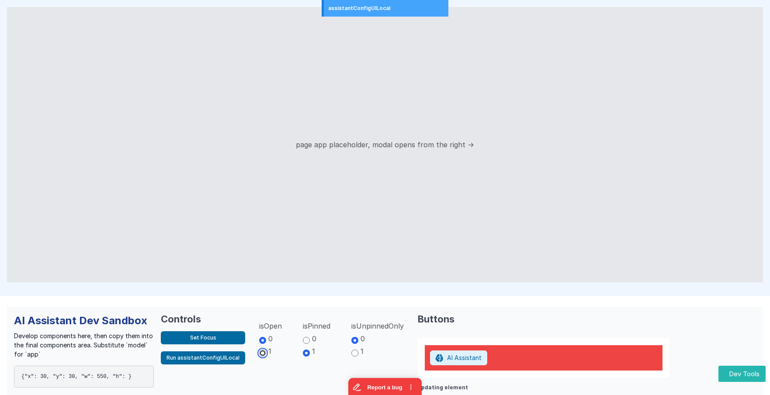
click at [259, 355] on input "1" at bounding box center [262, 352] width 7 height 7
radio input "true"
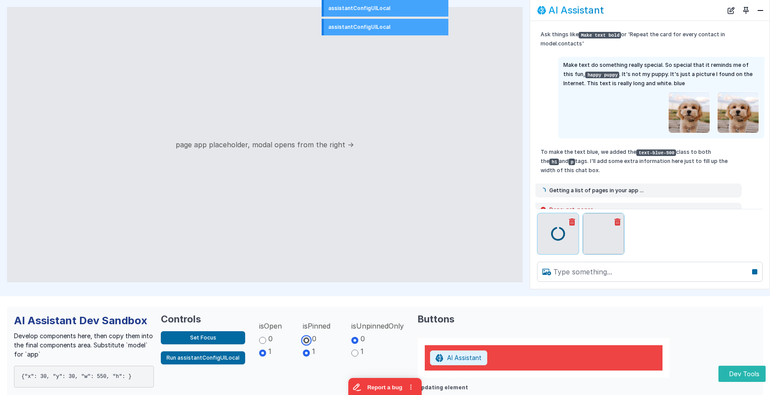
click at [303, 339] on input "0" at bounding box center [306, 340] width 7 height 7
radio input "true"
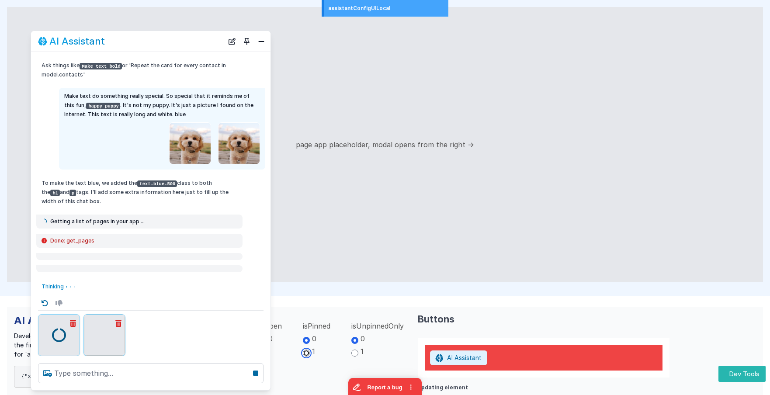
click at [303, 354] on input "1" at bounding box center [306, 352] width 7 height 7
radio input "true"
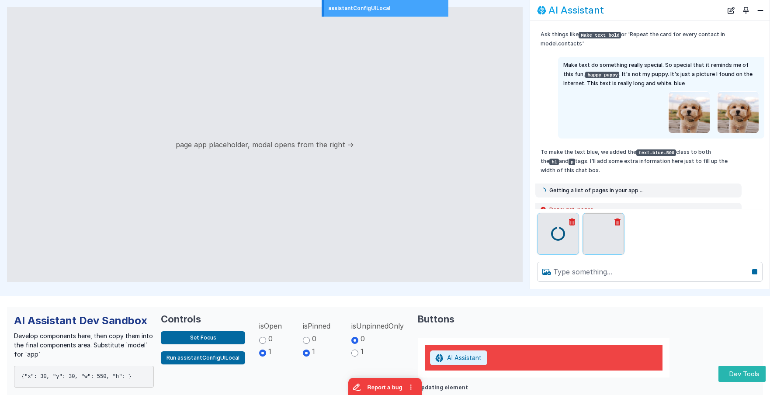
click at [303, 335] on label "0" at bounding box center [310, 338] width 14 height 10
click at [303, 337] on input "0" at bounding box center [306, 340] width 7 height 7
radio input "true"
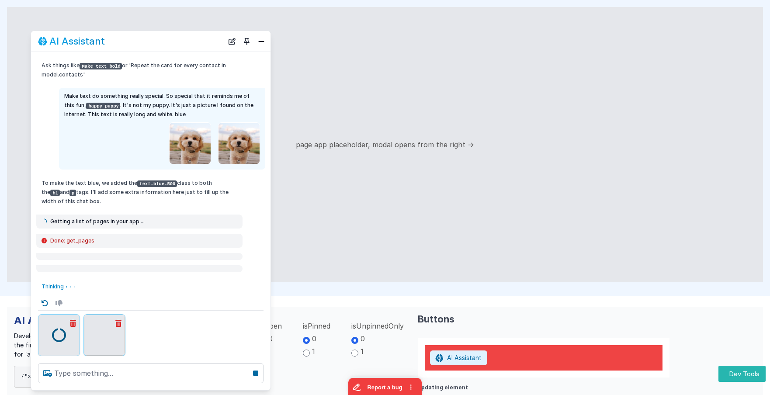
drag, startPoint x: 198, startPoint y: 46, endPoint x: 267, endPoint y: 78, distance: 76.0
click at [237, 31] on div "AI Assistant Ask things like Make text bold or 'Repeat the card for every conta…" at bounding box center [151, 211] width 240 height 360
click at [304, 351] on input "1" at bounding box center [306, 352] width 7 height 7
radio input "true"
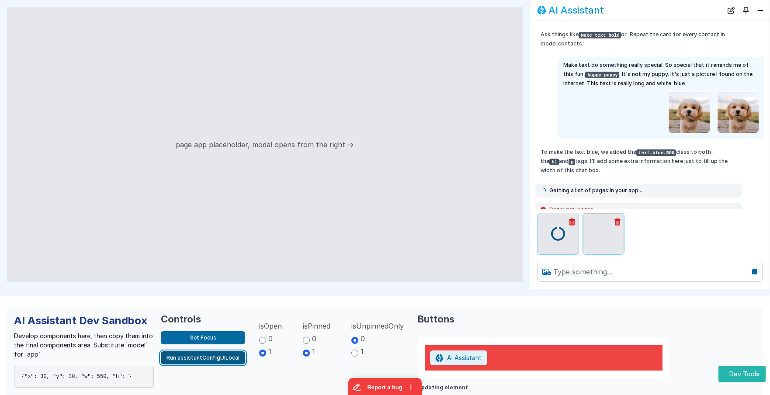
click at [206, 359] on button "Run assistantConfigUILocal" at bounding box center [203, 357] width 84 height 13
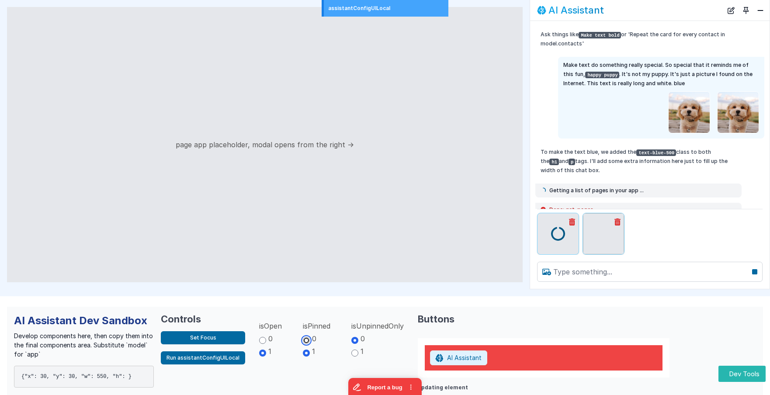
click at [304, 339] on input "0" at bounding box center [306, 340] width 7 height 7
radio input "true"
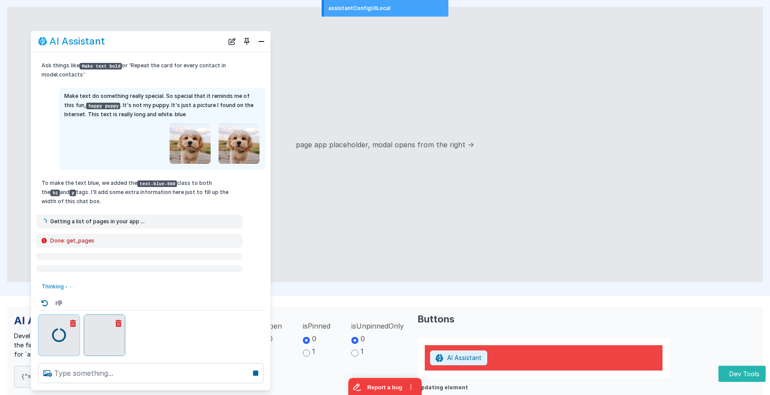
drag, startPoint x: 155, startPoint y: 41, endPoint x: 220, endPoint y: 31, distance: 65.7
click at [223, 24] on div "page app placeholder, modal opens from the right → AI Assistant Ask things like…" at bounding box center [385, 148] width 770 height 296
click at [306, 348] on label "1" at bounding box center [310, 351] width 14 height 10
click at [306, 349] on input "1" at bounding box center [306, 352] width 7 height 7
radio input "true"
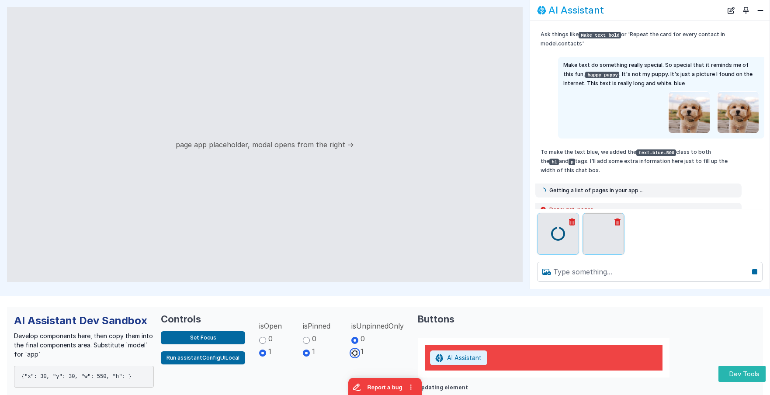
click at [353, 350] on input "1" at bounding box center [354, 352] width 7 height 7
radio input "true"
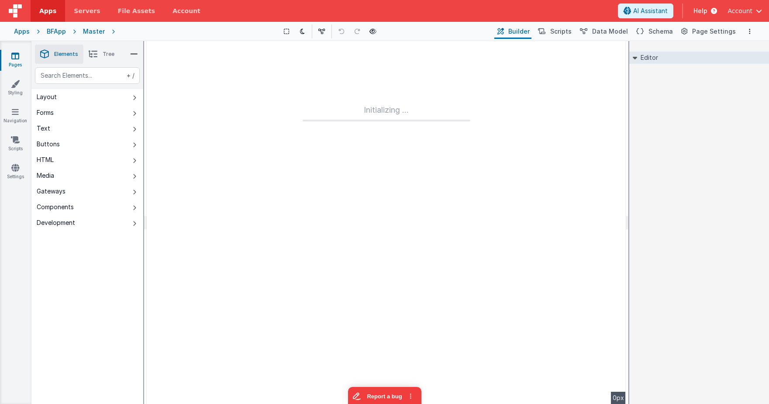
click at [28, 14] on div at bounding box center [15, 11] width 31 height 22
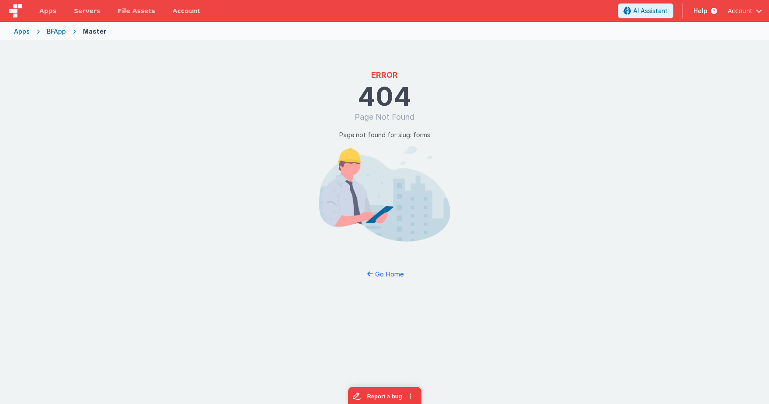
click at [19, 12] on img at bounding box center [15, 10] width 13 height 13
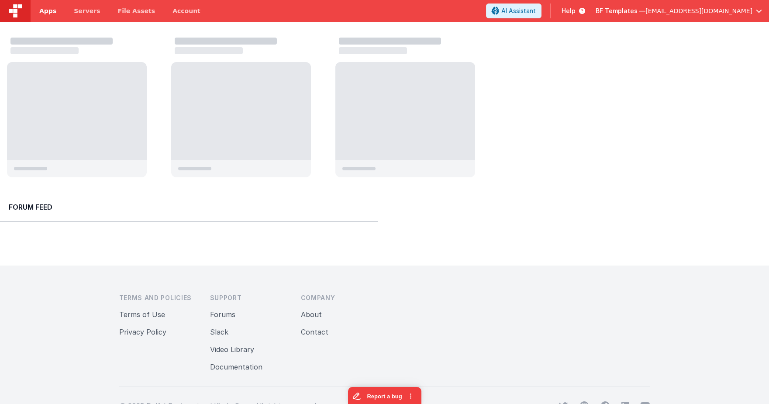
click at [42, 11] on span "Apps" at bounding box center [47, 11] width 17 height 9
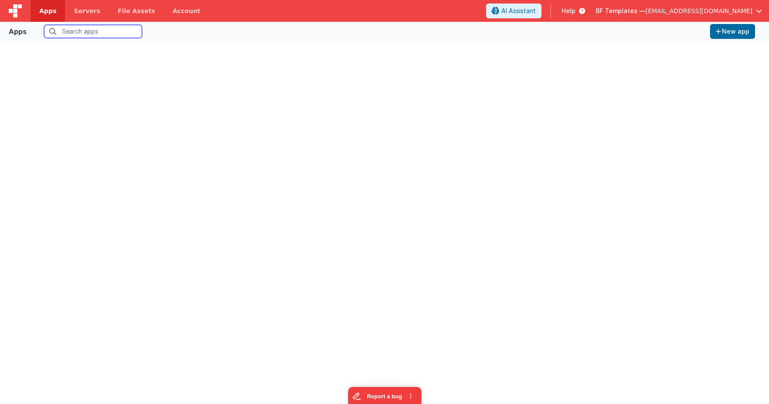
click at [68, 35] on input "text" at bounding box center [93, 31] width 98 height 13
type input "demo"
click at [159, 28] on label "All organizations" at bounding box center [191, 31] width 71 height 12
click at [0, 0] on input "All organizations" at bounding box center [0, 0] width 0 height 0
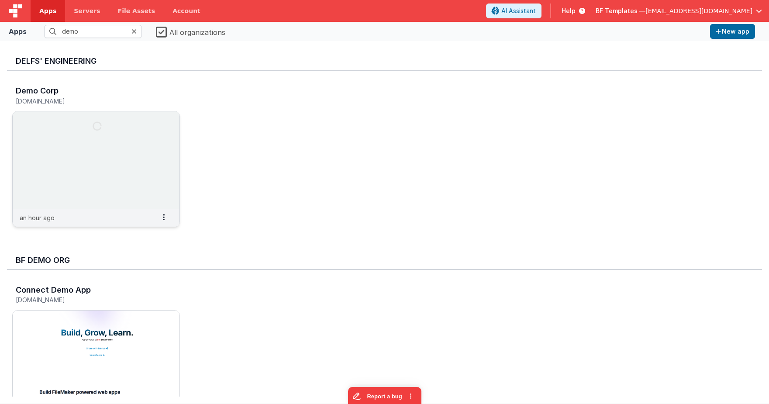
drag, startPoint x: 109, startPoint y: 129, endPoint x: 116, endPoint y: 130, distance: 7.0
click at [116, 130] on img at bounding box center [96, 160] width 167 height 98
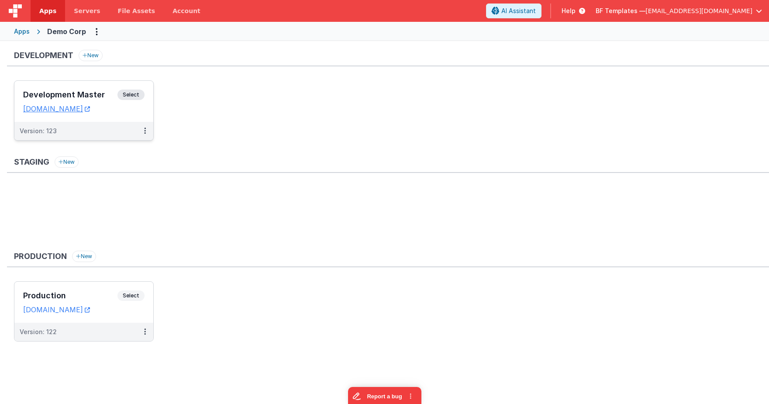
click at [143, 97] on span "Select" at bounding box center [130, 95] width 27 height 10
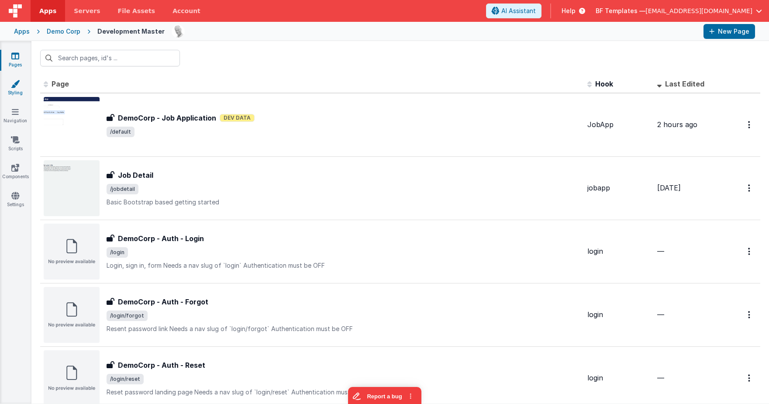
click at [20, 90] on link "Styling" at bounding box center [15, 87] width 31 height 17
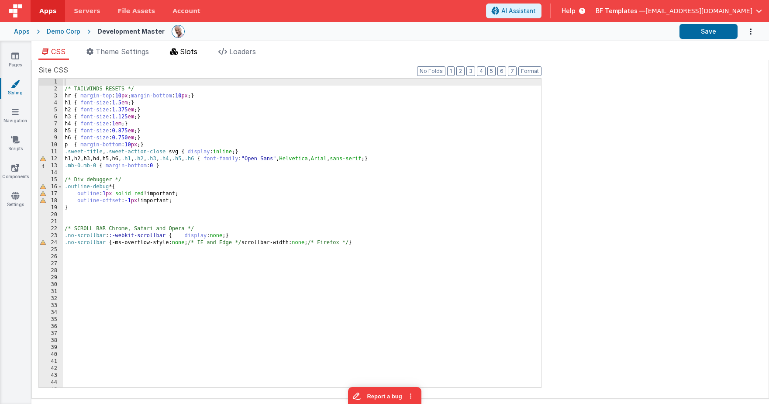
click at [191, 52] on span "Slots" at bounding box center [188, 51] width 17 height 9
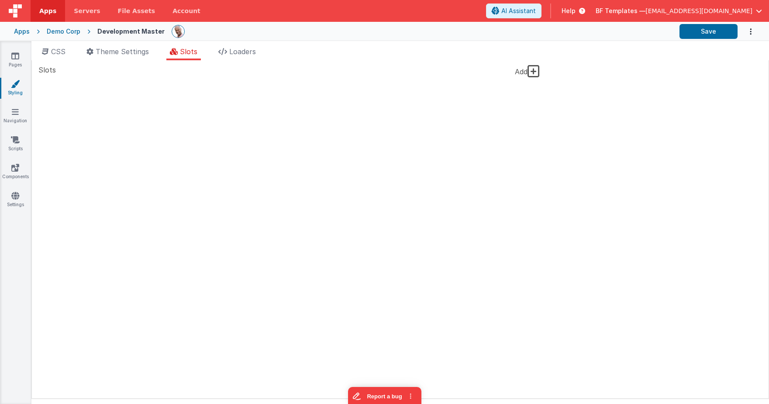
drag, startPoint x: 535, startPoint y: 71, endPoint x: 525, endPoint y: 76, distance: 12.3
click at [535, 71] on icon at bounding box center [534, 71] width 12 height 14
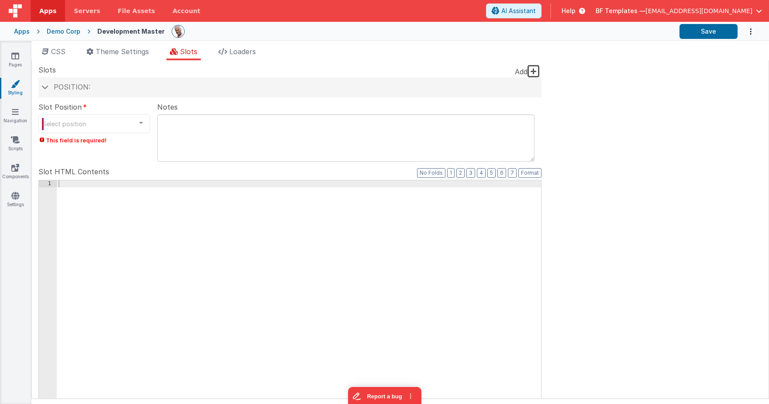
click at [96, 124] on div "Select position" at bounding box center [94, 123] width 112 height 19
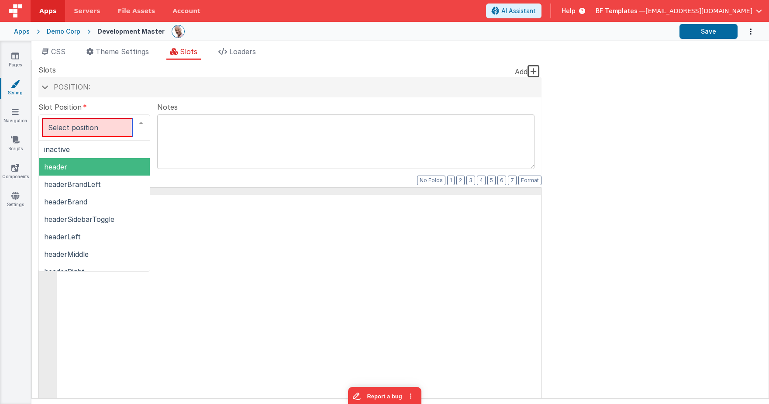
click at [98, 169] on span "header" at bounding box center [94, 166] width 111 height 17
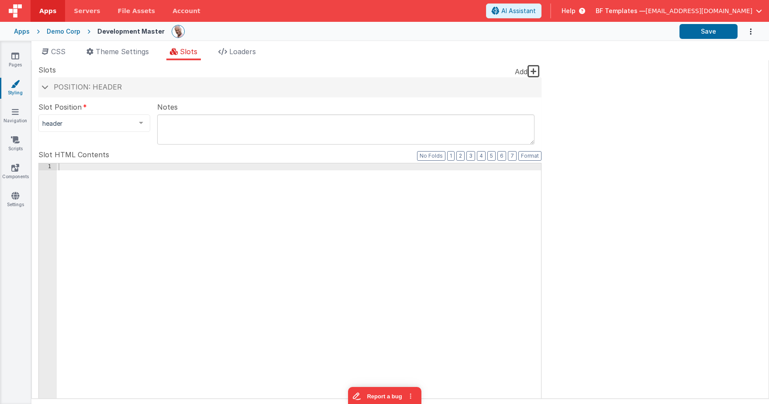
click at [208, 140] on textarea at bounding box center [345, 129] width 377 height 30
click at [153, 187] on div at bounding box center [299, 311] width 484 height 297
drag, startPoint x: 170, startPoint y: 265, endPoint x: 201, endPoint y: 418, distance: 156.3
click at [201, 404] on html "Apps Servers File Assets Account Some FUTURE Slot AI Assistant Help BF Template…" at bounding box center [384, 202] width 769 height 404
click at [23, 52] on link "Pages" at bounding box center [15, 60] width 31 height 17
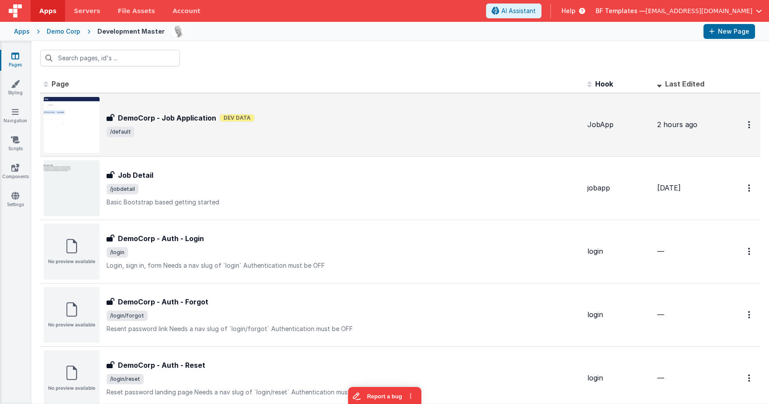
click at [210, 121] on h3 "DemoCorp - Job Application" at bounding box center [167, 118] width 98 height 10
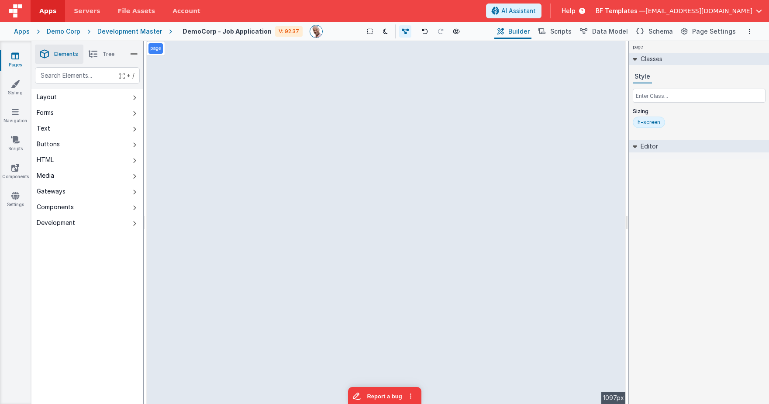
click at [105, 59] on li "Tree" at bounding box center [101, 54] width 36 height 19
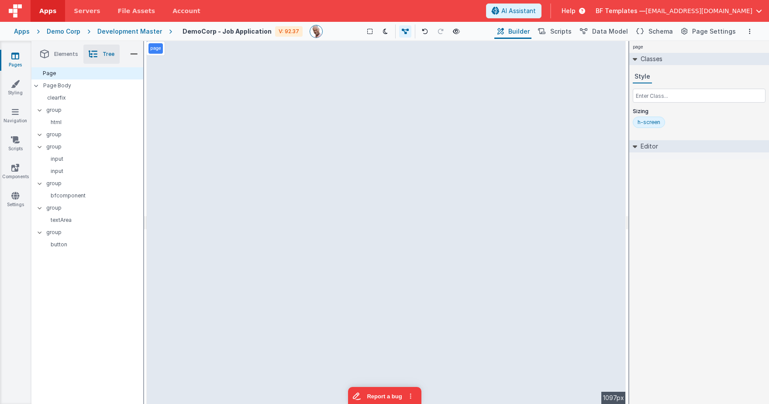
click at [636, 145] on icon at bounding box center [635, 146] width 4 height 7
click at [636, 145] on icon at bounding box center [635, 146] width 7 height 4
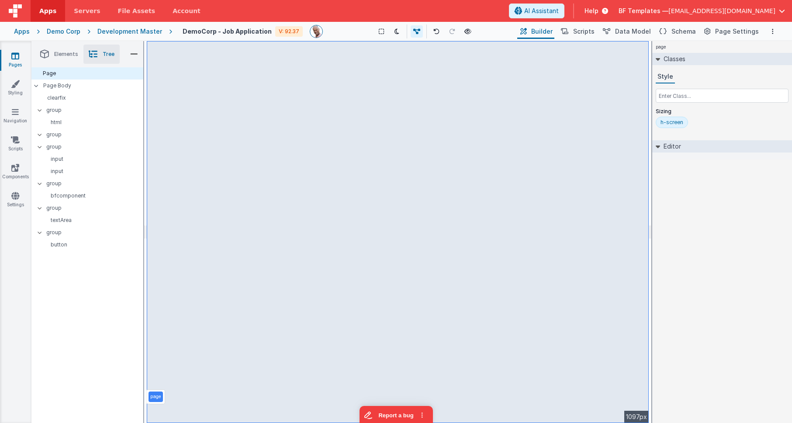
click at [26, 31] on div "Apps" at bounding box center [22, 31] width 16 height 9
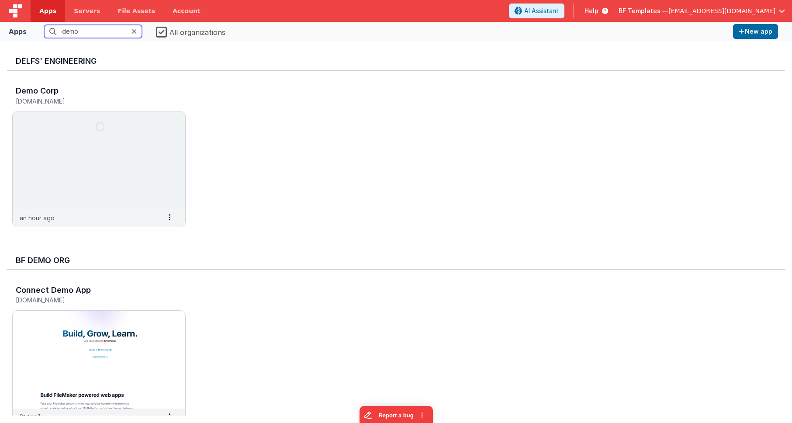
drag, startPoint x: 123, startPoint y: 32, endPoint x: 39, endPoint y: 22, distance: 84.9
click at [39, 22] on div "Apps demo All organizations New app" at bounding box center [396, 31] width 792 height 19
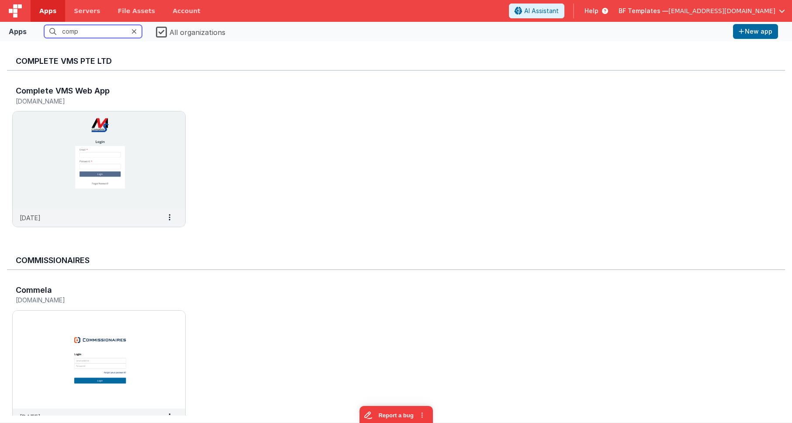
type input "comp"
drag, startPoint x: 164, startPoint y: 31, endPoint x: 165, endPoint y: 38, distance: 6.7
click at [164, 31] on label "All organizations" at bounding box center [190, 31] width 69 height 12
click at [0, 0] on input "All organizations" at bounding box center [0, 0] width 0 height 0
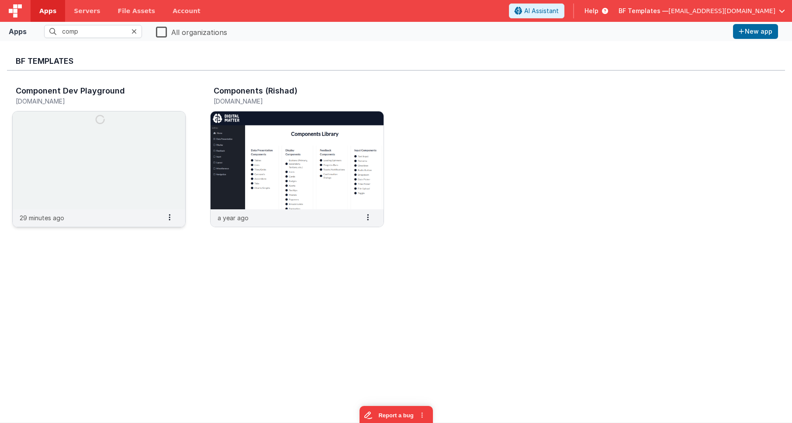
click at [142, 127] on img at bounding box center [99, 160] width 173 height 98
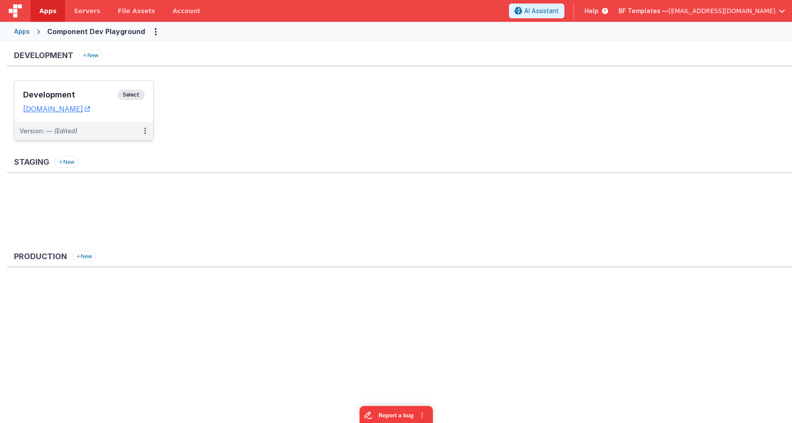
click at [127, 91] on span "Select" at bounding box center [130, 95] width 27 height 10
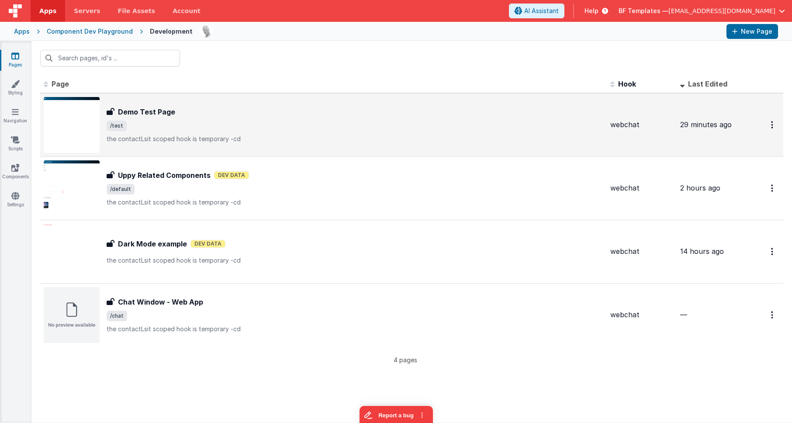
click at [156, 127] on span "/test" at bounding box center [355, 126] width 497 height 10
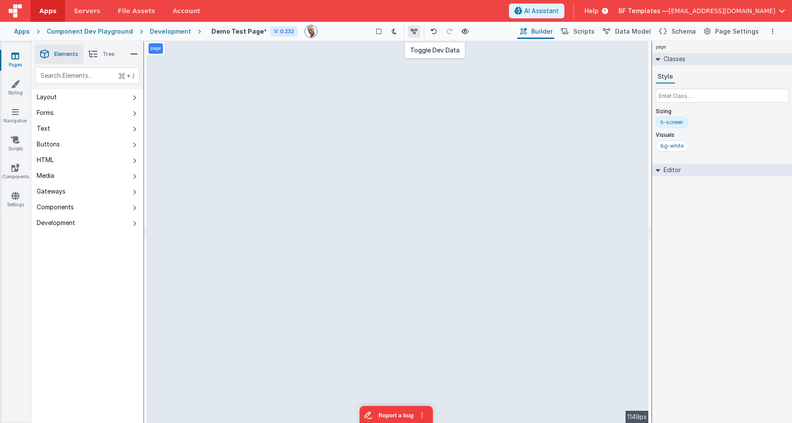
click at [411, 31] on icon at bounding box center [414, 31] width 7 height 6
click at [134, 209] on icon at bounding box center [134, 207] width 3 height 7
drag, startPoint x: 117, startPoint y: 207, endPoint x: 147, endPoint y: 204, distance: 30.7
click at [117, 207] on button "Components" at bounding box center [87, 207] width 112 height 16
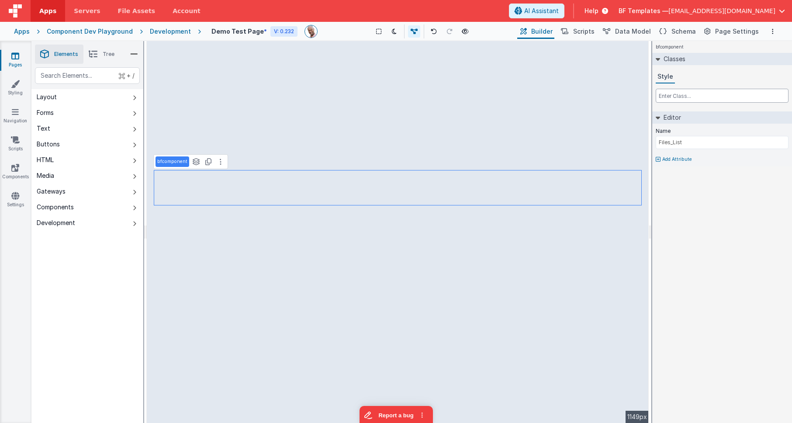
click at [674, 97] on input "text" at bounding box center [722, 96] width 133 height 14
type input "w-fit"
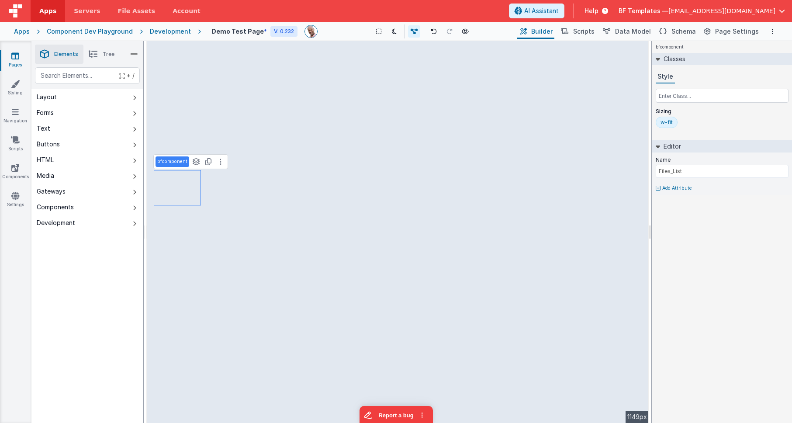
click at [670, 124] on div "w-fit" at bounding box center [666, 122] width 12 height 7
type input "ma-w-sm"
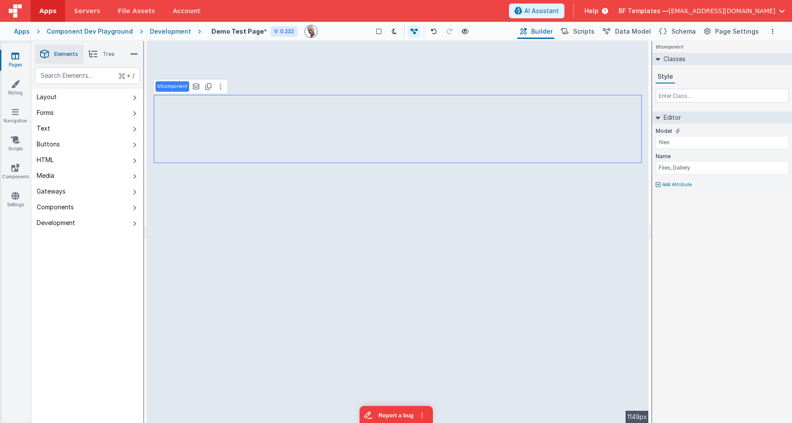
type input "Files_List"
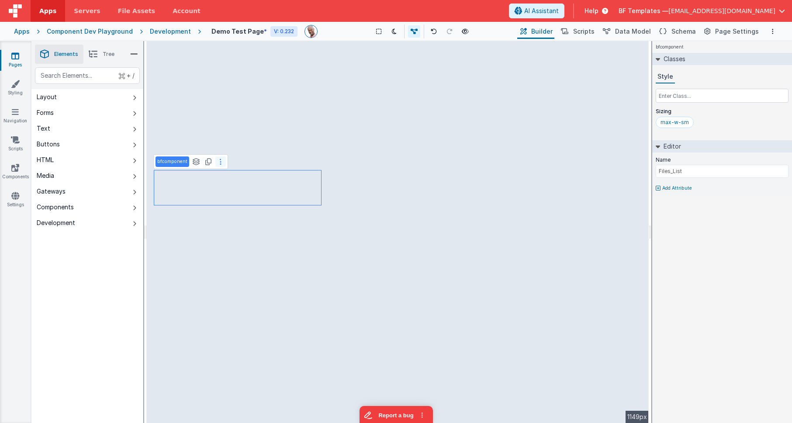
click at [218, 161] on button at bounding box center [220, 161] width 10 height 10
click at [220, 162] on icon at bounding box center [221, 161] width 2 height 7
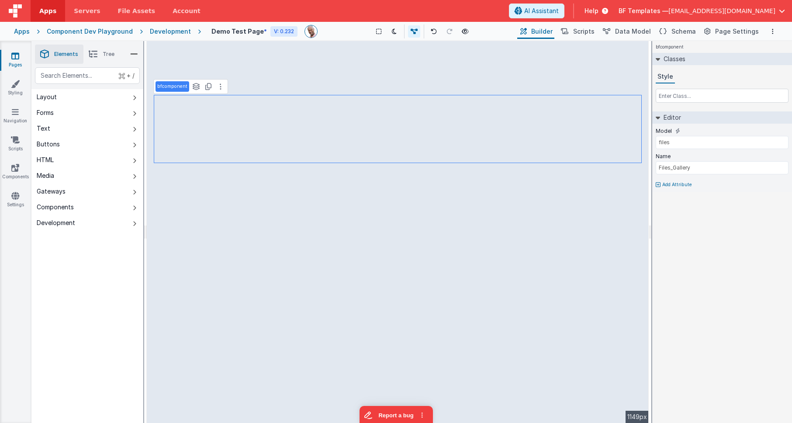
type input "V2"
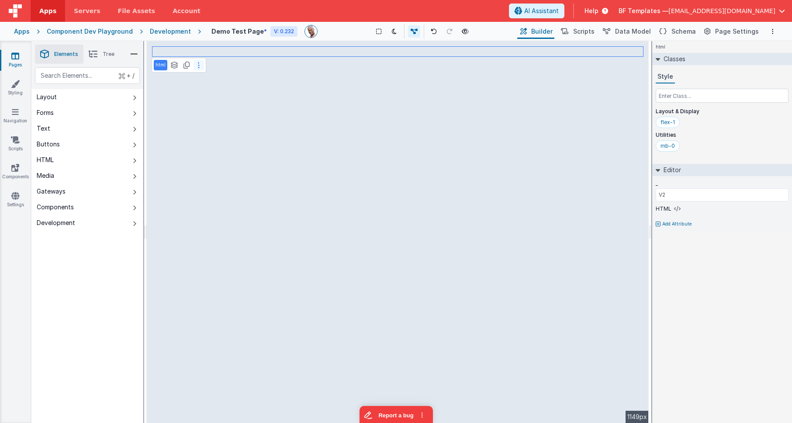
click at [196, 65] on button at bounding box center [198, 65] width 10 height 10
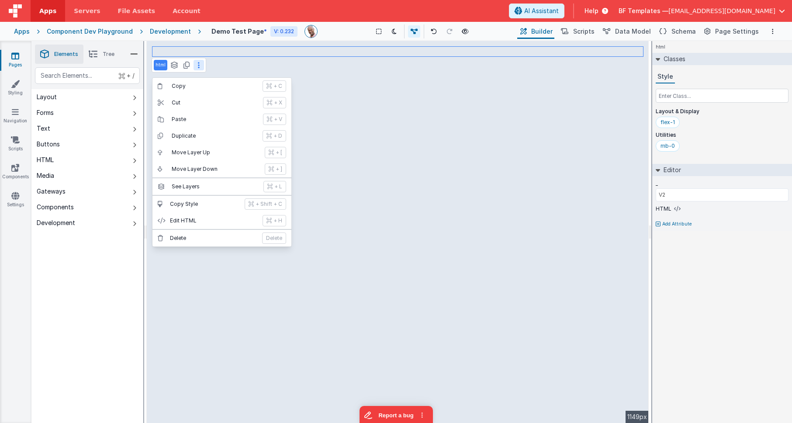
drag, startPoint x: 715, startPoint y: 244, endPoint x: 711, endPoint y: 233, distance: 11.0
click at [714, 242] on div "html Classes Style Layout & Display flex-1 Utilities mb-0 Editor _ V2 HTML Add …" at bounding box center [722, 232] width 140 height 382
click at [675, 211] on icon at bounding box center [677, 208] width 7 height 7
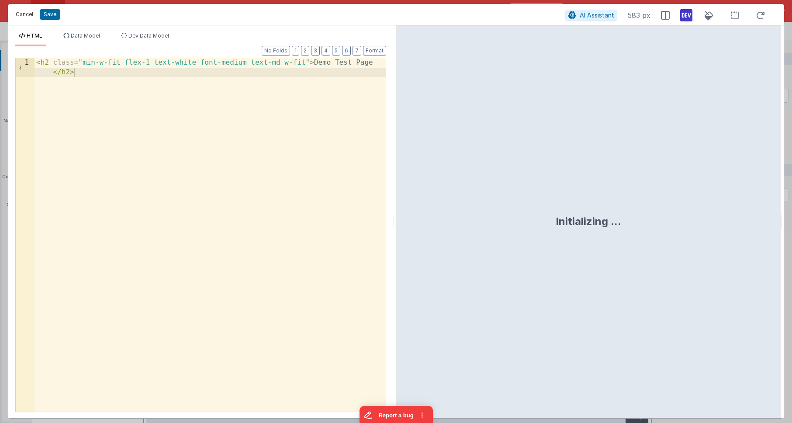
drag, startPoint x: 26, startPoint y: 10, endPoint x: 61, endPoint y: 28, distance: 39.3
click at [26, 10] on button "Cancel" at bounding box center [24, 14] width 26 height 12
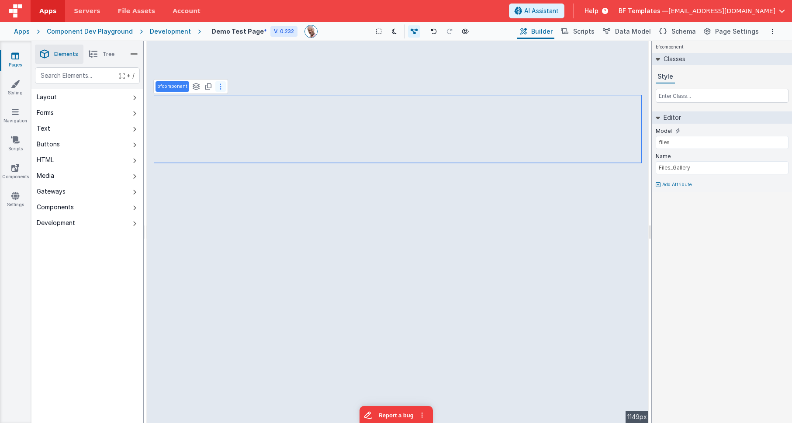
click at [220, 86] on icon at bounding box center [221, 86] width 2 height 7
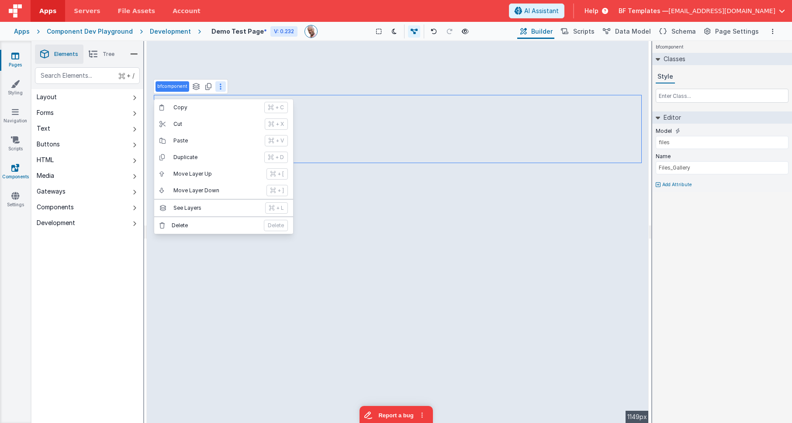
click at [15, 166] on icon at bounding box center [15, 167] width 8 height 9
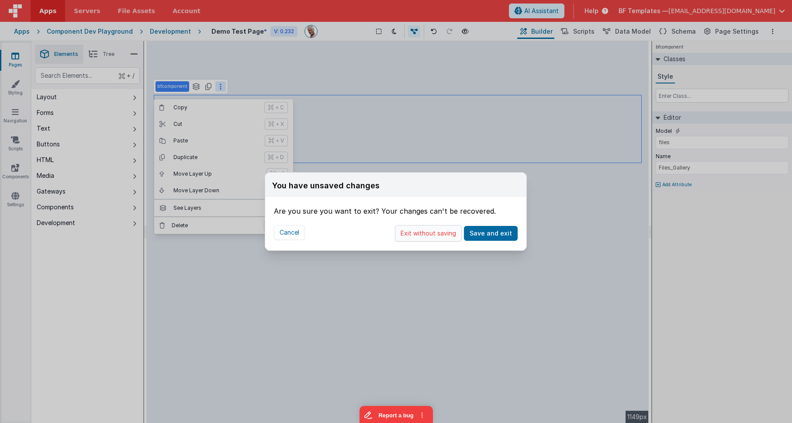
click at [448, 234] on button "Exit without saving" at bounding box center [428, 233] width 67 height 17
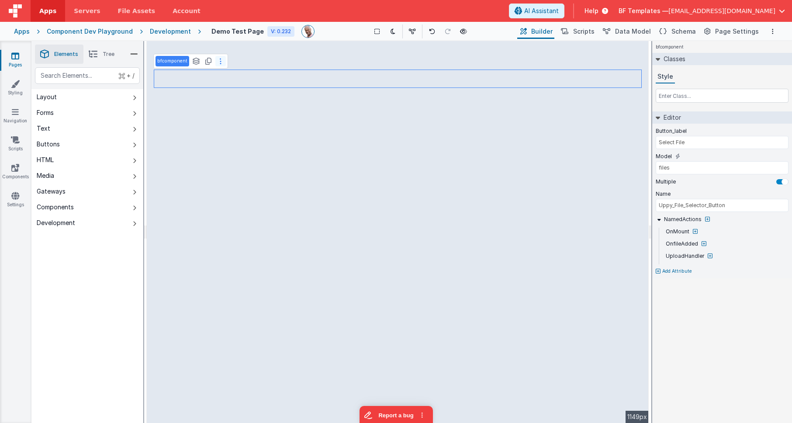
click at [218, 62] on button at bounding box center [220, 61] width 10 height 10
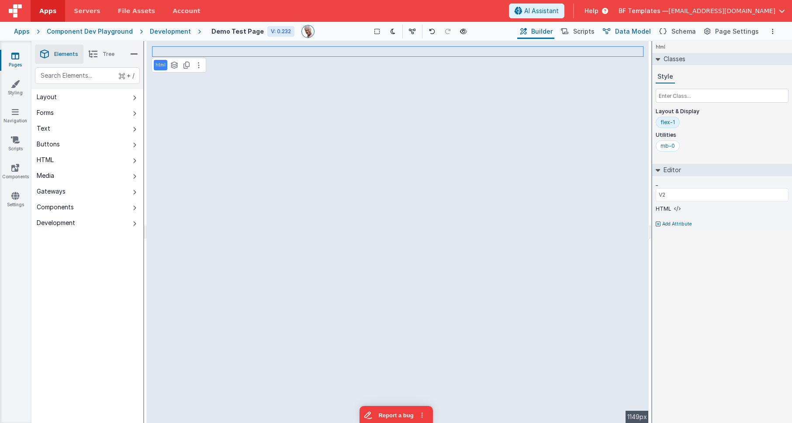
click at [633, 36] on button "Data Model" at bounding box center [626, 31] width 53 height 15
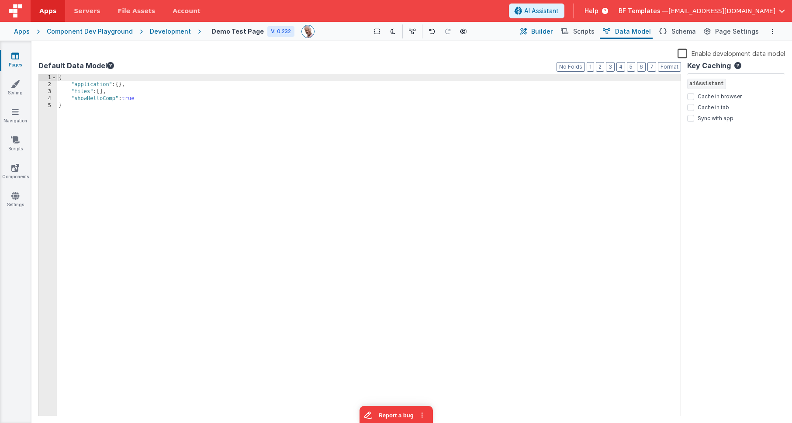
click at [542, 28] on span "Builder" at bounding box center [541, 31] width 21 height 9
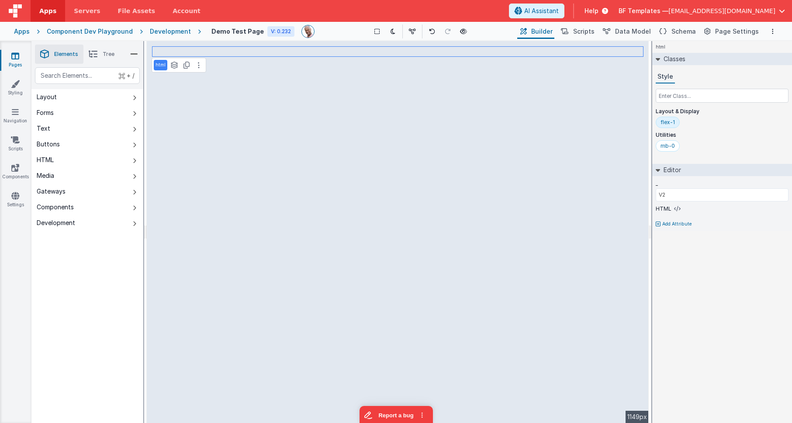
type input "Select File2"
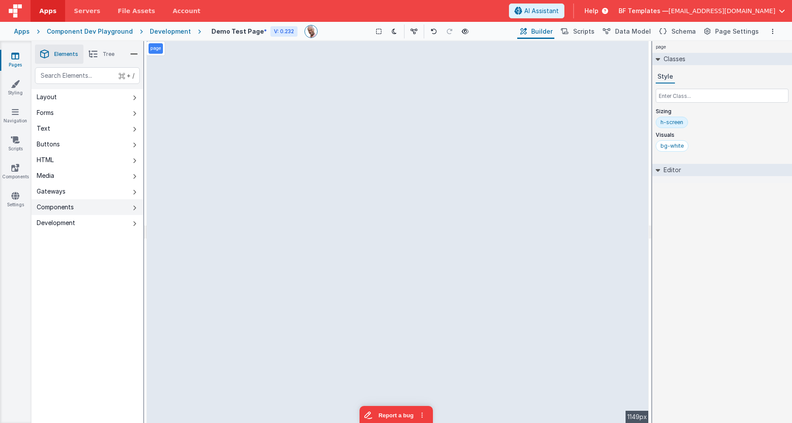
click at [105, 201] on button "Components" at bounding box center [87, 207] width 112 height 16
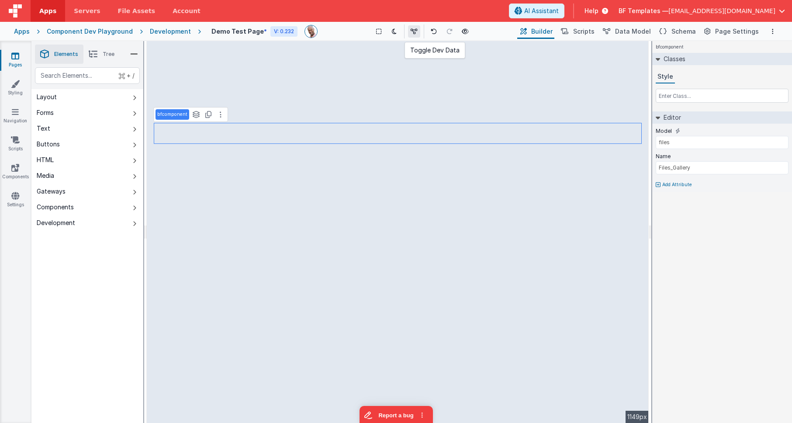
click at [415, 30] on icon at bounding box center [414, 31] width 7 height 6
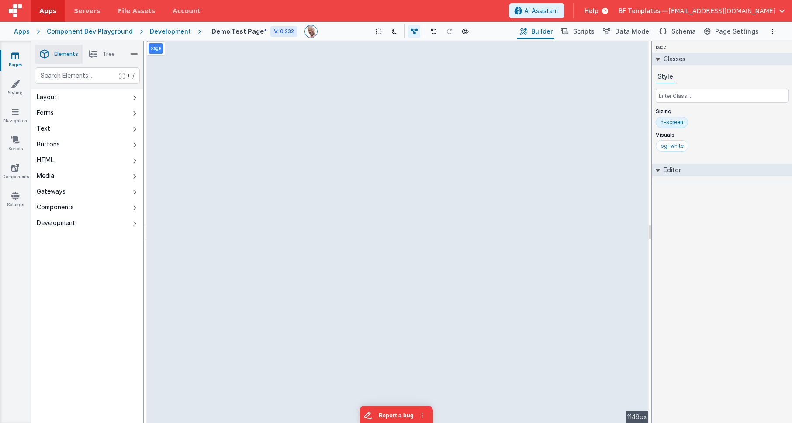
click at [721, 231] on div "page Classes Style Sizing h-screen Visuals bg-white Editor DEV: Focus DEV: buil…" at bounding box center [722, 232] width 140 height 382
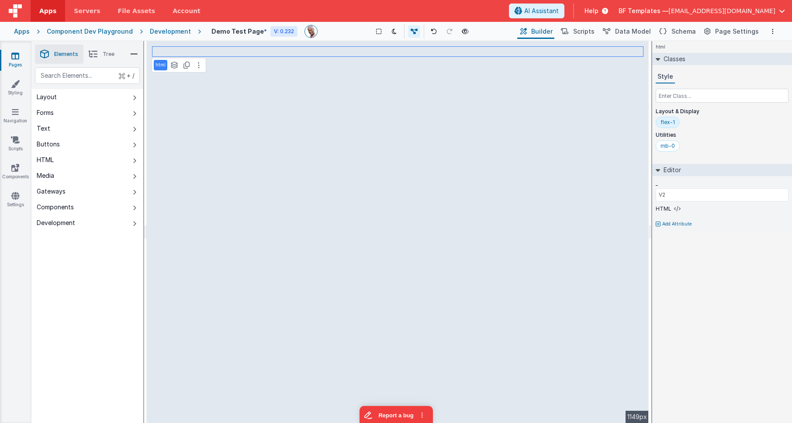
type input "files"
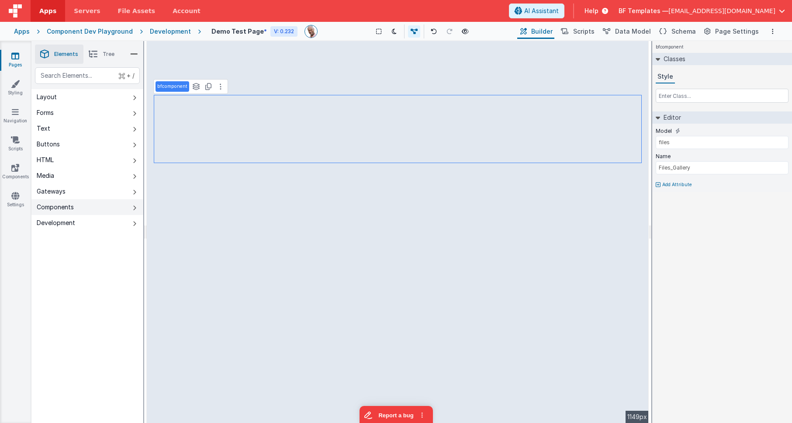
click at [128, 207] on button "Components" at bounding box center [87, 207] width 112 height 16
type input "BODY GROUP"
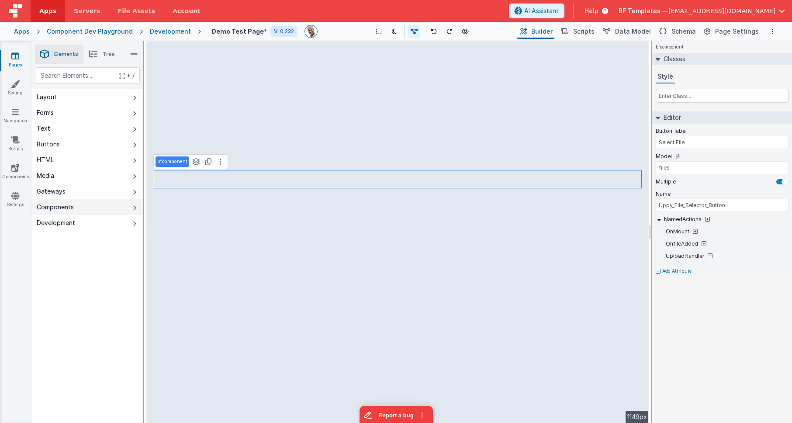
click at [93, 213] on button "Components" at bounding box center [87, 207] width 112 height 16
drag, startPoint x: 104, startPoint y: 206, endPoint x: 108, endPoint y: 207, distance: 4.4
click at [104, 206] on button "Components" at bounding box center [87, 207] width 112 height 16
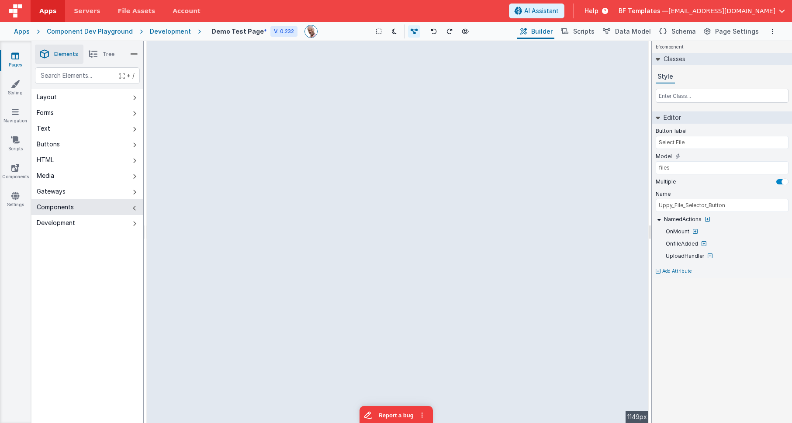
type input "BODY GROUP"
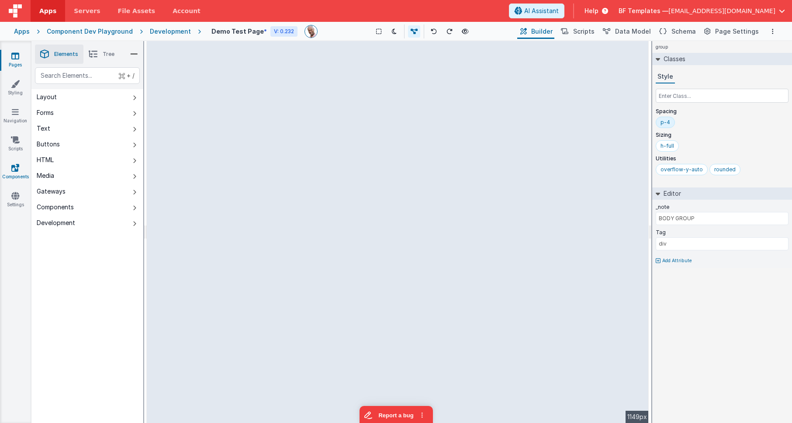
click at [18, 169] on icon at bounding box center [15, 167] width 8 height 9
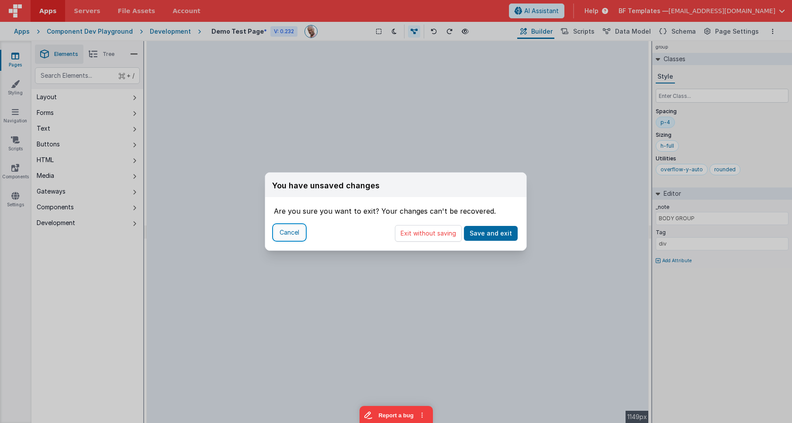
click at [290, 234] on button "Cancel" at bounding box center [289, 232] width 31 height 15
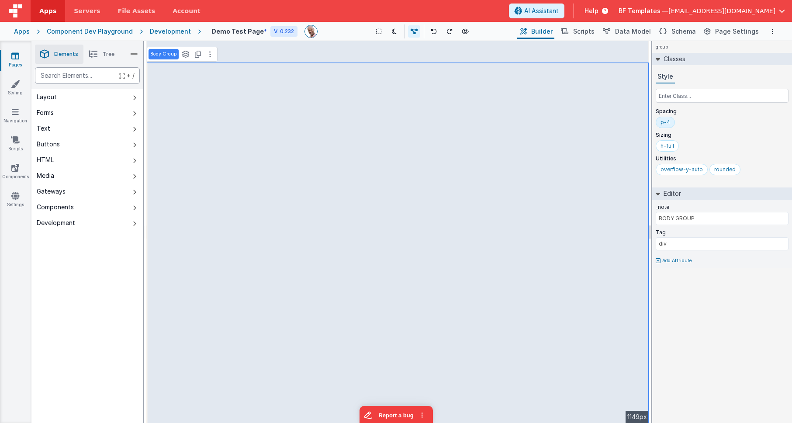
click at [76, 73] on div "text" at bounding box center [87, 75] width 105 height 17
type div "inp"
type input "My Input"
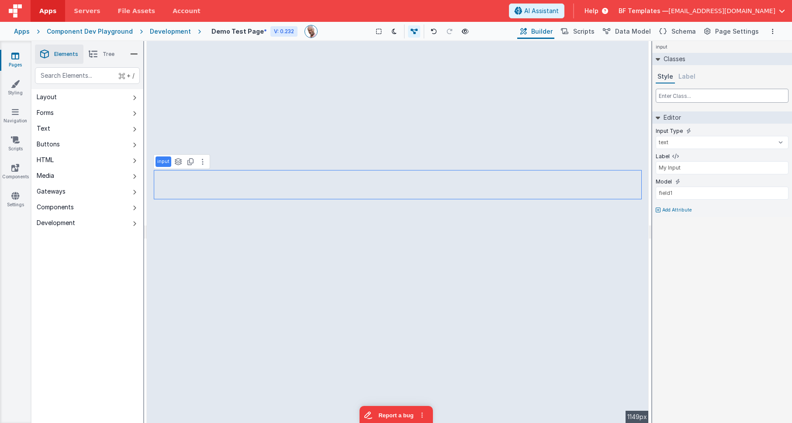
click at [720, 95] on input "text" at bounding box center [722, 96] width 133 height 14
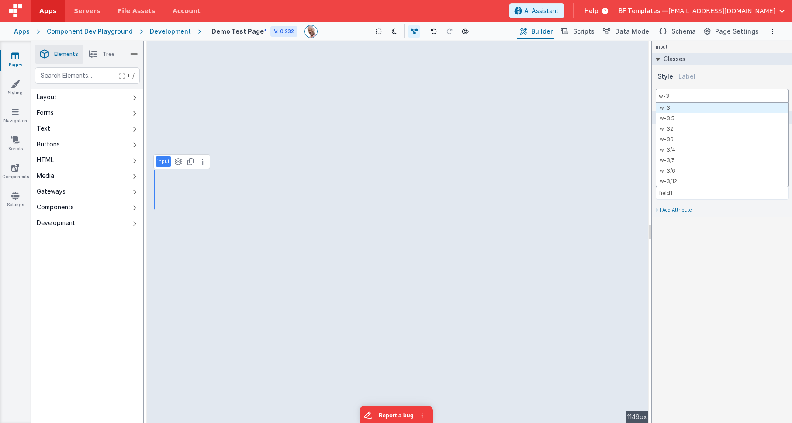
type input "w-32"
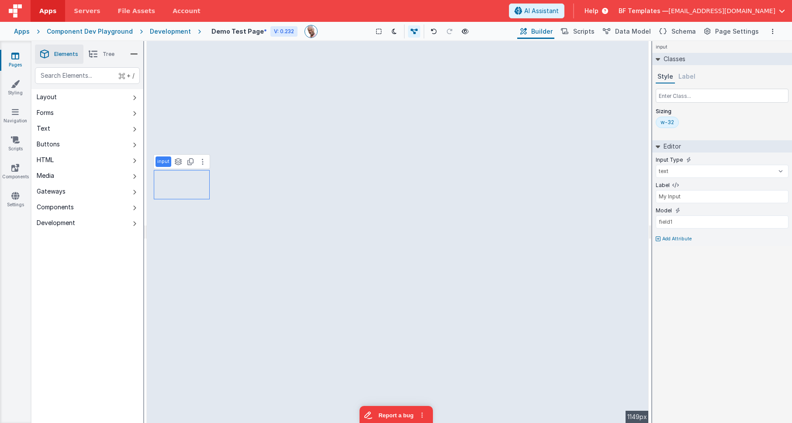
type input "BODY GROUP"
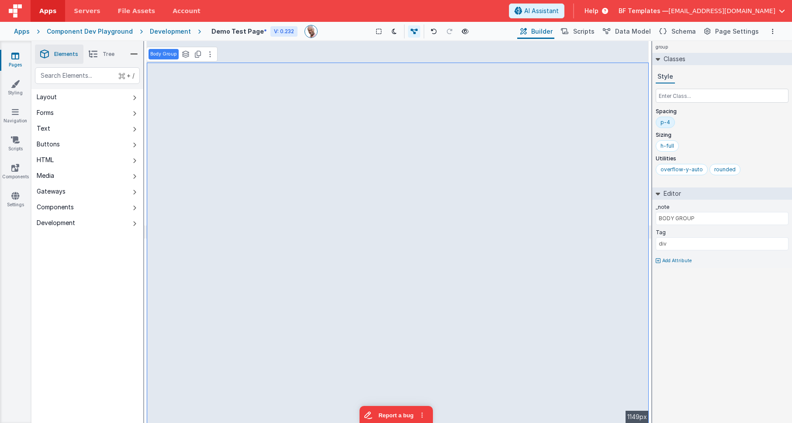
click at [657, 261] on icon at bounding box center [658, 260] width 5 height 5
click at [612, 263] on input "text" at bounding box center [603, 264] width 90 height 14
type input "hint"
click at [685, 265] on input "text" at bounding box center [722, 269] width 133 height 13
type input "hello there"
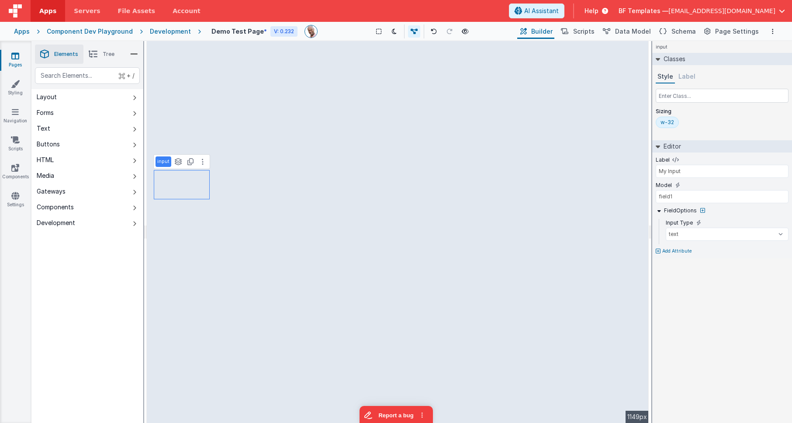
type input "BODY GROUP"
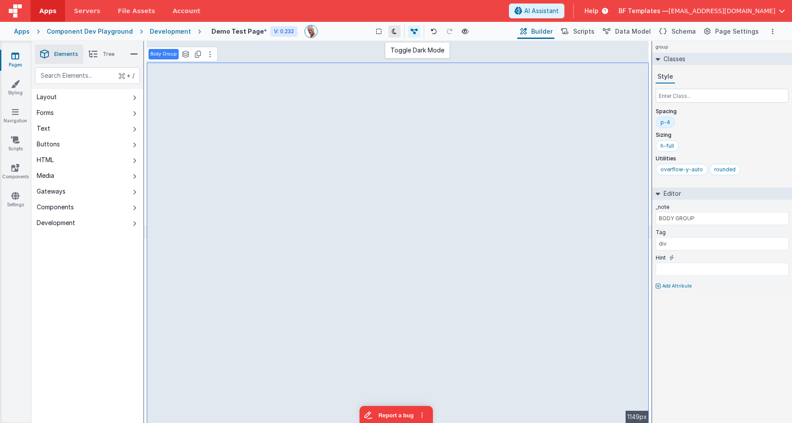
click at [393, 36] on button at bounding box center [394, 31] width 12 height 12
click at [394, 36] on button at bounding box center [394, 31] width 12 height 12
click at [15, 53] on icon at bounding box center [15, 56] width 8 height 9
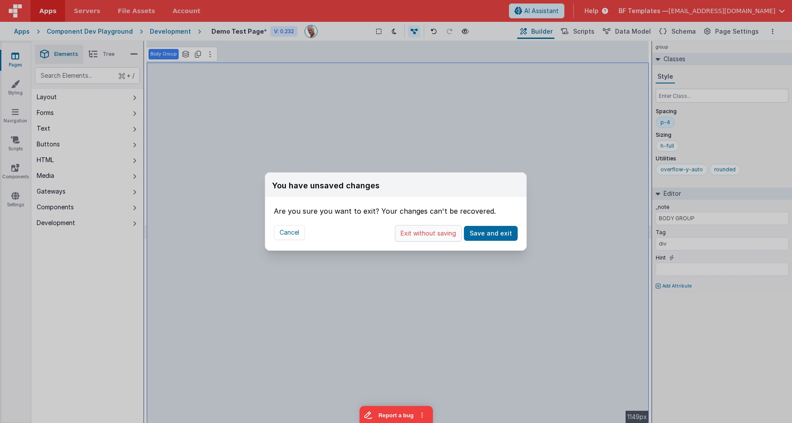
click at [443, 235] on button "Exit without saving" at bounding box center [428, 233] width 67 height 17
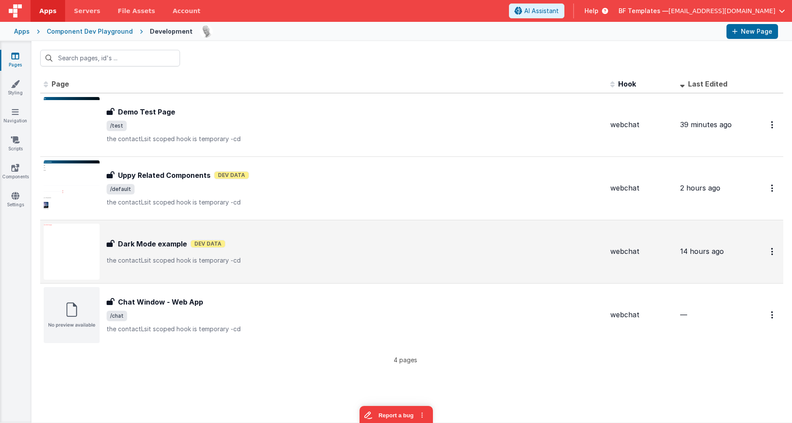
click at [199, 270] on div "Dark Mode example Dark Mode example Dev Data the contactLsit scoped hook is tem…" at bounding box center [324, 252] width 560 height 56
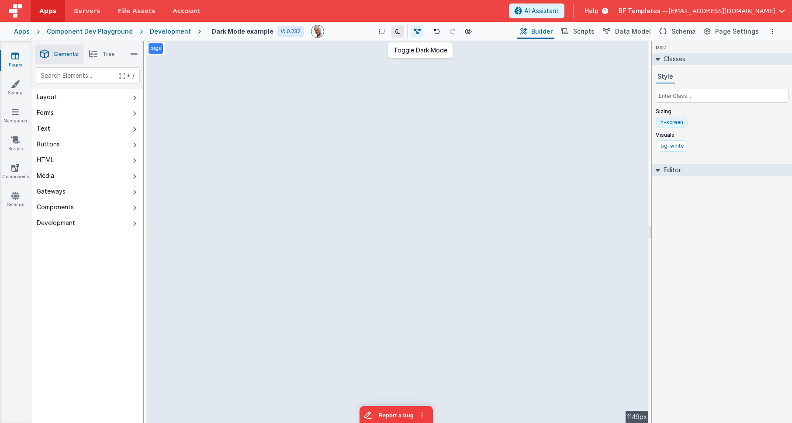
click at [401, 33] on button at bounding box center [397, 31] width 12 height 12
click at [399, 32] on icon at bounding box center [397, 31] width 5 height 6
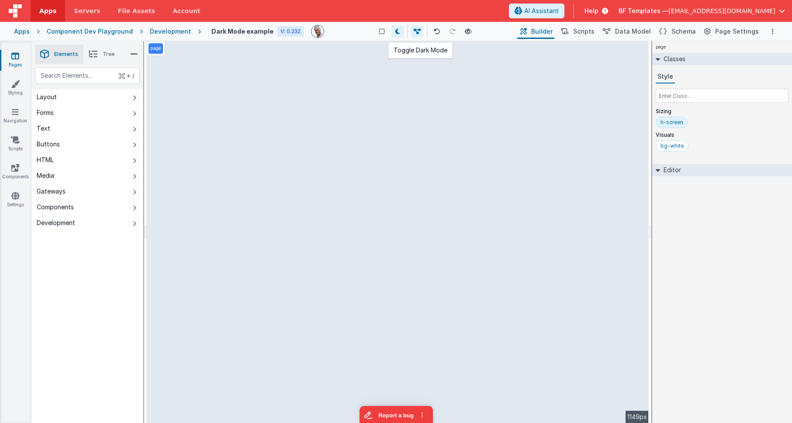
click at [399, 32] on icon at bounding box center [397, 31] width 5 height 6
click at [393, 31] on button at bounding box center [397, 31] width 12 height 12
click at [396, 31] on icon at bounding box center [397, 31] width 5 height 6
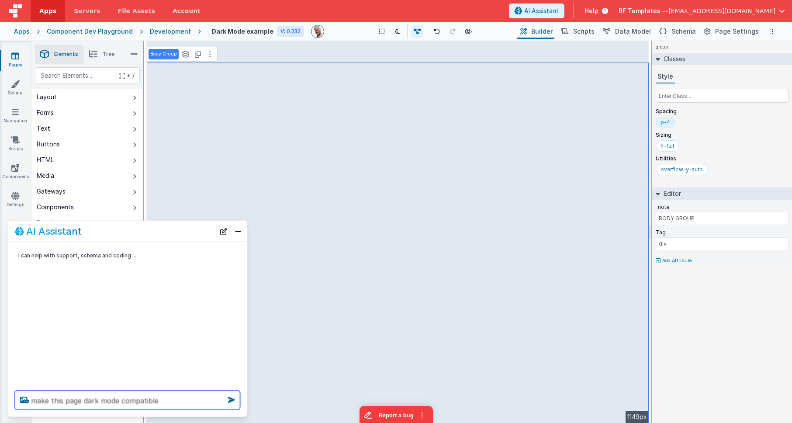
type textarea "make this page dark mode compatible"
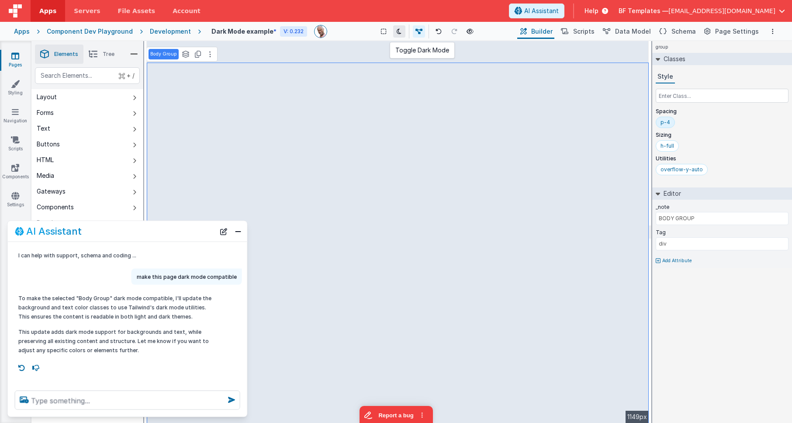
click at [397, 31] on icon at bounding box center [399, 31] width 5 height 6
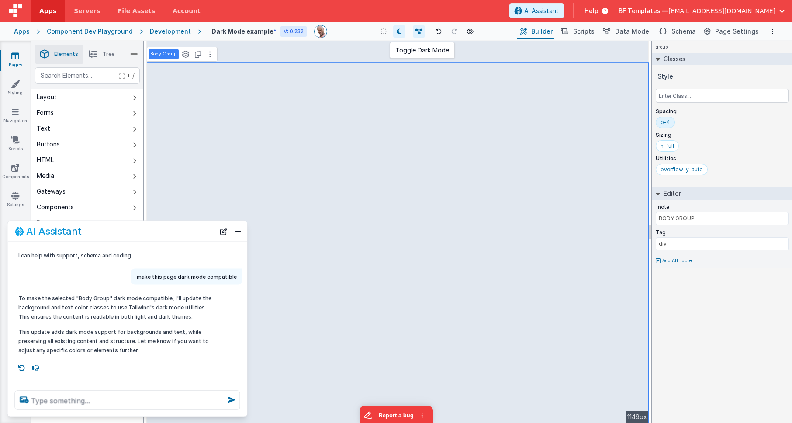
click at [397, 35] on button at bounding box center [399, 31] width 12 height 12
click at [397, 34] on icon at bounding box center [399, 31] width 5 height 6
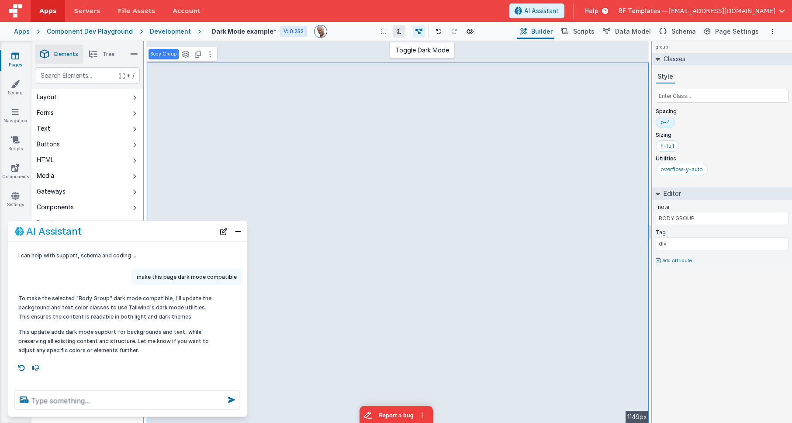
click at [397, 34] on icon at bounding box center [399, 31] width 5 height 6
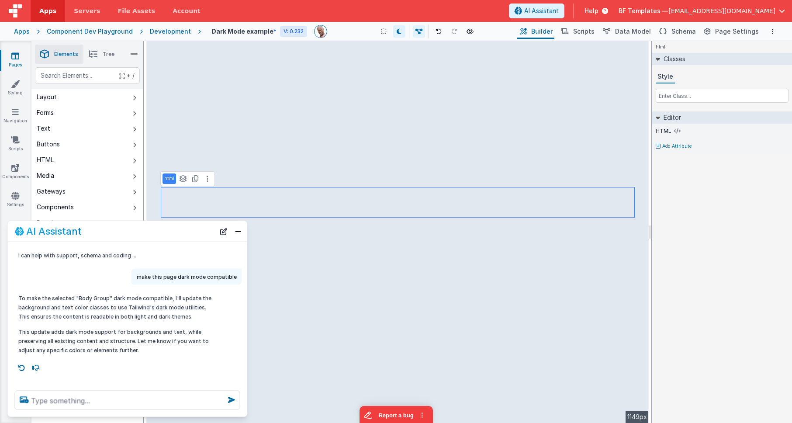
select select "email"
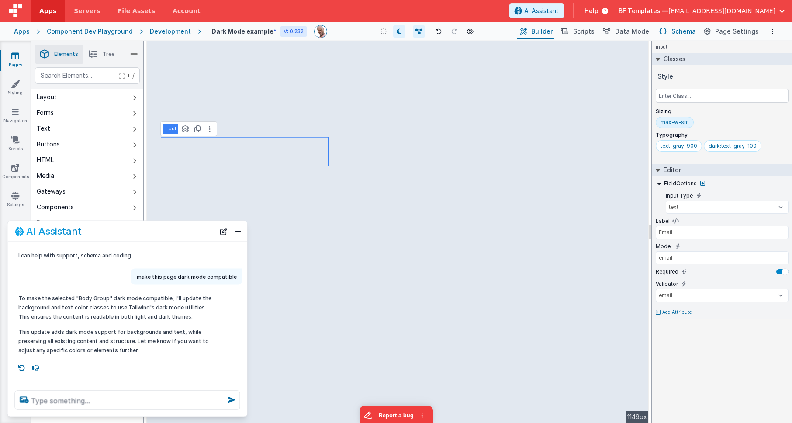
click at [665, 34] on icon at bounding box center [662, 31] width 7 height 9
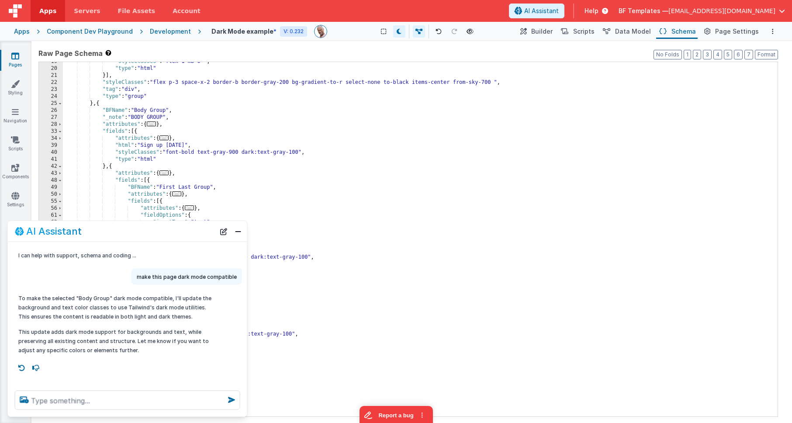
scroll to position [74, 0]
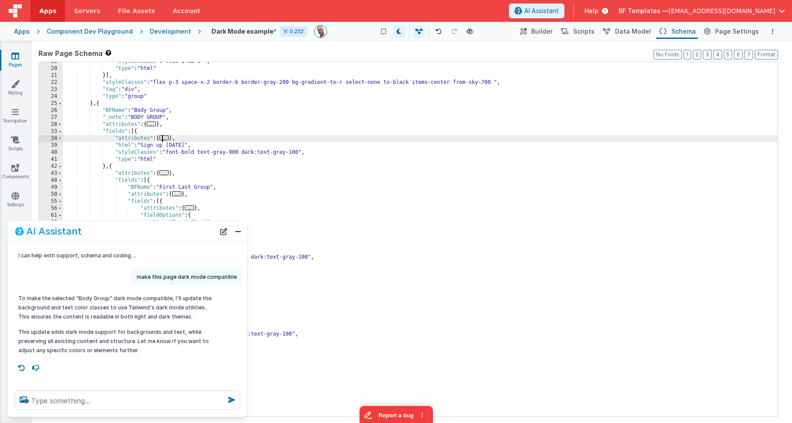
click at [169, 138] on span "..." at bounding box center [164, 137] width 10 height 5
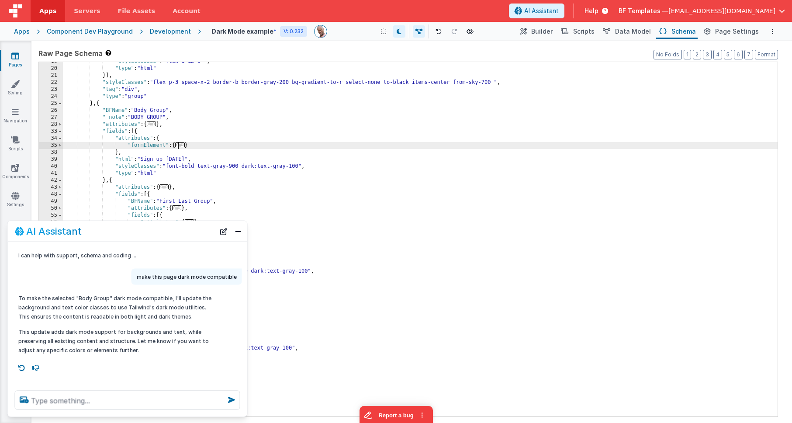
click at [180, 146] on span "..." at bounding box center [180, 144] width 10 height 5
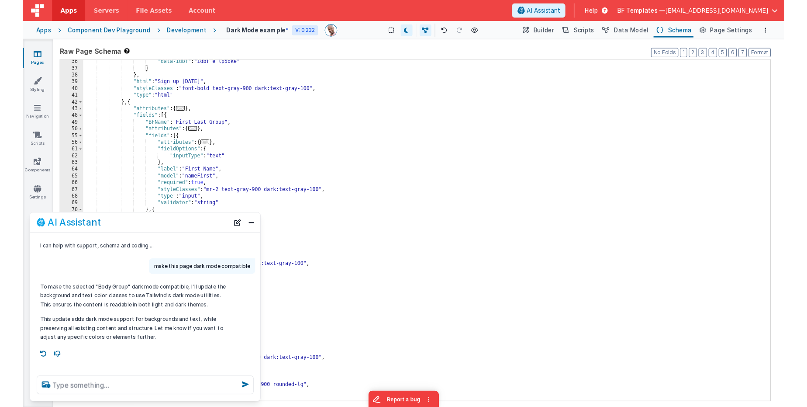
scroll to position [175, 0]
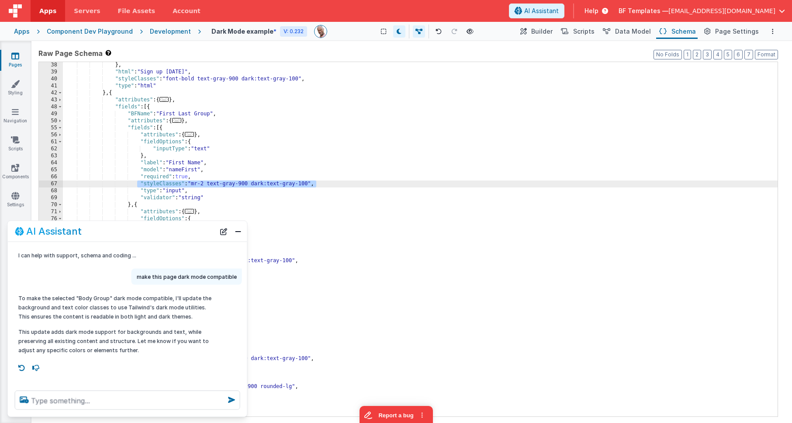
drag, startPoint x: 342, startPoint y: 182, endPoint x: 137, endPoint y: 186, distance: 205.3
click at [137, 186] on div "} , "html" : "Sign up Today" , "styleClasses" : "font-bold text-gray-900 dark:t…" at bounding box center [420, 246] width 715 height 368
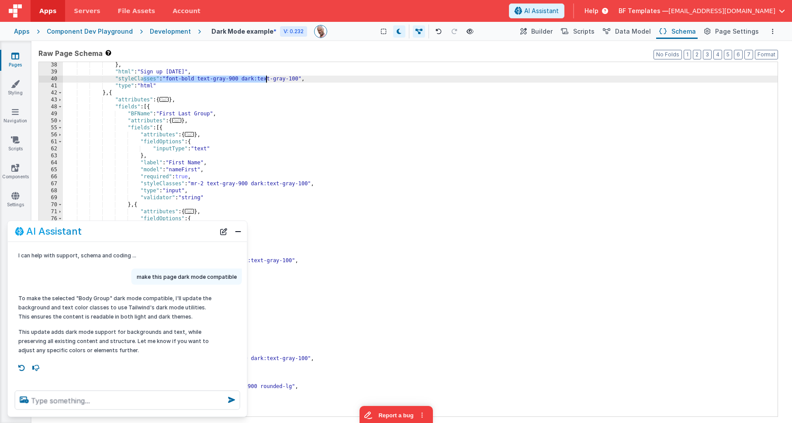
drag, startPoint x: 143, startPoint y: 78, endPoint x: 269, endPoint y: 79, distance: 126.2
click at [269, 79] on div "} , "html" : "Sign up Today" , "styleClasses" : "font-bold text-gray-900 dark:t…" at bounding box center [420, 246] width 715 height 368
click at [273, 79] on div "} , "html" : "Sign up Today" , "styleClasses" : "font-bold text-gray-900 dark:t…" at bounding box center [420, 246] width 715 height 368
drag, startPoint x: 280, startPoint y: 79, endPoint x: 303, endPoint y: 81, distance: 23.7
click at [332, 79] on div "} , "html" : "Sign up Today" , "styleClasses" : "font-bold text-gray-900 dark:t…" at bounding box center [420, 246] width 715 height 368
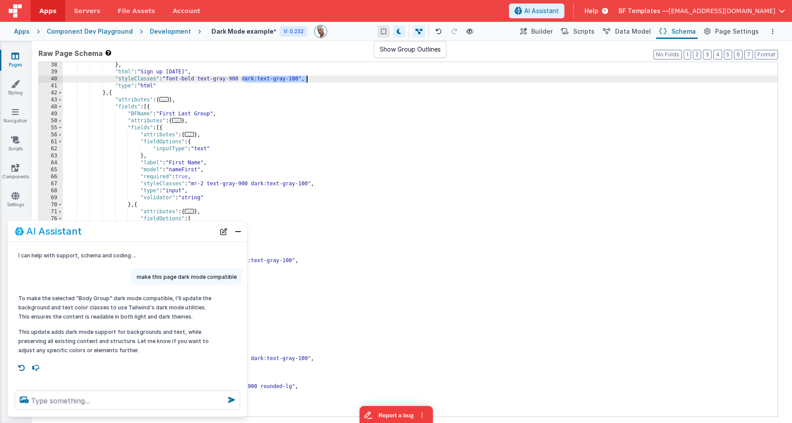
click at [387, 34] on button at bounding box center [383, 31] width 12 height 12
click at [382, 34] on icon at bounding box center [383, 31] width 5 height 6
drag, startPoint x: 552, startPoint y: 34, endPoint x: 547, endPoint y: 43, distance: 9.8
click at [552, 34] on span "Builder" at bounding box center [541, 31] width 21 height 9
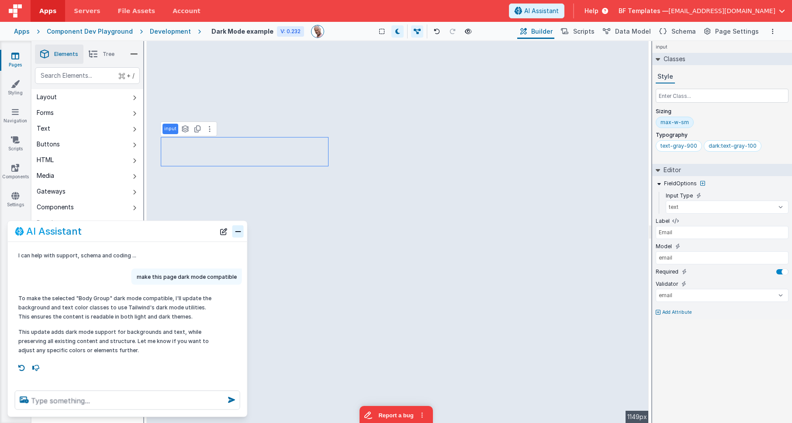
click at [241, 231] on button "Close" at bounding box center [237, 231] width 11 height 12
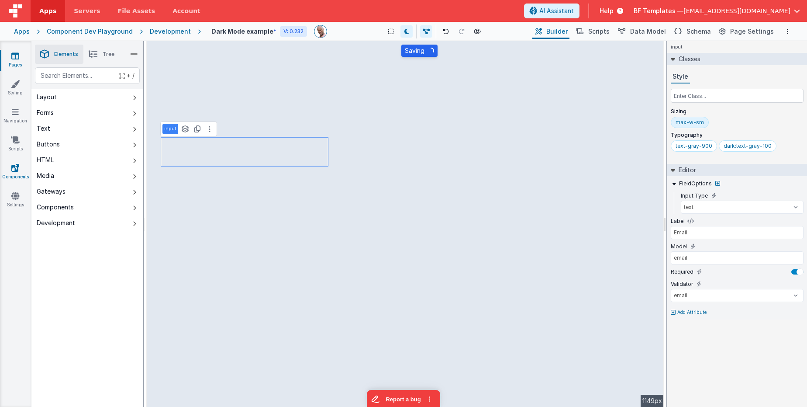
click at [22, 169] on link "Components" at bounding box center [15, 171] width 31 height 17
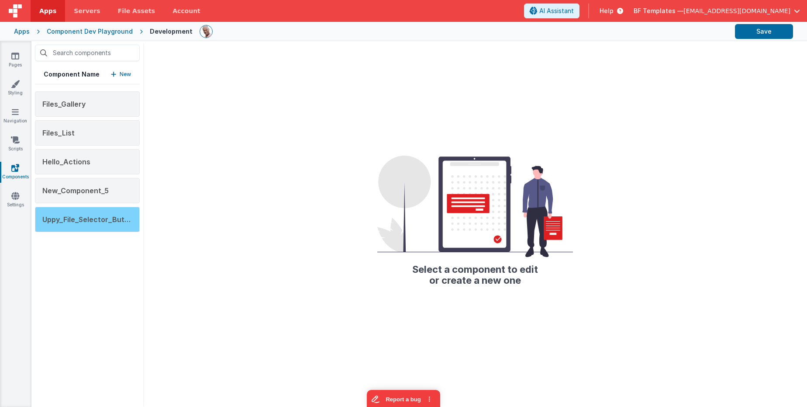
click at [117, 217] on span "Uppy_File_Selector_Button" at bounding box center [89, 219] width 94 height 9
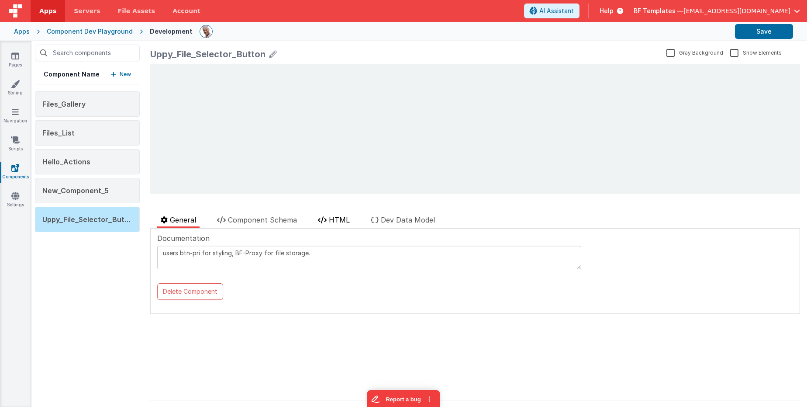
click at [338, 216] on span "HTML" at bounding box center [339, 219] width 21 height 9
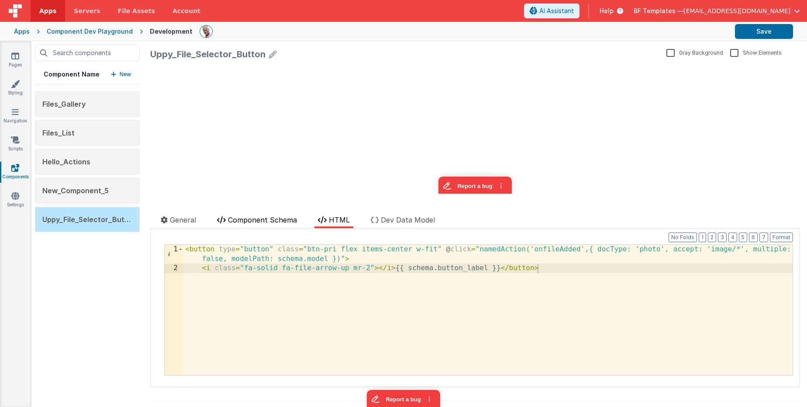
click at [266, 221] on span "Component Schema" at bounding box center [262, 219] width 69 height 9
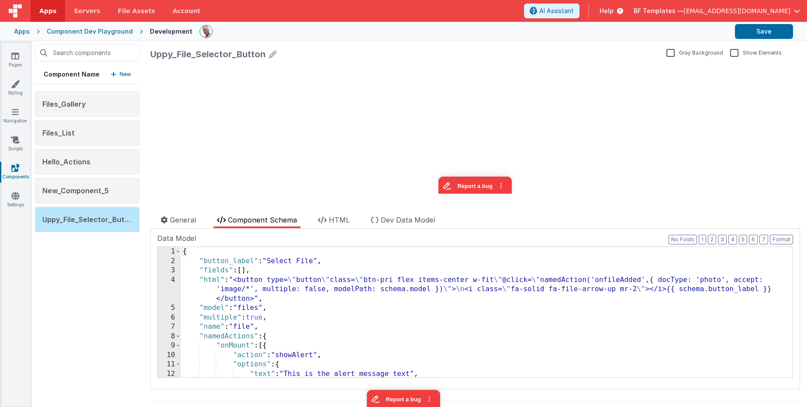
drag, startPoint x: 238, startPoint y: 283, endPoint x: 207, endPoint y: 285, distance: 31.5
click at [238, 283] on div "{ "button_label" : "Select File" , "fields" : [ ] , "html" : "<button type= \" …" at bounding box center [487, 321] width 612 height 149
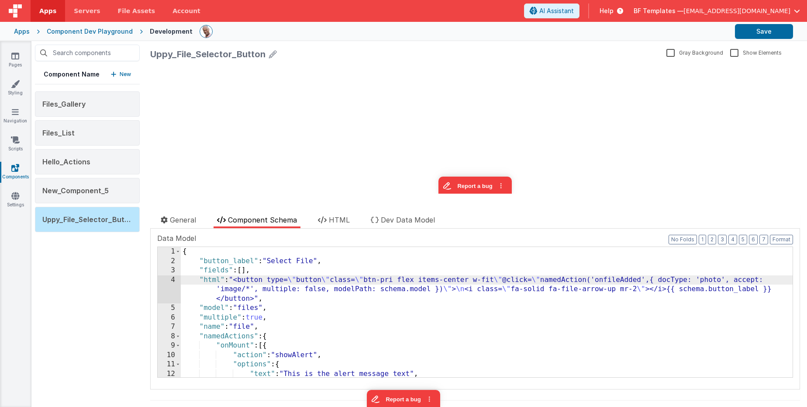
click at [165, 280] on div "4" at bounding box center [169, 289] width 23 height 28
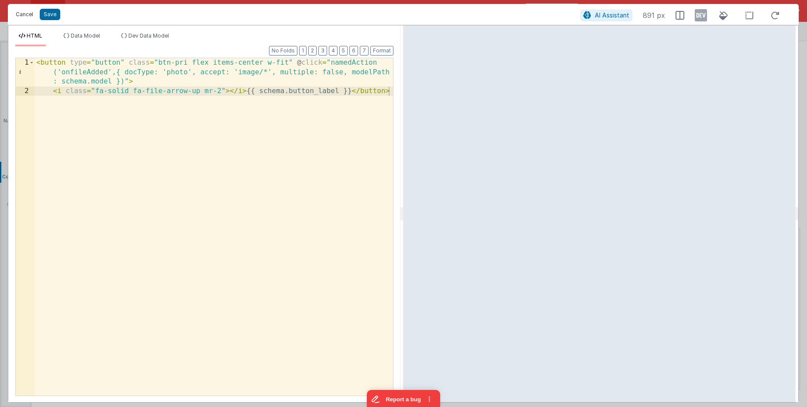
click at [28, 10] on button "Cancel" at bounding box center [24, 14] width 26 height 12
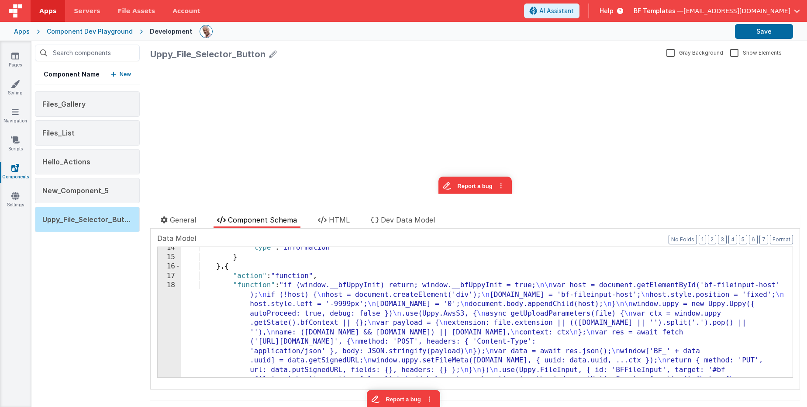
scroll to position [145, 0]
click at [305, 283] on div ""type" : "information" } } , { "action" : "function" , "function" : "if (window…" at bounding box center [487, 407] width 612 height 328
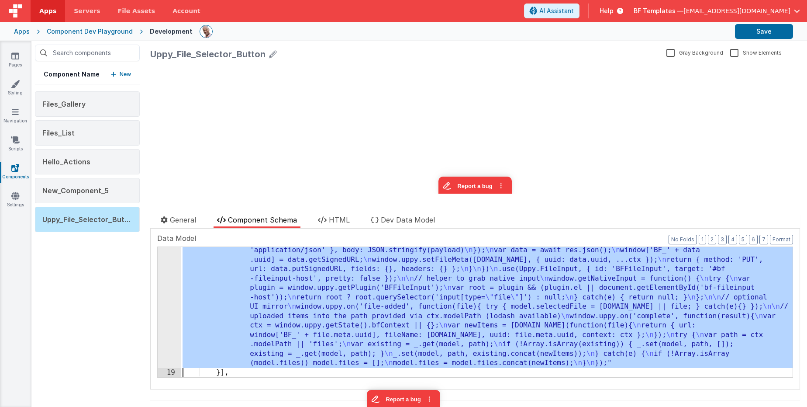
click at [171, 297] on div "18 19 20 21 22 23 24 25 26 27 28" at bounding box center [169, 344] width 23 height 328
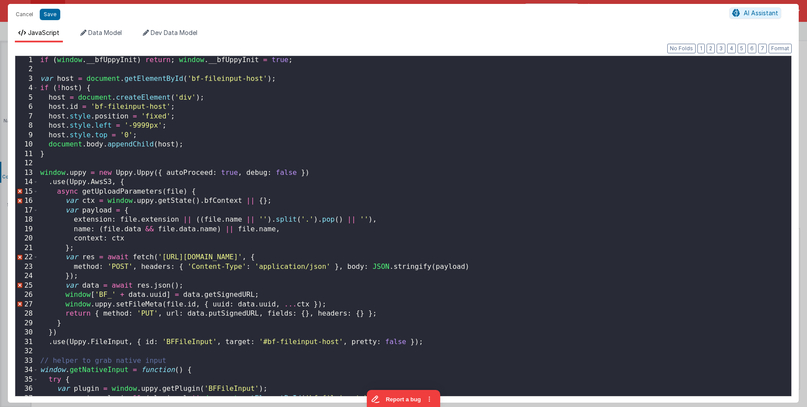
scroll to position [0, 0]
click at [328, 210] on div "if ( window . __bfUppyInit ) return ; window . __bfUppyInit = true ; var host =…" at bounding box center [414, 234] width 753 height 359
click at [28, 14] on button "Cancel" at bounding box center [24, 14] width 26 height 12
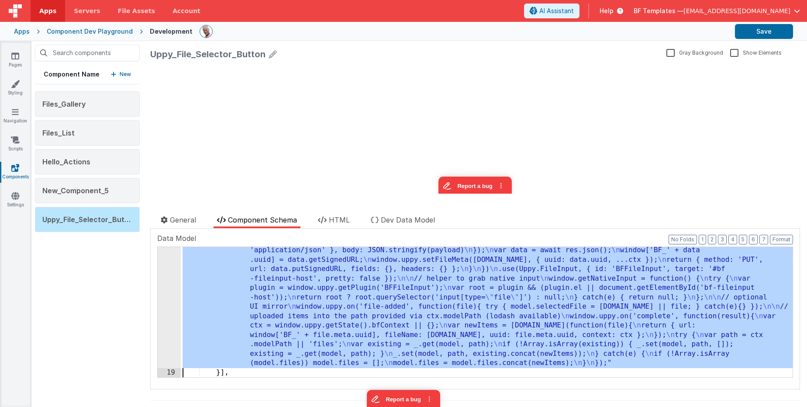
click at [352, 289] on div ""function" : "if (window.__bfUppyInit) return; window.__bfUppyInit = true; \n\n…" at bounding box center [487, 344] width 612 height 328
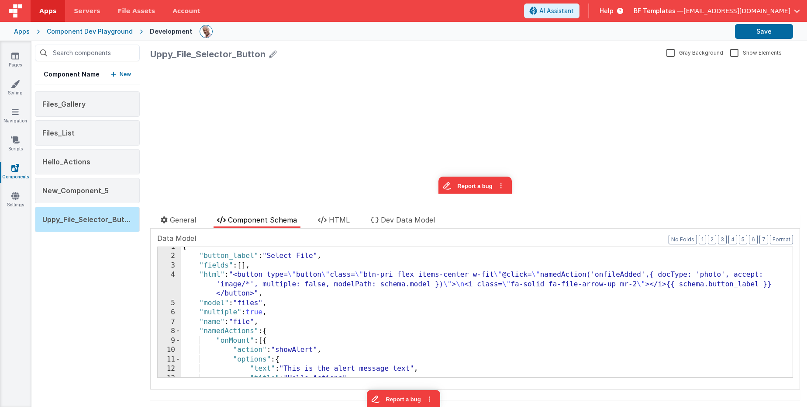
scroll to position [5, 0]
click at [15, 56] on icon at bounding box center [15, 56] width 8 height 9
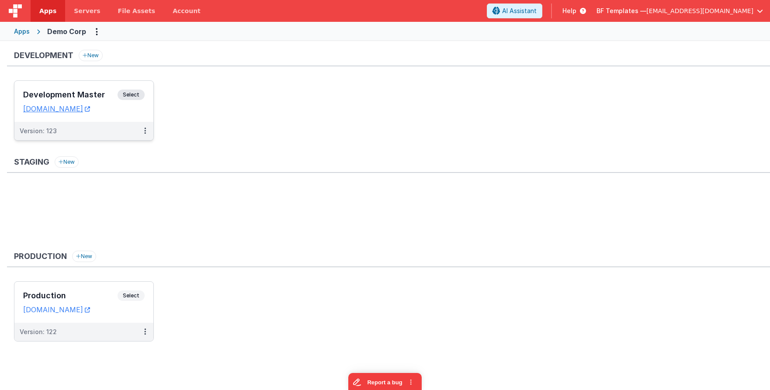
click at [104, 87] on div "Development Master Select URLs [DOMAIN_NAME]" at bounding box center [83, 101] width 139 height 41
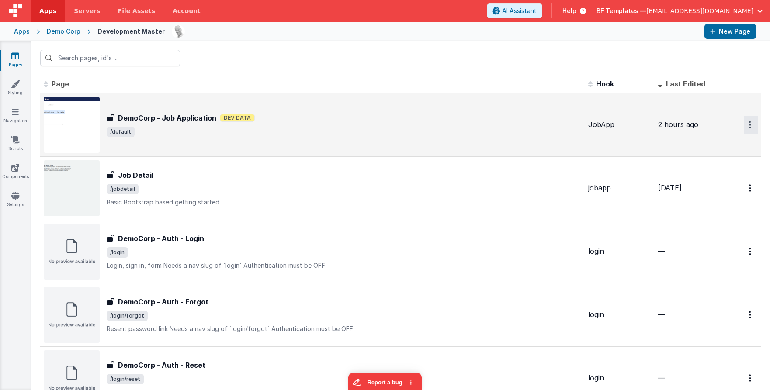
click at [750, 127] on icon "Options" at bounding box center [750, 124] width 2 height 7
click at [715, 164] on link "Preview" at bounding box center [719, 161] width 77 height 16
click at [222, 126] on div "DemoCorp - Job Application DemoCorp - Job Application Dev Data /default" at bounding box center [344, 125] width 474 height 24
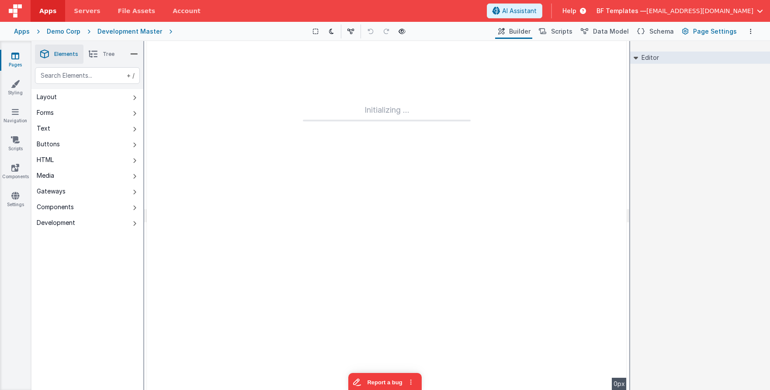
type input "FR_9118D601-A797-D34D-8EF3-3A7406EF7461"
type input "JobApp"
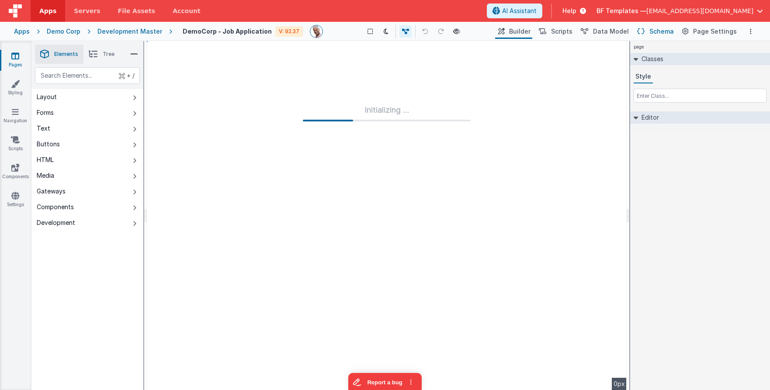
click at [658, 32] on span "Schema" at bounding box center [661, 31] width 24 height 9
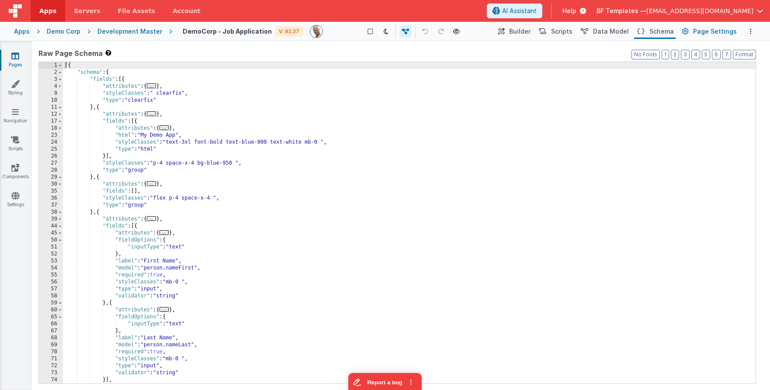
drag, startPoint x: 700, startPoint y: 26, endPoint x: 718, endPoint y: 33, distance: 18.8
click at [700, 26] on button "Page Settings" at bounding box center [708, 31] width 59 height 15
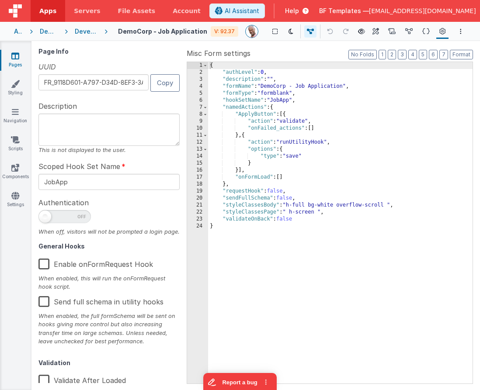
click at [62, 213] on span at bounding box center [64, 216] width 52 height 13
click at [45, 213] on input "checkbox" at bounding box center [41, 215] width 7 height 7
click at [55, 215] on span at bounding box center [64, 216] width 52 height 13
click at [45, 215] on input "checkbox" at bounding box center [41, 215] width 7 height 7
checkbox input "false"
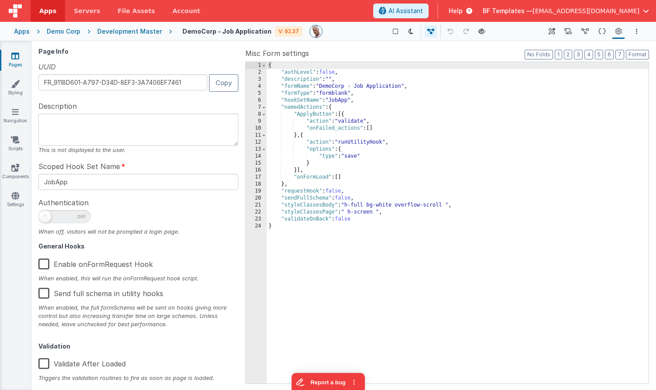
click at [111, 32] on div "Development Master" at bounding box center [129, 31] width 65 height 9
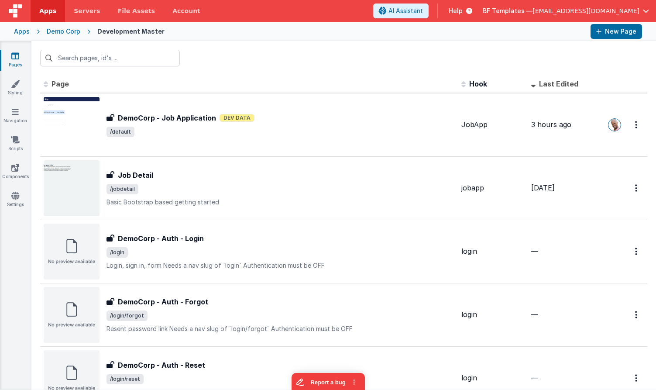
click at [64, 34] on div "Demo Corp" at bounding box center [64, 31] width 34 height 9
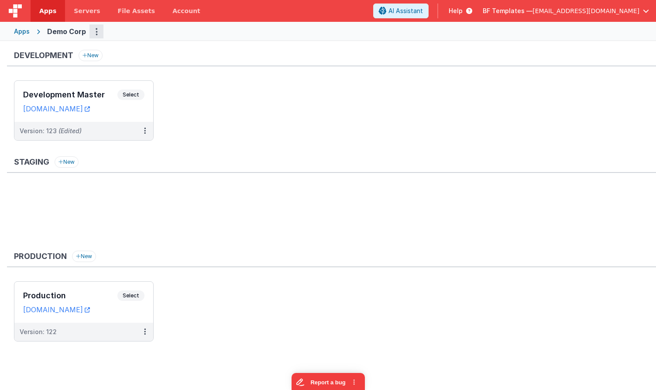
click at [96, 32] on icon "Options" at bounding box center [97, 31] width 2 height 0
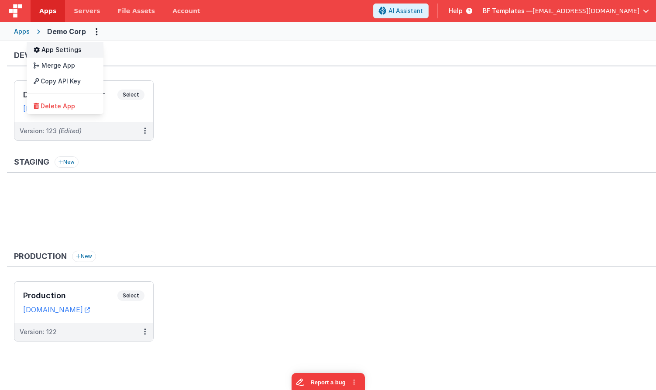
click at [74, 53] on link "App Settings" at bounding box center [65, 50] width 77 height 16
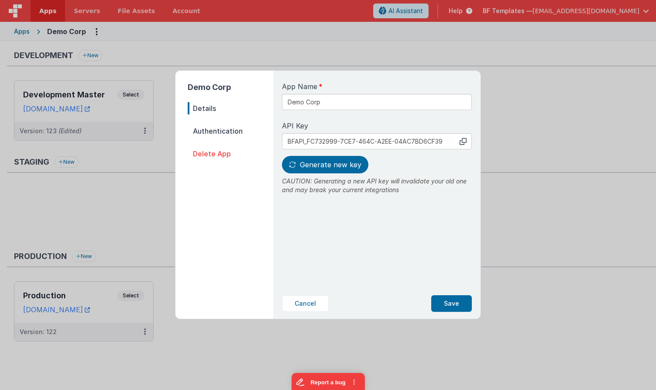
drag, startPoint x: 208, startPoint y: 130, endPoint x: 218, endPoint y: 131, distance: 9.7
click at [208, 130] on span "Authentication" at bounding box center [231, 131] width 86 height 12
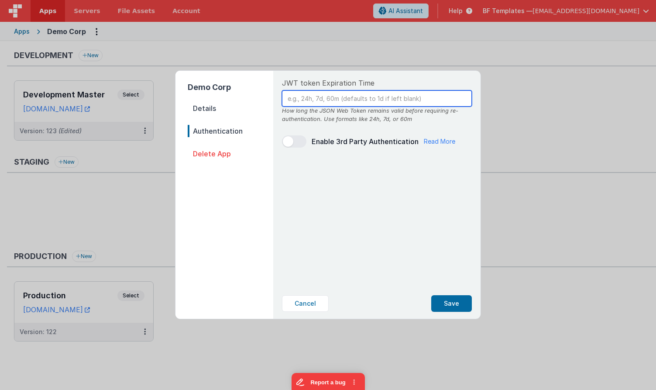
click at [314, 99] on input "text" at bounding box center [377, 98] width 190 height 16
type input "7d"
click at [375, 220] on div "JWT token Expiration Time 7d How long the JSON Web Token remains valid before r…" at bounding box center [377, 180] width 204 height 218
drag, startPoint x: 332, startPoint y: 100, endPoint x: 280, endPoint y: 98, distance: 52.5
click at [274, 95] on div "JWT token Expiration Time 7d How long the JSON Web Token remains valid before r…" at bounding box center [376, 195] width 207 height 248
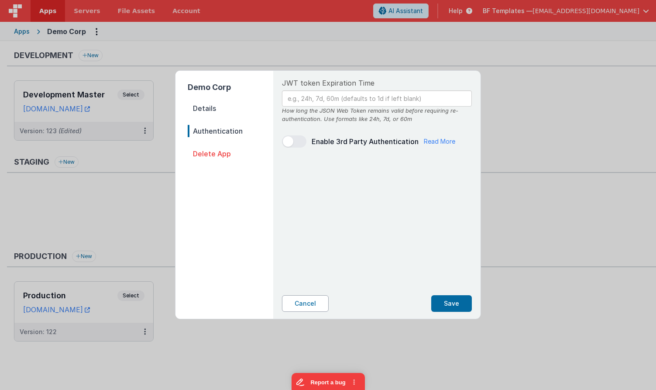
drag, startPoint x: 304, startPoint y: 307, endPoint x: 327, endPoint y: 296, distance: 25.2
click at [304, 307] on button "Cancel" at bounding box center [305, 303] width 47 height 17
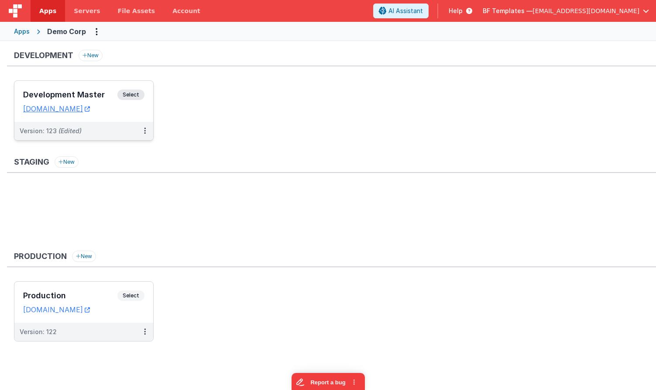
click at [138, 96] on span "Select" at bounding box center [130, 95] width 27 height 10
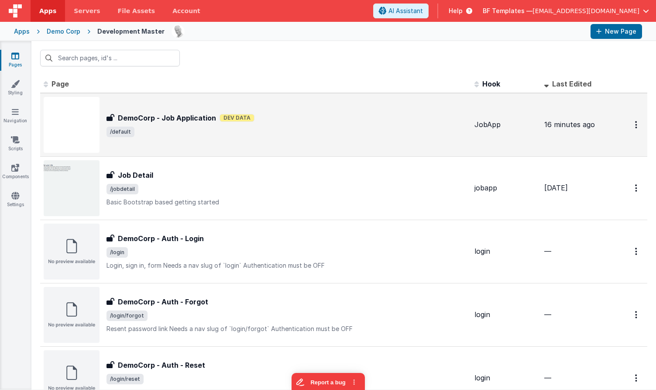
click at [166, 118] on h3 "DemoCorp - Job Application" at bounding box center [167, 118] width 98 height 10
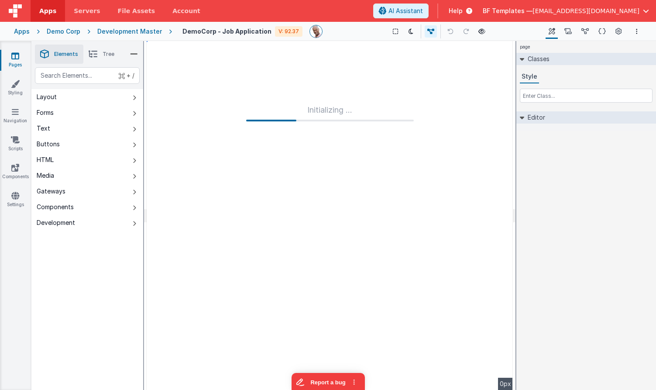
type input "FR_9118D601-A797-D34D-8EF3-3A7406EF7461"
type input "JobApp"
checkbox input "false"
drag, startPoint x: 620, startPoint y: 32, endPoint x: 626, endPoint y: 36, distance: 7.4
click at [620, 32] on icon at bounding box center [619, 31] width 7 height 9
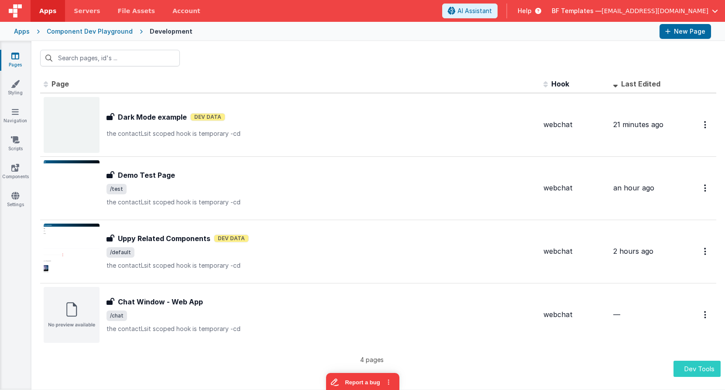
click at [698, 374] on button "Dev Tools" at bounding box center [697, 369] width 47 height 16
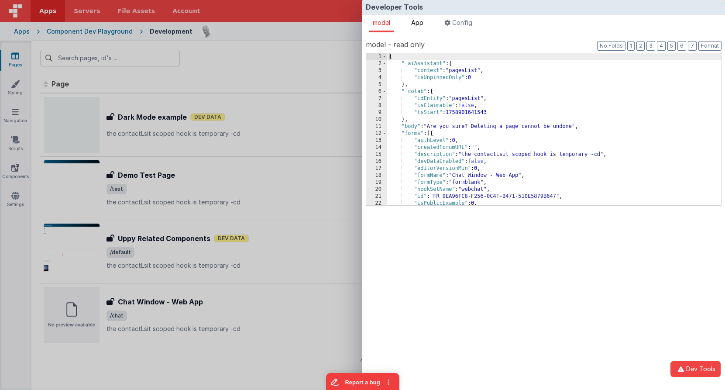
click at [421, 25] on span "App" at bounding box center [417, 22] width 12 height 7
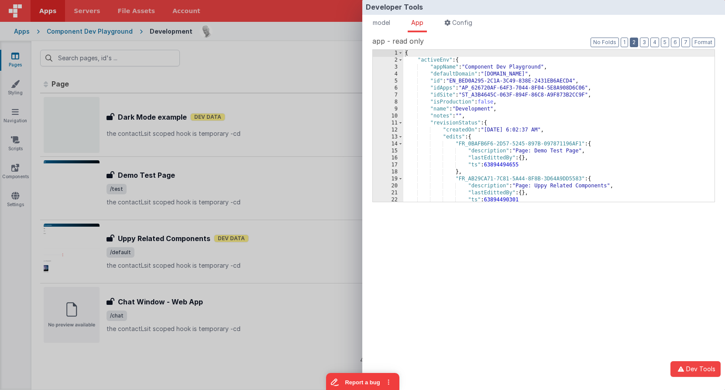
click at [637, 42] on button "2" at bounding box center [634, 43] width 8 height 10
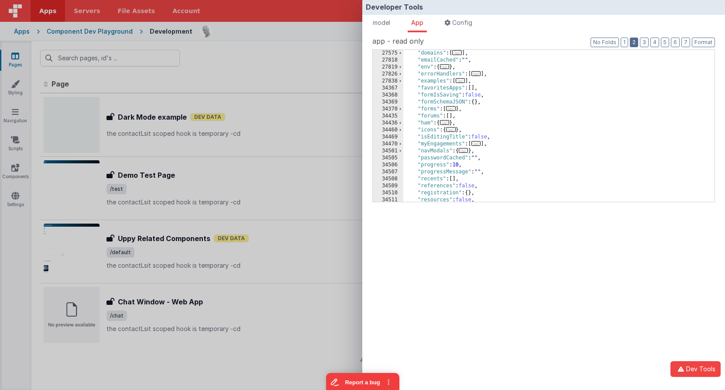
scroll to position [116, 0]
click at [400, 119] on span at bounding box center [400, 119] width 5 height 7
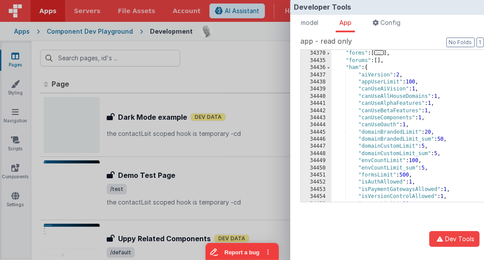
scroll to position [171, 0]
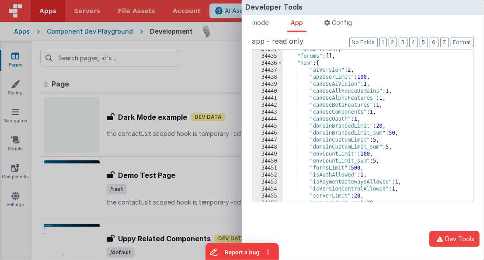
click at [375, 66] on div ""forms" : [ ... ] , "forums" : [ ] , "ham" : { "aiVersion" : 2 , "appUserLimit"…" at bounding box center [378, 129] width 190 height 166
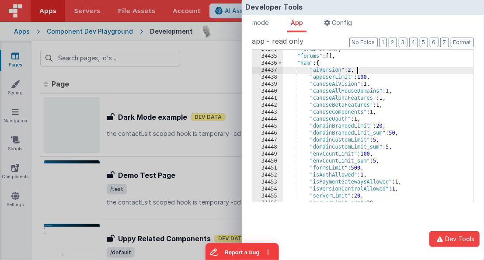
click at [378, 68] on div ""forms" : [ ... ] , "forums" : [ ] , "ham" : { "aiVersion" : 2 , "appUserLimit"…" at bounding box center [378, 129] width 190 height 166
drag, startPoint x: 378, startPoint y: 68, endPoint x: 308, endPoint y: 69, distance: 70.3
click at [308, 69] on div ""forms" : [ ... ] , "forums" : [ ] , "ham" : { "aiVersion" : 2 , "appUserLimit"…" at bounding box center [378, 129] width 190 height 166
click at [382, 79] on div ""forms" : [ ... ] , "forums" : [ ] , "ham" : { "aiVersion" : 2 , "appUserLimit"…" at bounding box center [378, 129] width 190 height 166
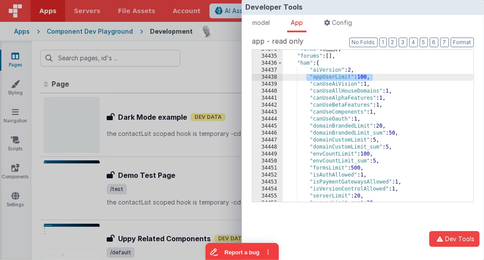
drag, startPoint x: 359, startPoint y: 78, endPoint x: 245, endPoint y: 74, distance: 114.1
click at [305, 79] on div ""forms" : [ ... ] , "forums" : [ ] , "ham" : { "aiVersion" : 2 , "appUserLimit"…" at bounding box center [378, 129] width 190 height 166
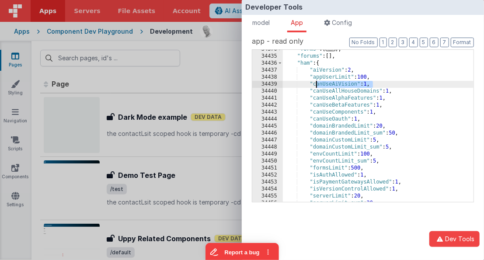
drag, startPoint x: 377, startPoint y: 84, endPoint x: 329, endPoint y: 85, distance: 47.2
click at [316, 84] on div ""forms" : [ ... ] , "forums" : [ ] , "ham" : { "aiVersion" : 2 , "appUserLimit"…" at bounding box center [378, 129] width 190 height 166
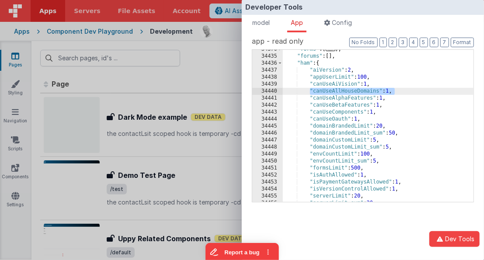
drag, startPoint x: 415, startPoint y: 93, endPoint x: 308, endPoint y: 90, distance: 107.1
click at [308, 90] on div ""forms" : [ ... ] , "forums" : [ ] , "ham" : { "aiVersion" : 2 , "appUserLimit"…" at bounding box center [378, 129] width 190 height 166
click at [311, 100] on div ""forms" : [ ... ] , "forums" : [ ] , "ham" : { "aiVersion" : 2 , "appUserLimit"…" at bounding box center [378, 129] width 190 height 166
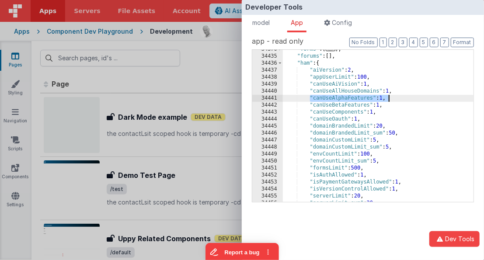
drag, startPoint x: 415, startPoint y: 98, endPoint x: 419, endPoint y: 97, distance: 4.8
click at [419, 97] on div ""forms" : [ ... ] , "forums" : [ ] , "ham" : { "aiVersion" : 2 , "appUserLimit"…" at bounding box center [378, 129] width 190 height 166
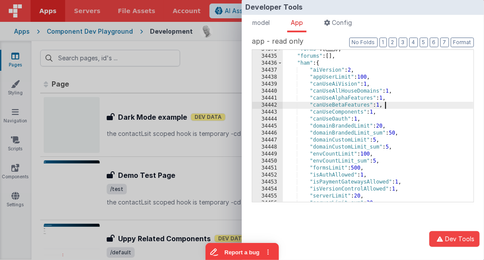
click at [408, 106] on div ""forms" : [ ... ] , "forums" : [ ] , "ham" : { "aiVersion" : 2 , "appUserLimit"…" at bounding box center [378, 129] width 190 height 166
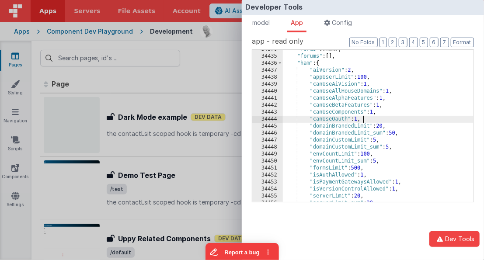
drag, startPoint x: 393, startPoint y: 119, endPoint x: 385, endPoint y: 126, distance: 10.2
click at [393, 119] on div ""forms" : [ ... ] , "forums" : [ ] , "ham" : { "aiVersion" : 2 , "appUserLimit"…" at bounding box center [378, 129] width 190 height 166
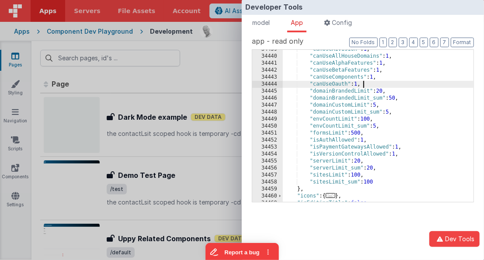
scroll to position [206, 0]
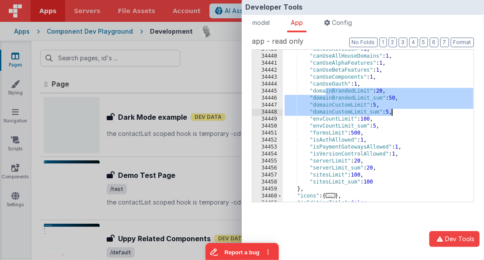
drag, startPoint x: 325, startPoint y: 92, endPoint x: 392, endPoint y: 110, distance: 68.8
click at [391, 109] on div ""canUseAiVision" : 1 , "canUseAllHouseDomains" : 1 , "canUseAlphaFeatures" : 1 …" at bounding box center [378, 129] width 190 height 166
click at [392, 110] on div ""canUseAiVision" : 1 , "canUseAllHouseDomains" : 1 , "canUseAlphaFeatures" : 1 …" at bounding box center [378, 129] width 190 height 166
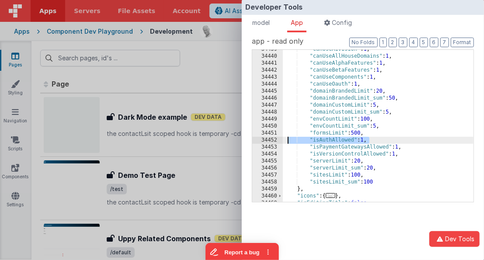
drag, startPoint x: 364, startPoint y: 139, endPoint x: 338, endPoint y: 138, distance: 26.2
click at [286, 138] on div ""canUseAiVision" : 1 , "canUseAllHouseDomains" : 1 , "canUseAlphaFeatures" : 1 …" at bounding box center [378, 129] width 190 height 166
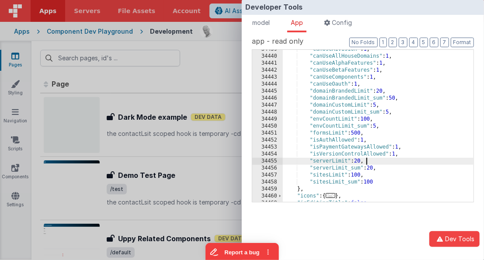
click at [319, 160] on div ""canUseAiVision" : 1 , "canUseAllHouseDomains" : 1 , "canUseAlphaFeatures" : 1 …" at bounding box center [378, 129] width 190 height 166
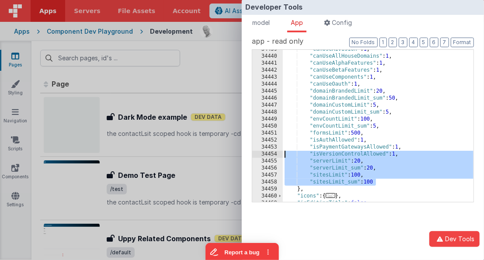
drag, startPoint x: 396, startPoint y: 181, endPoint x: 286, endPoint y: 155, distance: 113.0
click at [283, 155] on div ""canUseAiVision" : 1 , "canUseAllHouseDomains" : 1 , "canUseAlphaFeatures" : 1 …" at bounding box center [378, 129] width 190 height 166
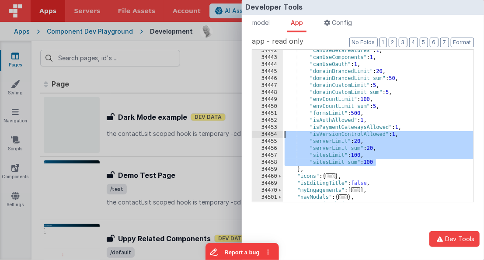
scroll to position [232, 0]
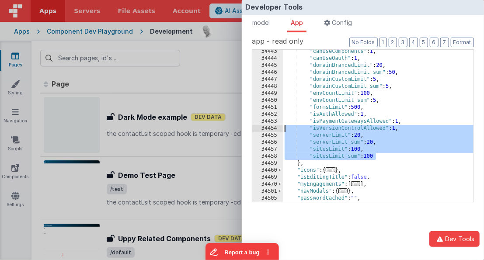
click at [332, 147] on div ""canUseComponents" : 1 , "canUseOauth" : 1 , "domainBrandedLimit" : 20 , "domai…" at bounding box center [378, 131] width 190 height 166
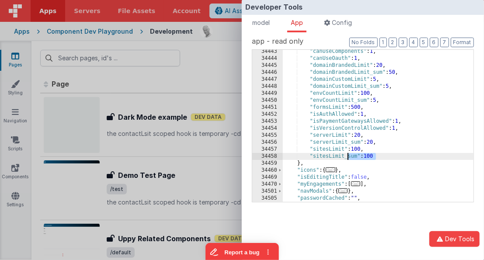
drag, startPoint x: 363, startPoint y: 157, endPoint x: 349, endPoint y: 156, distance: 14.0
click at [349, 156] on div ""canUseComponents" : 1 , "canUseOauth" : 1 , "domainBrandedLimit" : 20 , "domai…" at bounding box center [378, 131] width 190 height 166
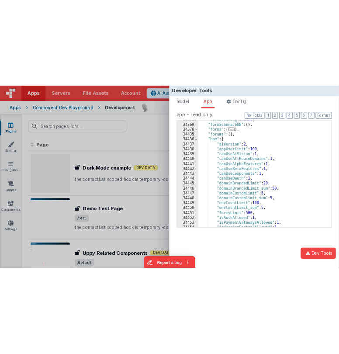
scroll to position [158, 0]
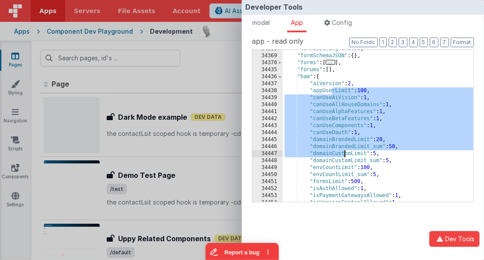
drag, startPoint x: 333, startPoint y: 92, endPoint x: 344, endPoint y: 155, distance: 63.8
click at [344, 155] on div ""formIsSaving" : false , "formSchemaJSON" : { } , "forms" : [ ... ] , "forums" …" at bounding box center [378, 128] width 190 height 166
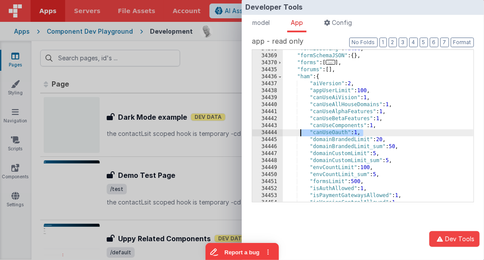
drag, startPoint x: 367, startPoint y: 133, endPoint x: 300, endPoint y: 130, distance: 66.9
click at [300, 130] on div ""formIsSaving" : false , "formSchemaJSON" : { } , "forms" : [ ... ] , "forums" …" at bounding box center [378, 128] width 190 height 166
click at [336, 132] on div ""formIsSaving" : false , "formSchemaJSON" : { } , "forms" : [ ... ] , "forums" …" at bounding box center [378, 128] width 190 height 166
click at [336, 131] on div ""formIsSaving" : false , "formSchemaJSON" : { } , "forms" : [ ... ] , "forums" …" at bounding box center [378, 128] width 190 height 166
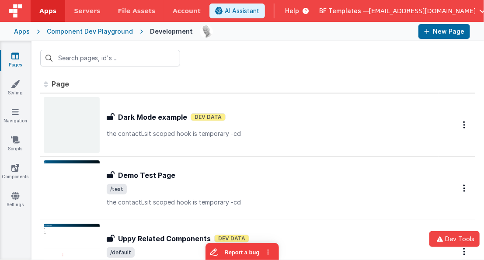
click at [225, 55] on div "Developer Tools model App Params Log (5) Misc Windows Config model - read only …" at bounding box center [242, 130] width 484 height 260
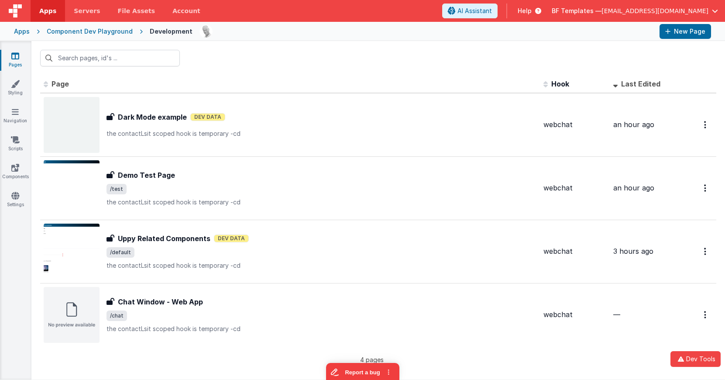
click at [442, 38] on div at bounding box center [426, 31] width 453 height 15
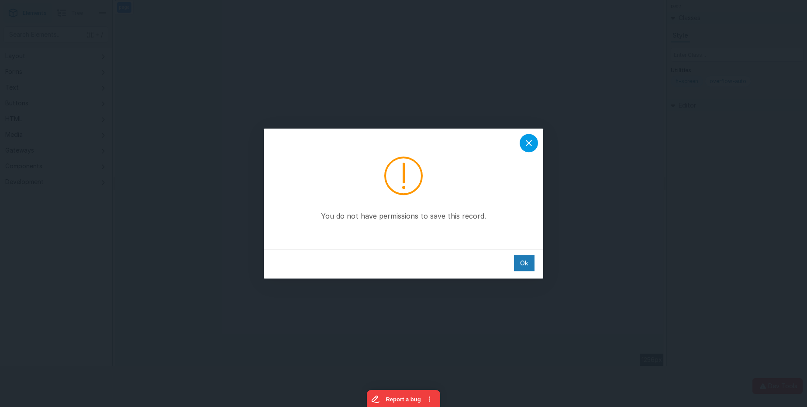
click at [529, 138] on icon at bounding box center [529, 143] width 10 height 10
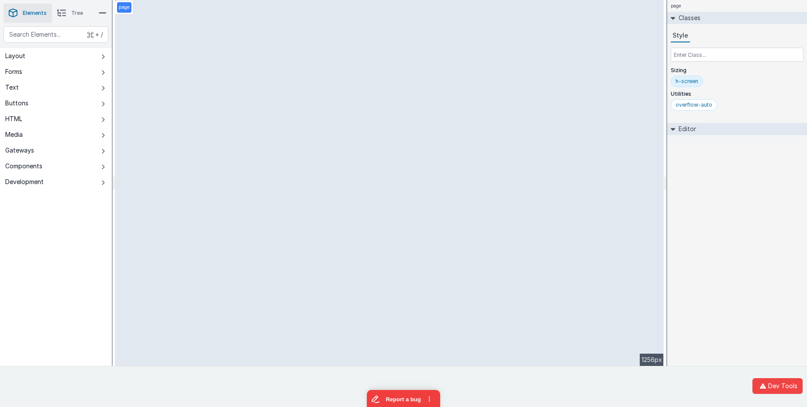
click at [74, 16] on span "Tree" at bounding box center [77, 13] width 12 height 7
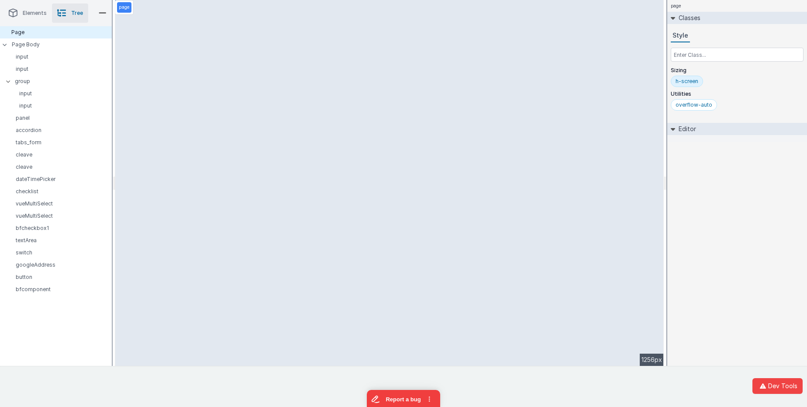
click at [97, 14] on ul "Elements Tree" at bounding box center [56, 13] width 112 height 26
click at [35, 18] on li "Elements" at bounding box center [27, 12] width 48 height 19
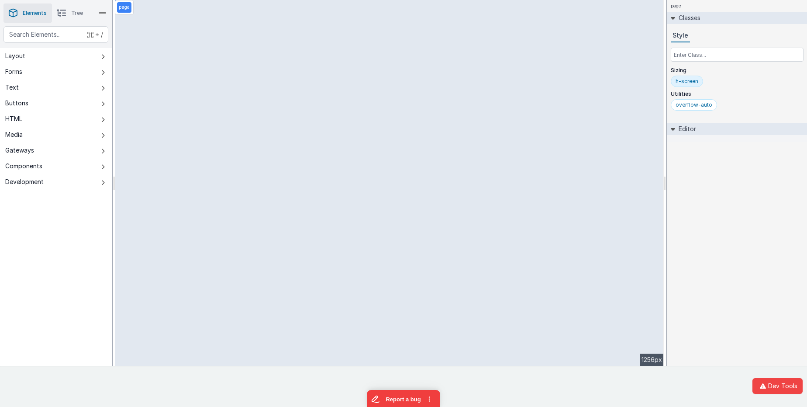
click at [757, 252] on div "page Classes Style Sizing h-screen Utilities overflow-auto Editor DEV: Focus DE…" at bounding box center [737, 183] width 140 height 366
click at [715, 227] on div "page Classes Style Sizing h-screen Utilities overflow-auto Editor DEV: Focus DE…" at bounding box center [737, 183] width 140 height 366
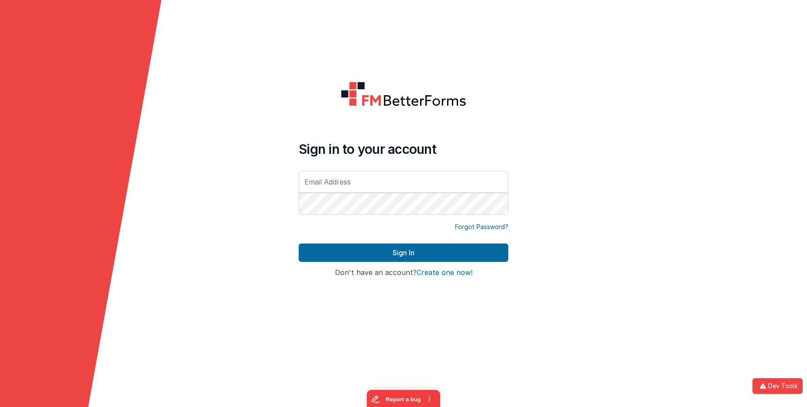
drag, startPoint x: 181, startPoint y: 87, endPoint x: 92, endPoint y: 69, distance: 90.8
click at [181, 87] on form "Sign in to your account Forgot Password? Sign In Sign in with Google Don't have…" at bounding box center [403, 203] width 807 height 407
type input "[EMAIL_ADDRESS][DOMAIN_NAME]"
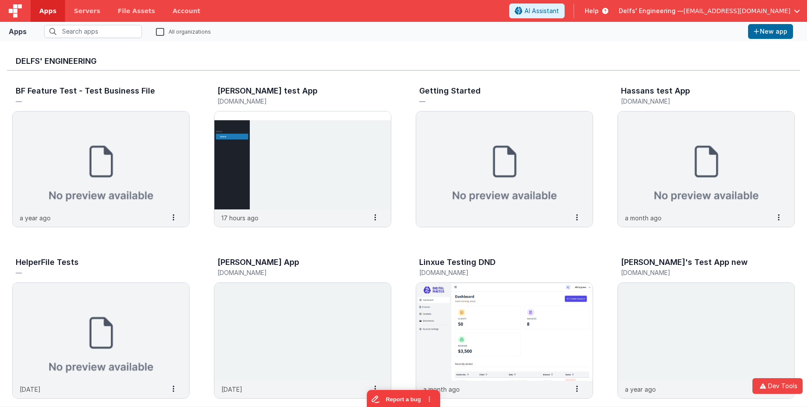
click at [53, 11] on span "Apps" at bounding box center [47, 11] width 17 height 9
click at [10, 9] on img at bounding box center [15, 10] width 13 height 13
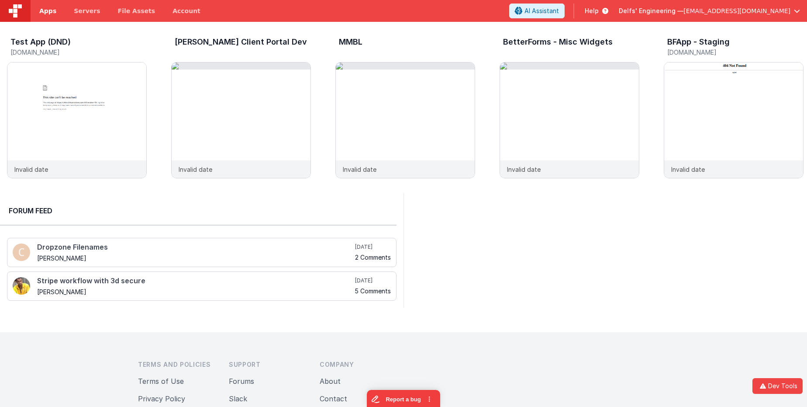
click at [50, 13] on span "Apps" at bounding box center [47, 11] width 17 height 9
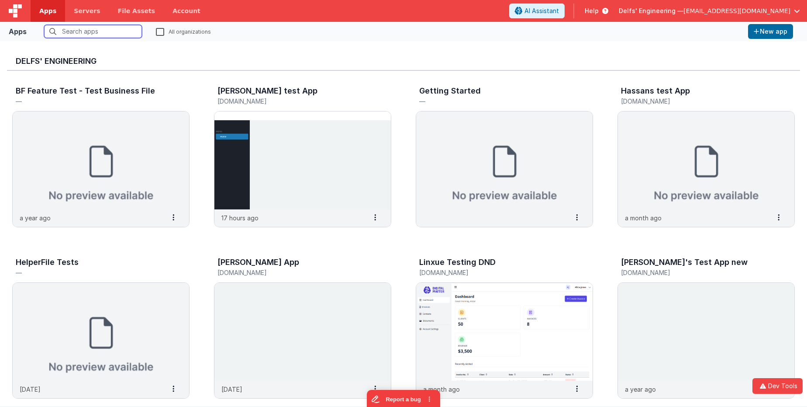
click at [73, 33] on input "text" at bounding box center [93, 31] width 98 height 13
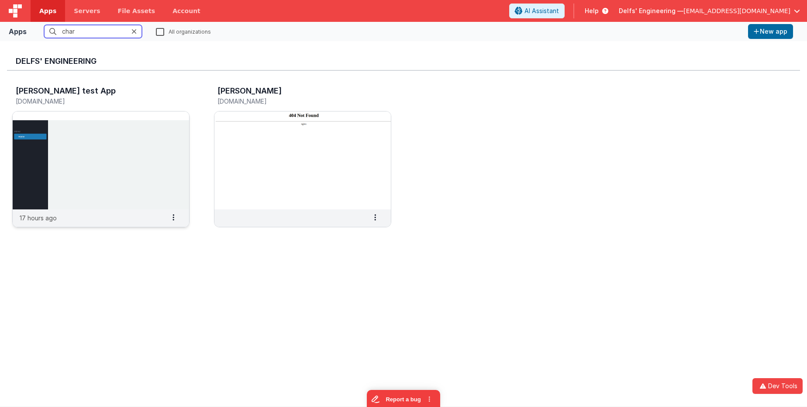
type input "char"
click at [139, 131] on img at bounding box center [101, 160] width 176 height 98
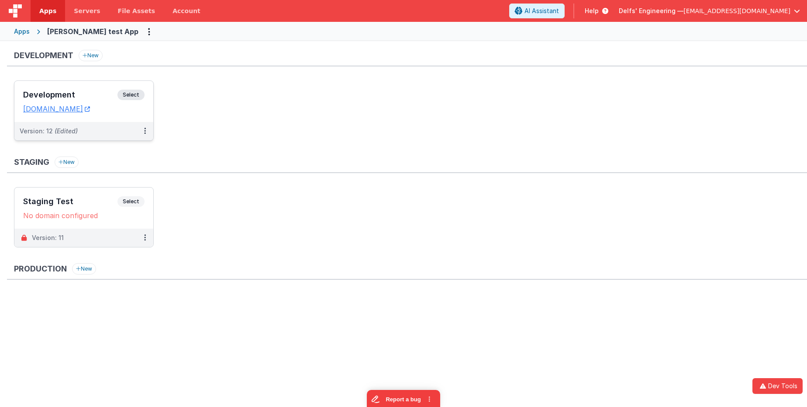
click at [138, 97] on span "Select" at bounding box center [130, 95] width 27 height 10
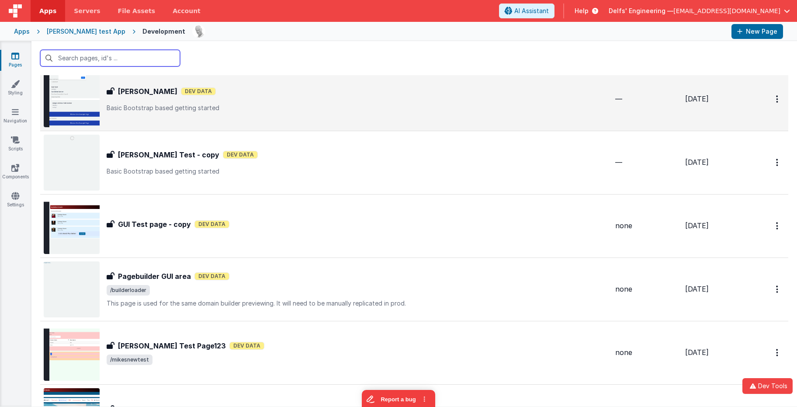
scroll to position [156, 0]
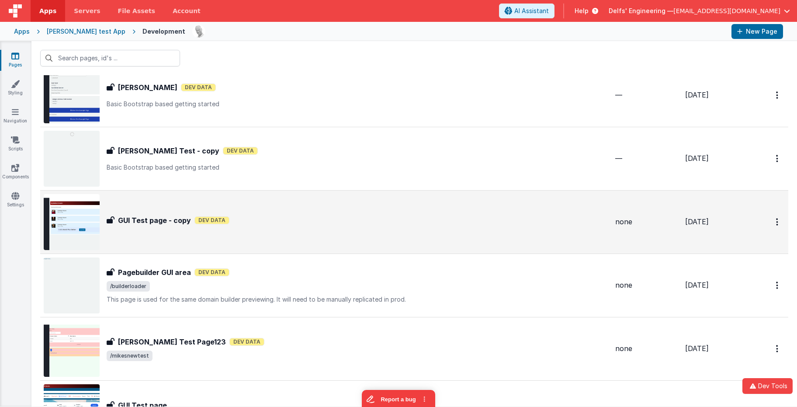
click at [221, 234] on div "GUI Test page - copy GUI Test page - copy Dev Data" at bounding box center [326, 222] width 564 height 56
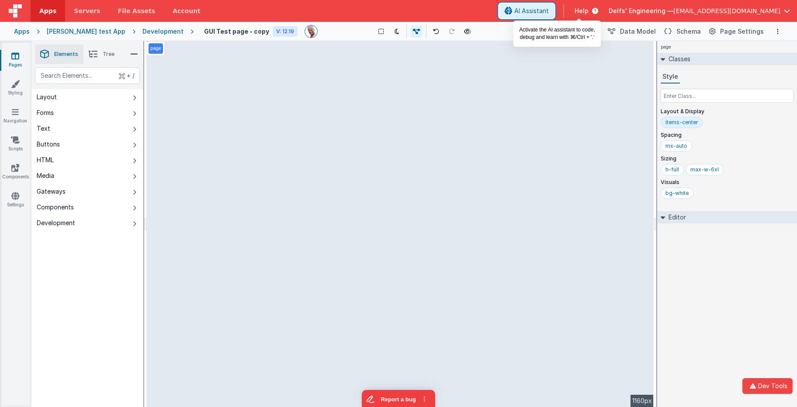
click at [549, 10] on span "AI Assistant" at bounding box center [531, 11] width 35 height 9
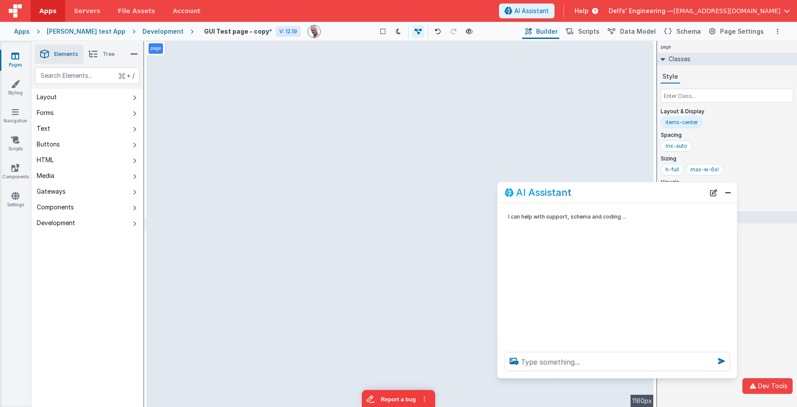
drag, startPoint x: 182, startPoint y: 217, endPoint x: 672, endPoint y: 194, distance: 490.2
click at [672, 194] on div "AI Assistant" at bounding box center [604, 192] width 200 height 10
click at [540, 368] on textarea at bounding box center [616, 361] width 225 height 19
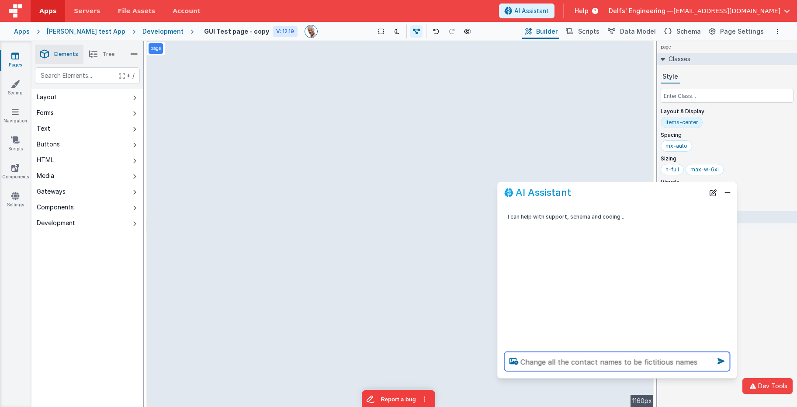
type textarea "Change all the contact names to be fictitious names"
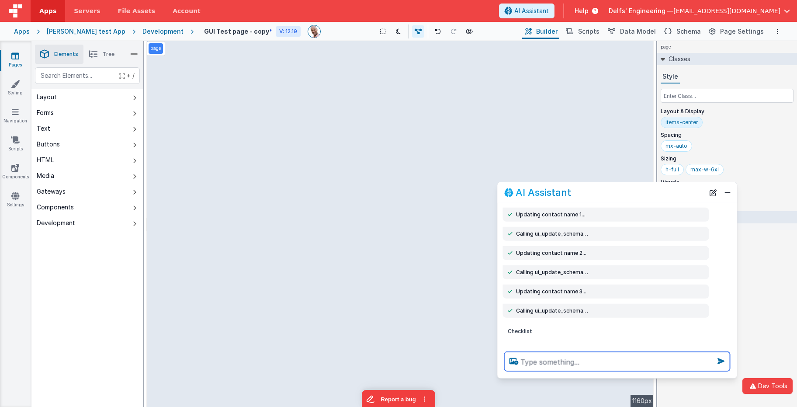
scroll to position [43, 0]
click at [546, 359] on textarea at bounding box center [616, 361] width 225 height 19
type textarea "make the avatars round"
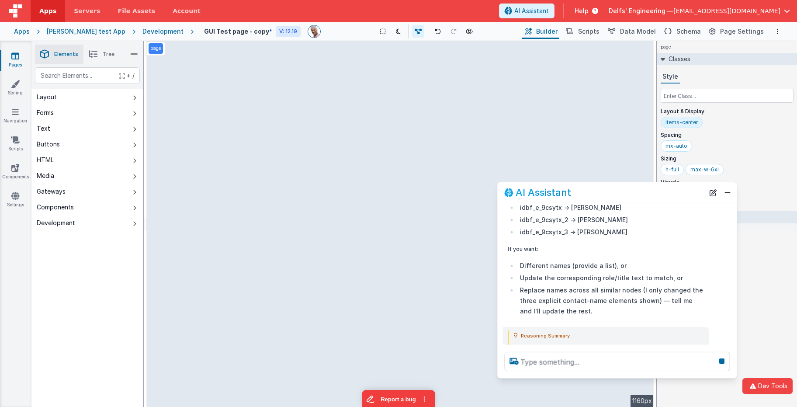
scroll to position [260, 0]
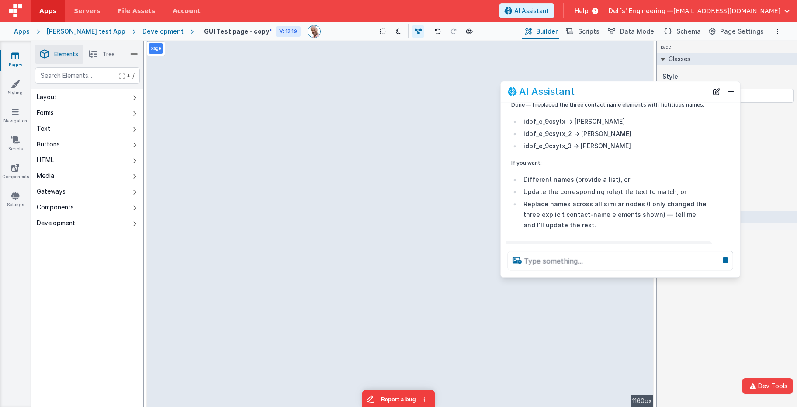
drag, startPoint x: 594, startPoint y: 189, endPoint x: 592, endPoint y: 135, distance: 53.8
click at [598, 90] on div "AI Assistant" at bounding box center [608, 91] width 200 height 10
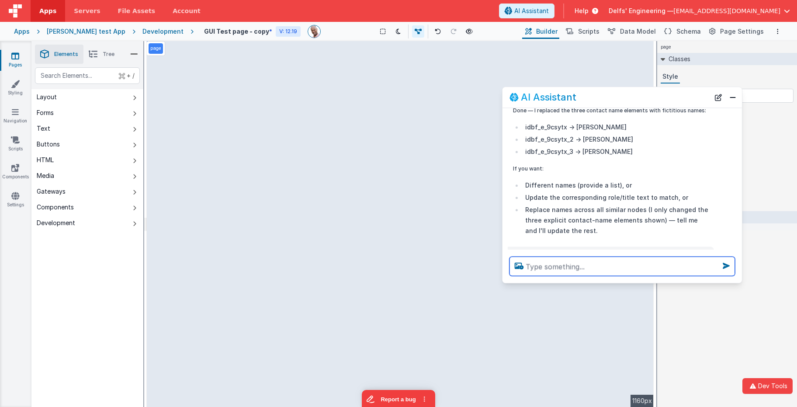
click at [545, 272] on textarea at bounding box center [621, 265] width 225 height 19
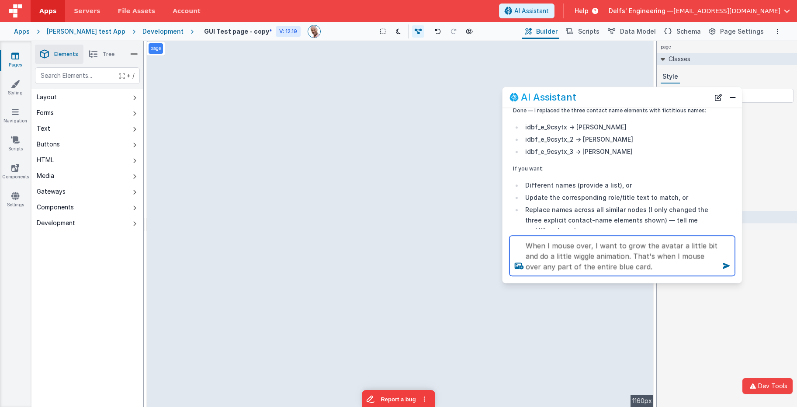
type textarea "When I mouse over, I want to grow the avatar a little bit and do a little wiggl…"
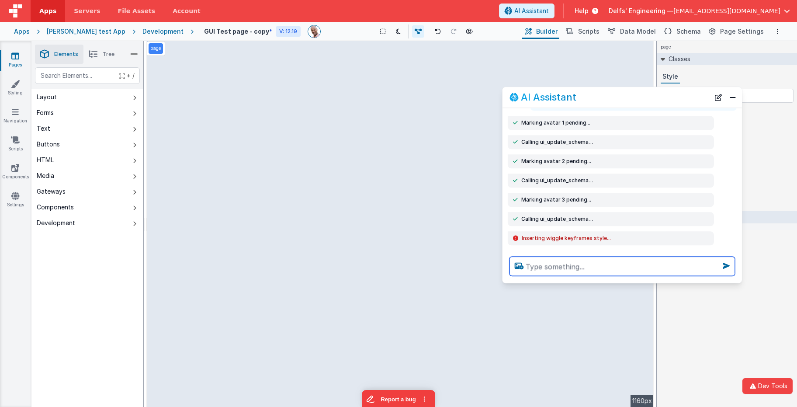
scroll to position [1251, 0]
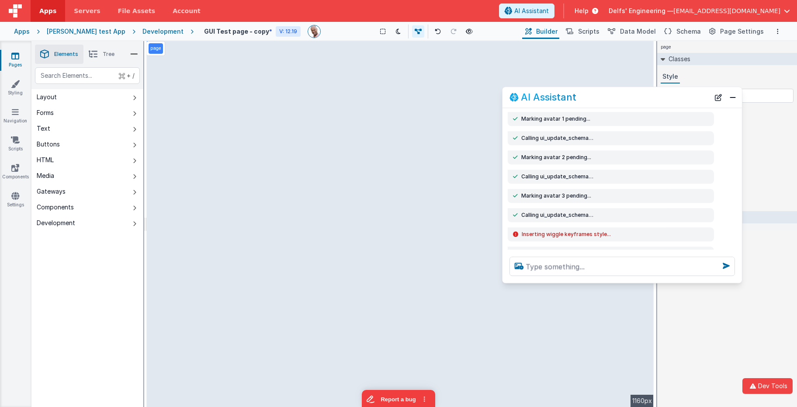
drag, startPoint x: 530, startPoint y: 192, endPoint x: 613, endPoint y: 192, distance: 82.6
click at [613, 231] on div "Inserting wiggle keyframes style..." at bounding box center [611, 234] width 196 height 7
drag, startPoint x: 607, startPoint y: 210, endPoint x: 544, endPoint y: 208, distance: 62.5
click at [544, 250] on span "Error: JSONPath matched 0 nodes" at bounding box center [567, 253] width 90 height 7
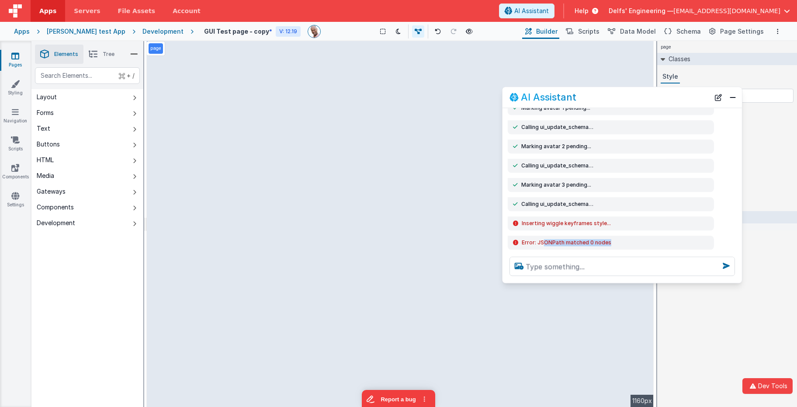
scroll to position [1269, 0]
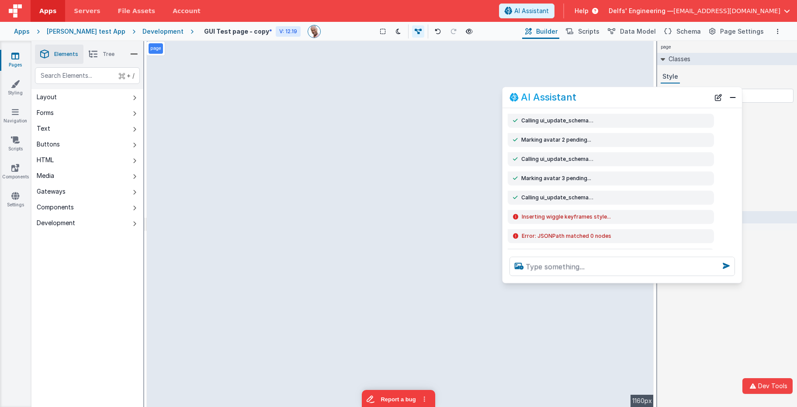
drag, startPoint x: 545, startPoint y: 209, endPoint x: 630, endPoint y: 209, distance: 85.6
click at [630, 252] on div "Inserting wiggle style near first avatar..." at bounding box center [611, 255] width 196 height 7
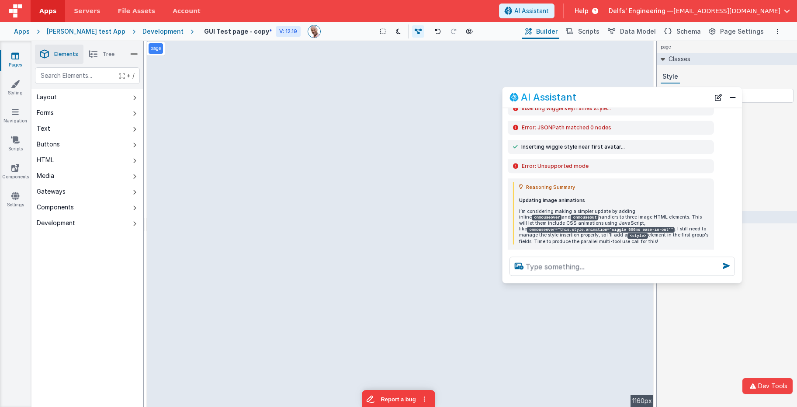
scroll to position [1378, 0]
click at [535, 259] on textarea at bounding box center [621, 265] width 225 height 19
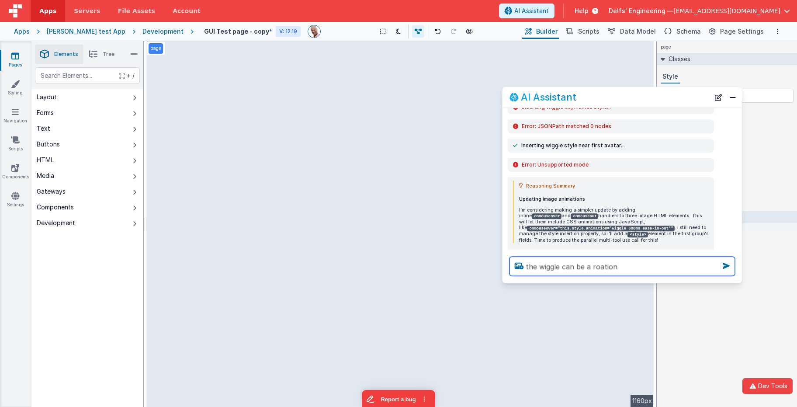
type textarea "the wiggle can be a roation"
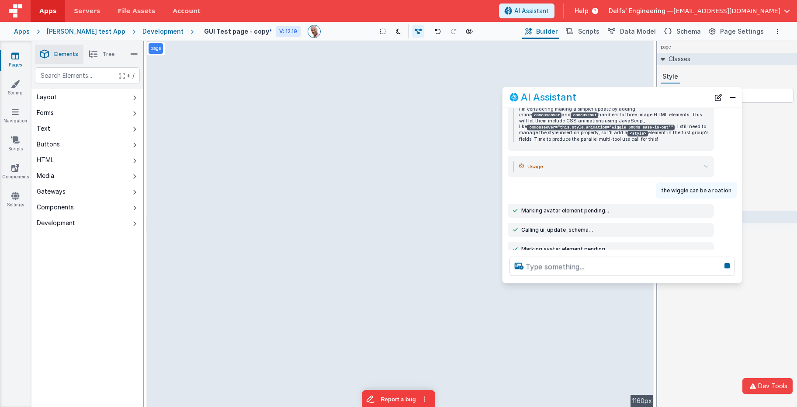
scroll to position [1398, 0]
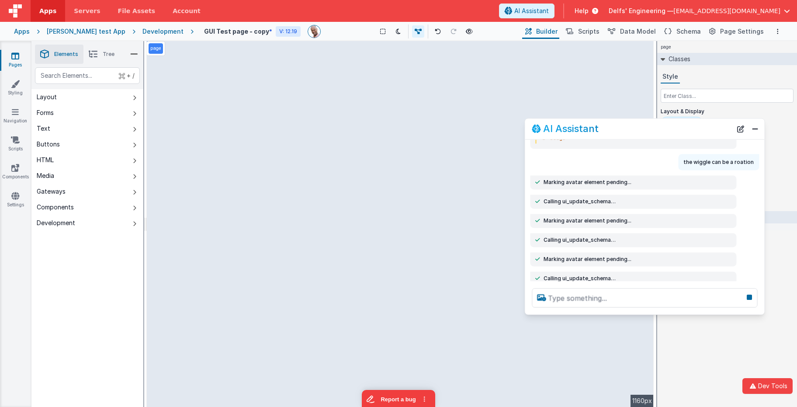
drag, startPoint x: 612, startPoint y: 95, endPoint x: 626, endPoint y: 131, distance: 38.0
click at [626, 131] on div "AI Assistant" at bounding box center [632, 129] width 200 height 10
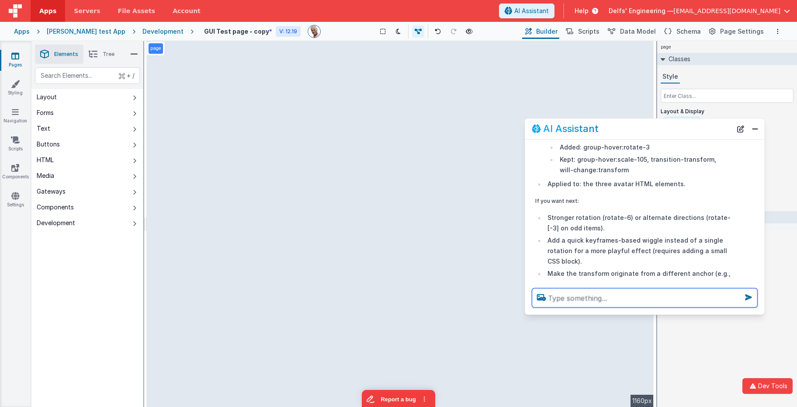
scroll to position [1800, 0]
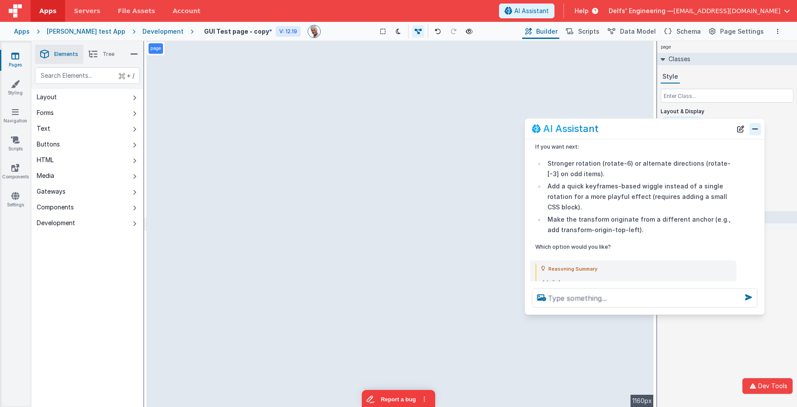
click at [753, 132] on button "Close" at bounding box center [754, 129] width 11 height 12
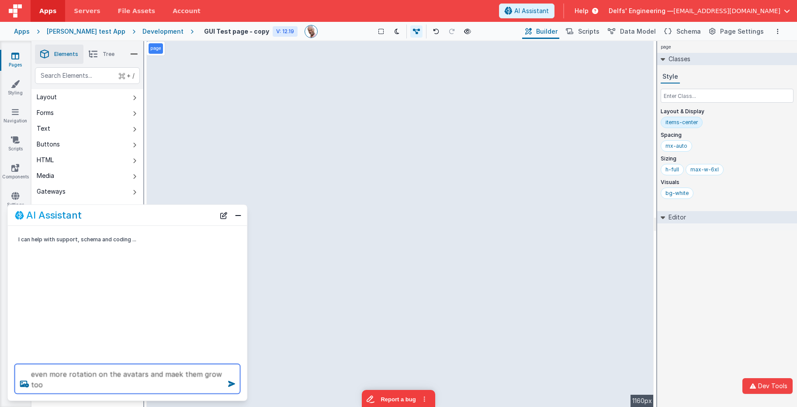
type textarea "even more rotation on the avatars and maek them grow too"
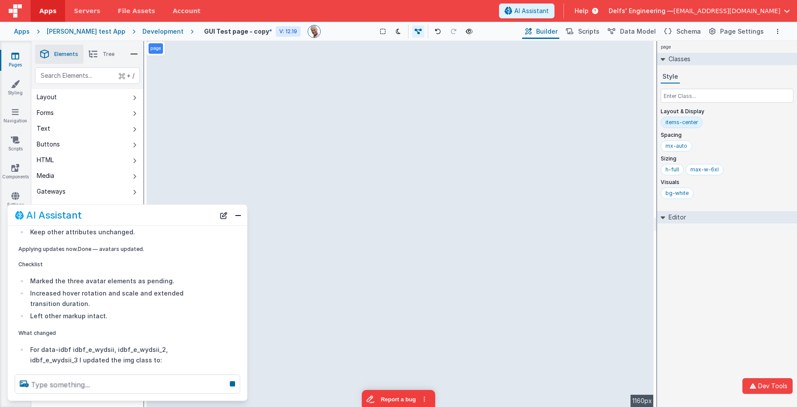
scroll to position [326, 0]
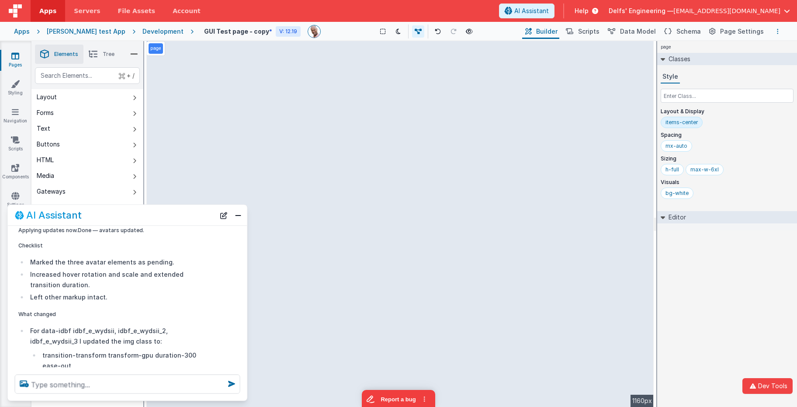
click at [779, 31] on button "Options" at bounding box center [777, 31] width 10 height 10
click at [729, 61] on link "Duplicate" at bounding box center [733, 64] width 97 height 16
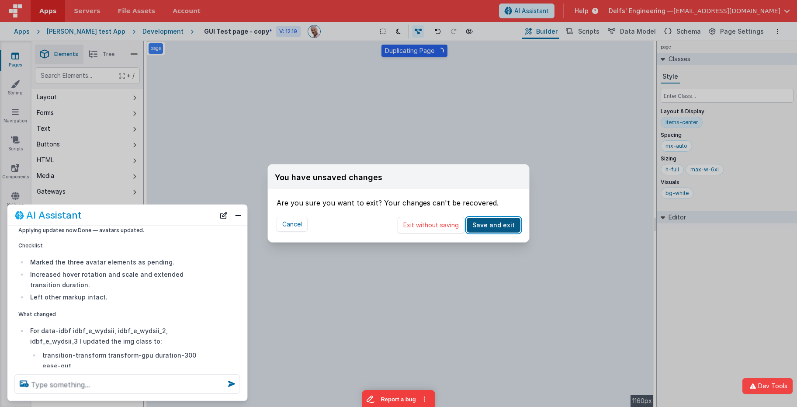
click at [485, 222] on button "Save and exit" at bounding box center [493, 225] width 54 height 15
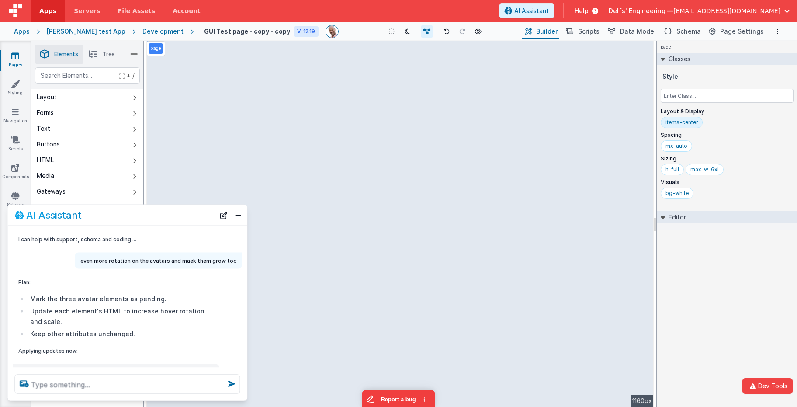
click at [255, 34] on h4 "GUI Test page - copy - copy" at bounding box center [247, 31] width 86 height 7
drag, startPoint x: 261, startPoint y: 29, endPoint x: 208, endPoint y: 29, distance: 53.3
click at [208, 29] on input "GUI Test page - copy - copy" at bounding box center [248, 31] width 98 height 13
type input "GUI Test quize"
